Goal: Task Accomplishment & Management: Manage account settings

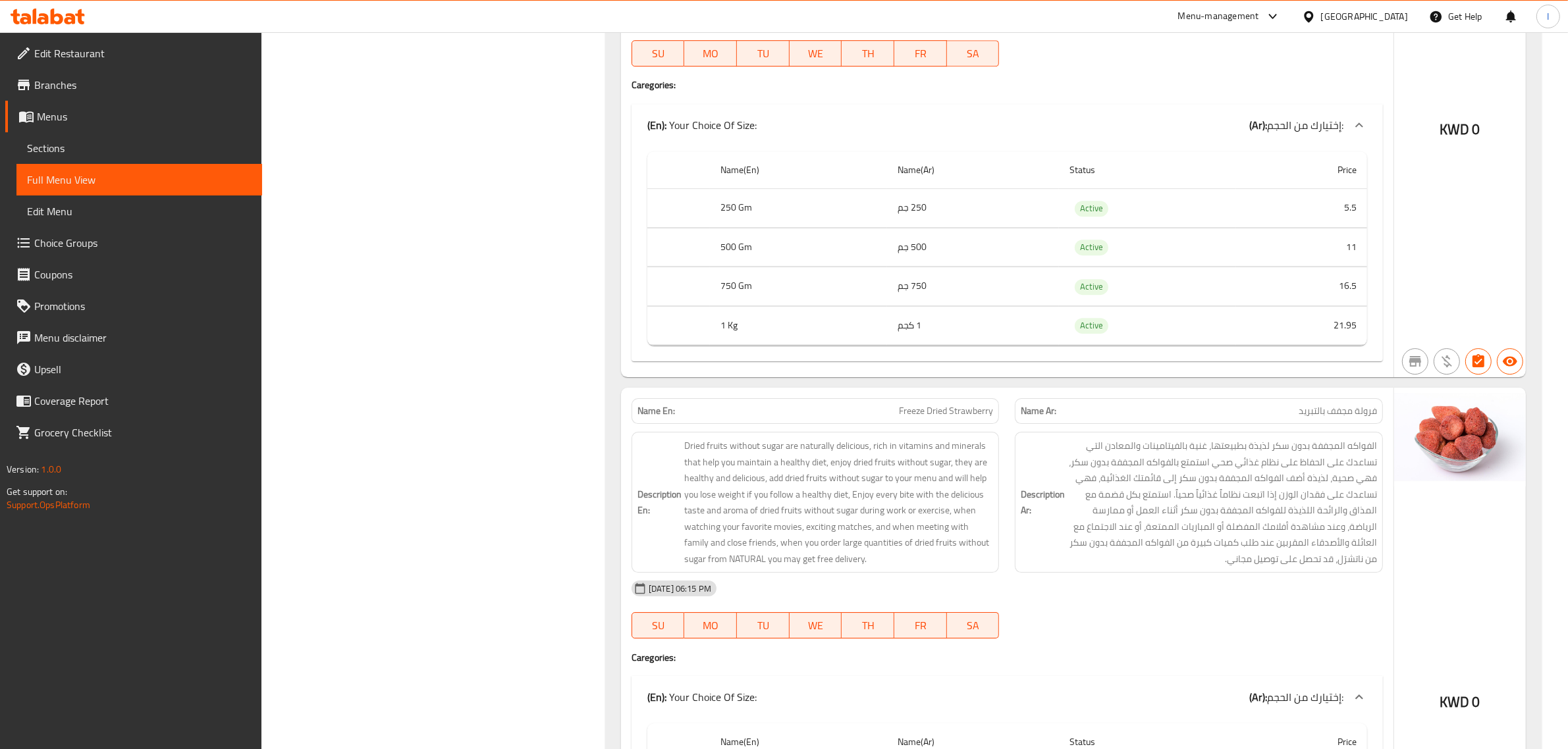
scroll to position [11438, 0]
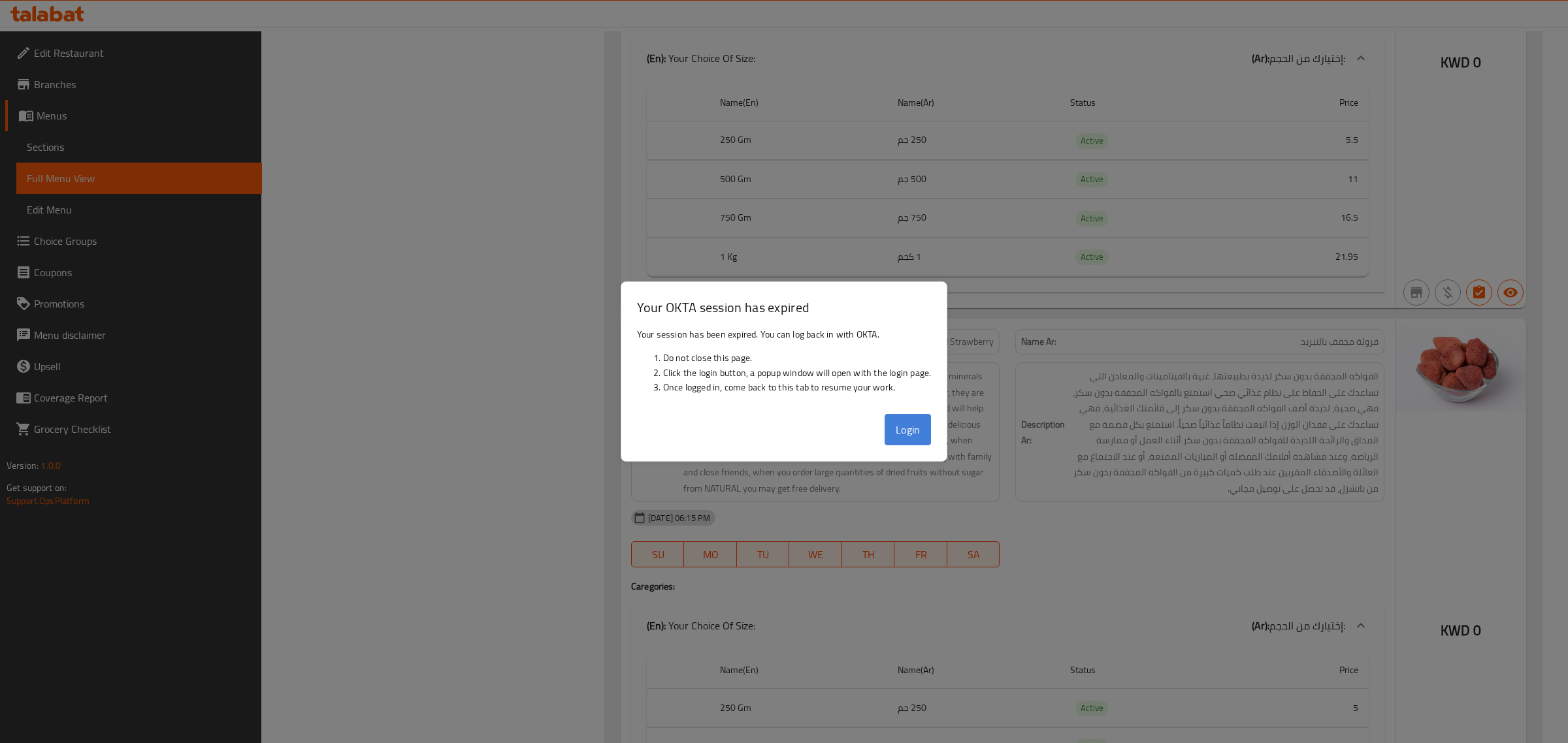
click at [910, 428] on button "Login" at bounding box center [907, 429] width 47 height 32
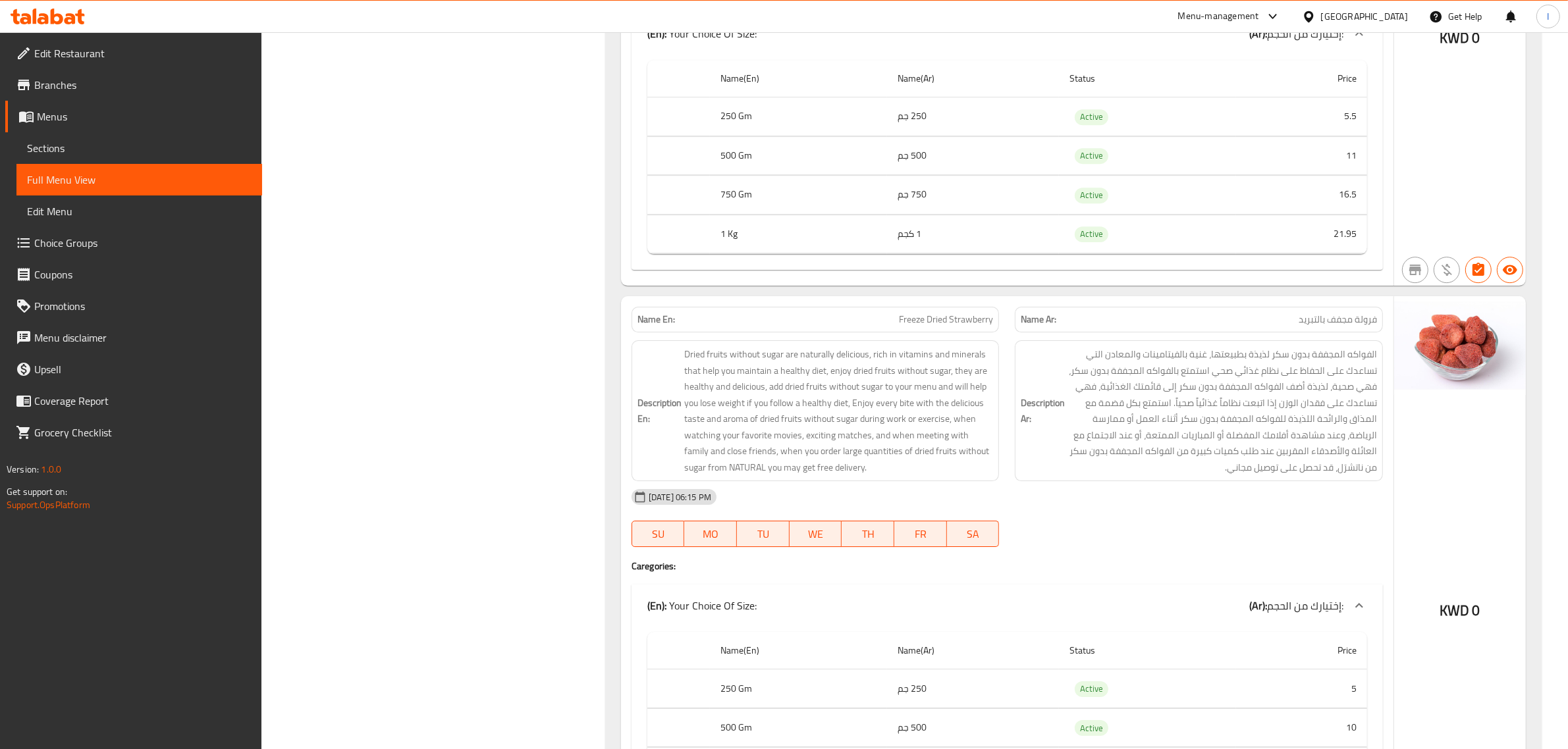
scroll to position [11685, 0]
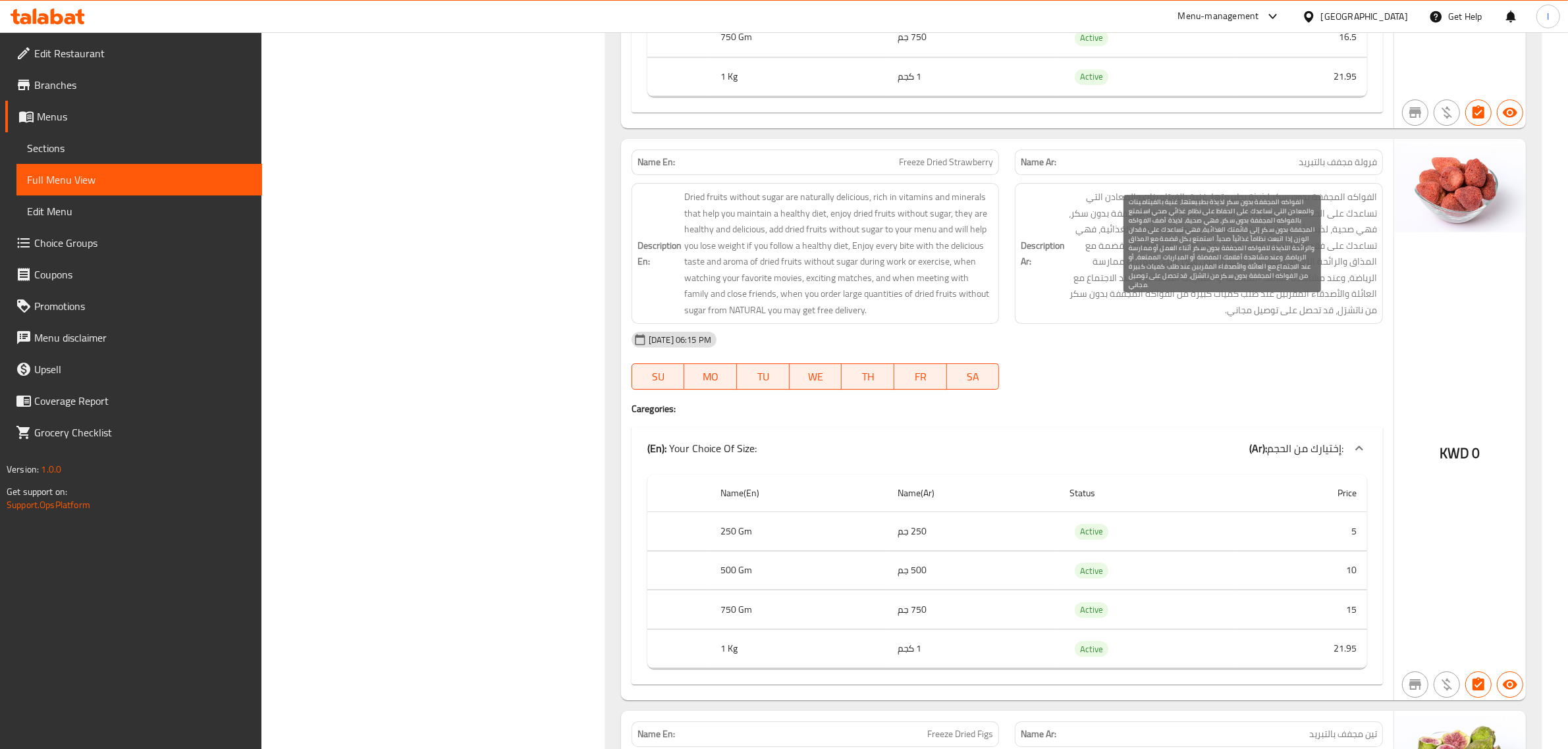
drag, startPoint x: 1196, startPoint y: 412, endPoint x: 1346, endPoint y: 384, distance: 152.6
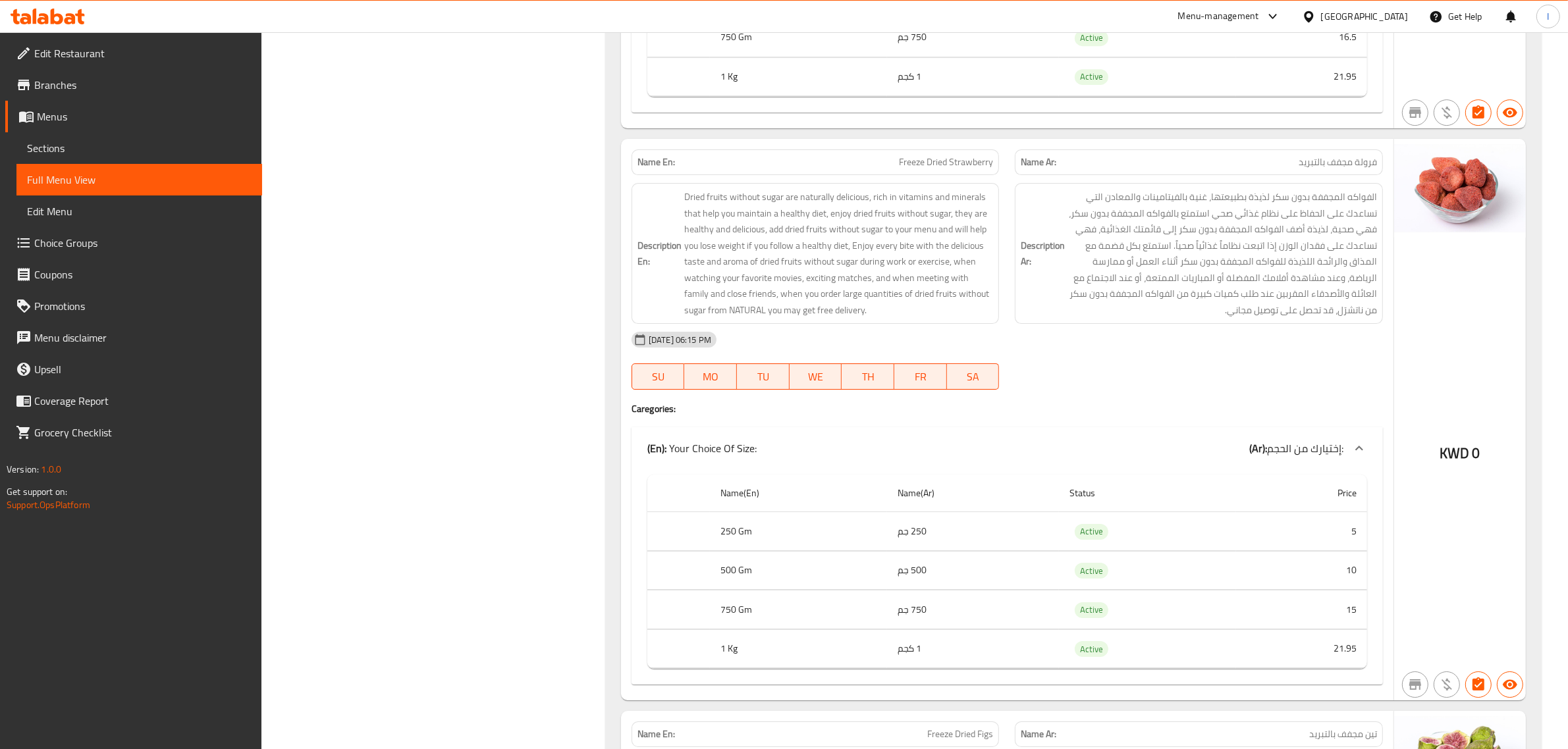
drag, startPoint x: 1202, startPoint y: 409, endPoint x: 1377, endPoint y: 304, distance: 204.1
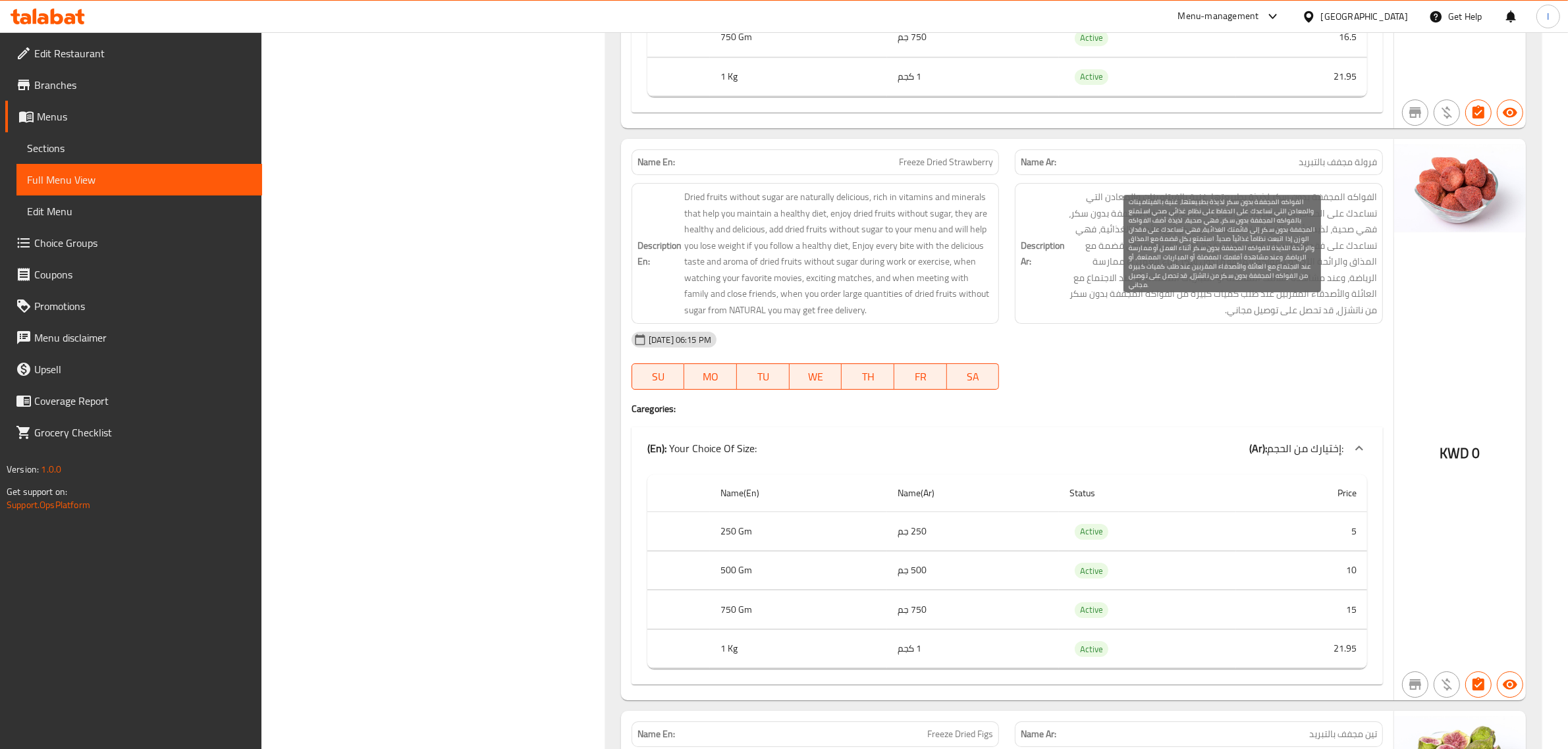
drag, startPoint x: 1198, startPoint y: 417, endPoint x: 1281, endPoint y: 345, distance: 109.9
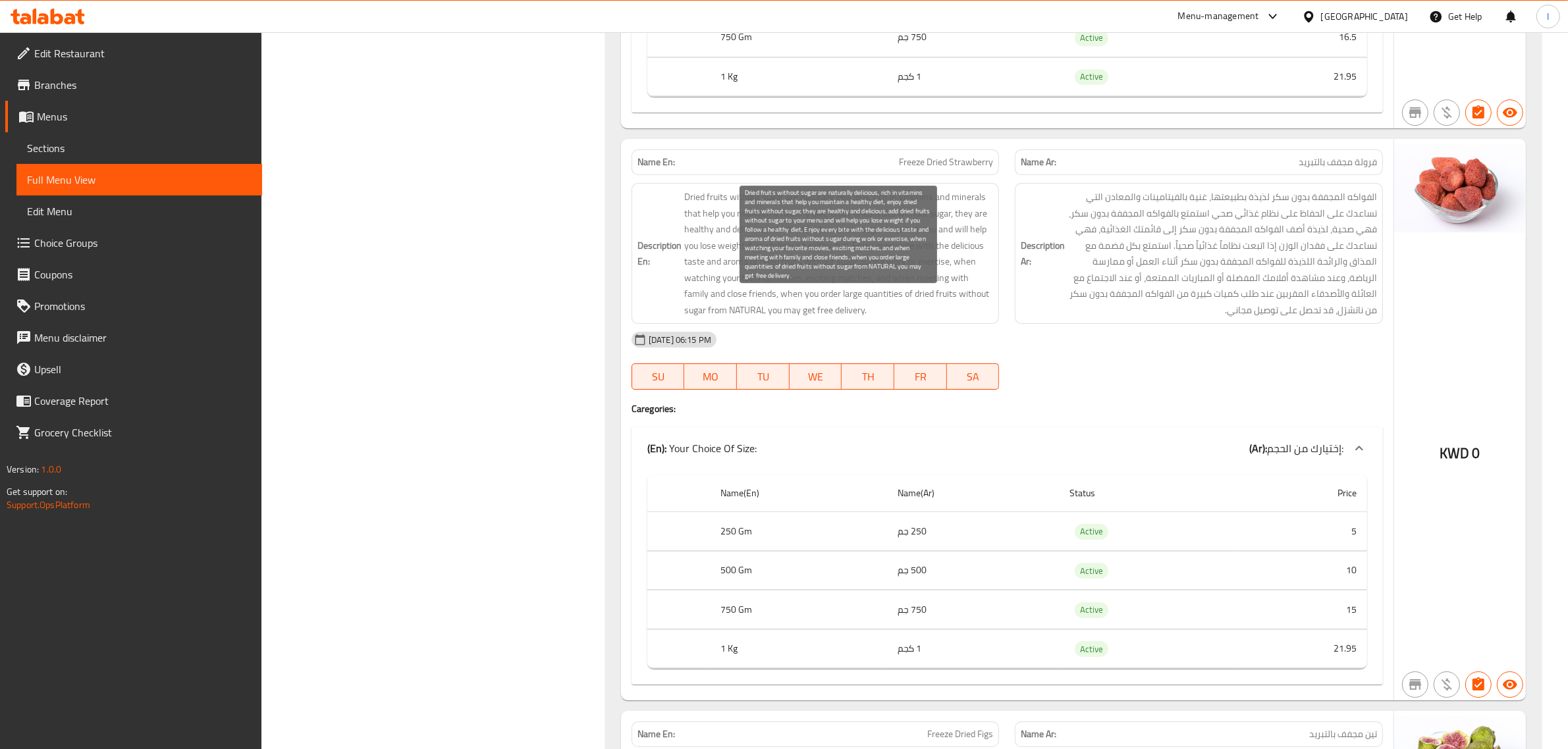
copy span "إذا اتبعت نظاماً غذائياً صحياً. استمتع بكل قضمة مع المذاق والرائحة اللذيذة للفو…"
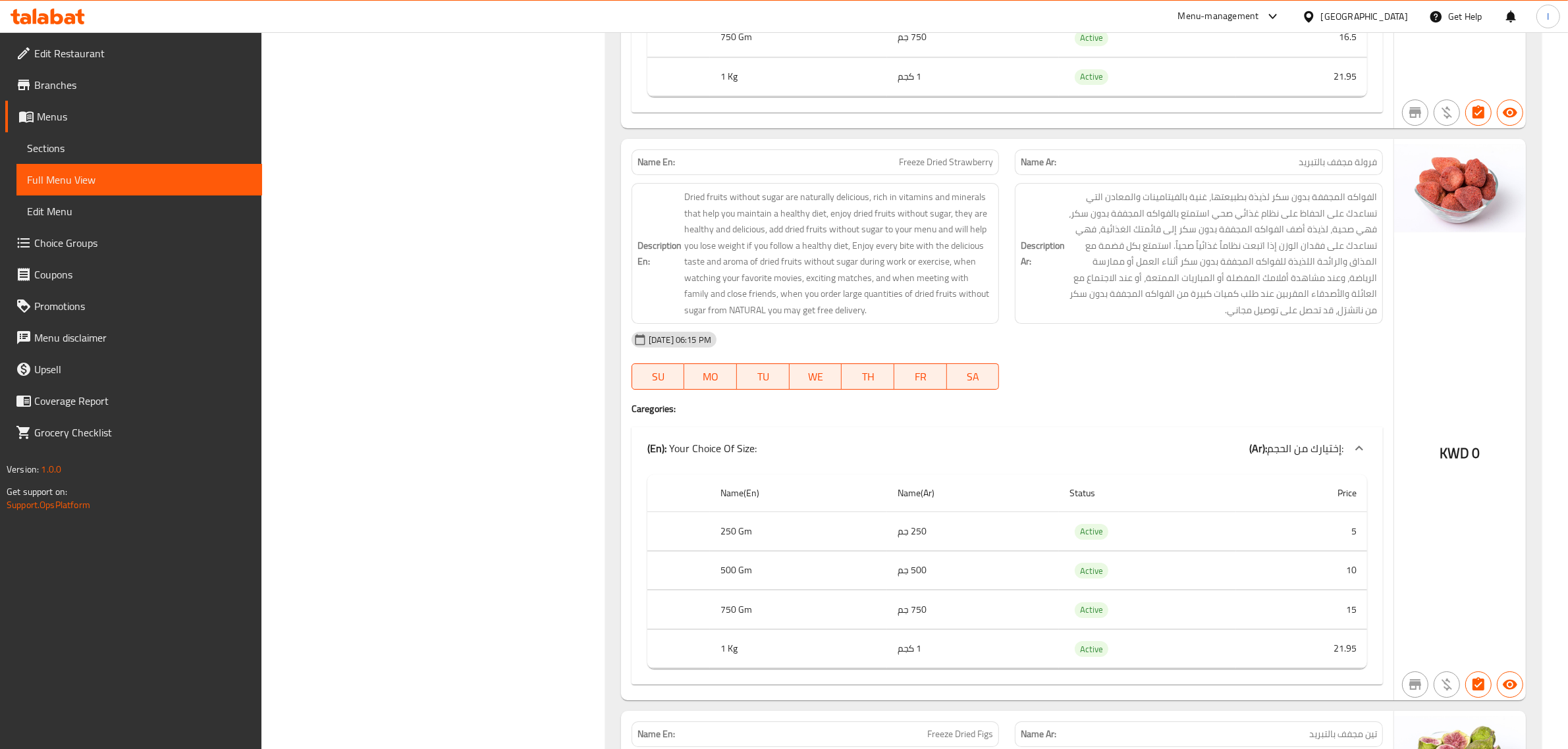
drag, startPoint x: 1213, startPoint y: 417, endPoint x: 1380, endPoint y: 293, distance: 208.0
copy span "الفواكه المجففة بدون سكر لذيذة بطبيعتها، غنية بالفيتامينات والمعادن التي تساعدك…"
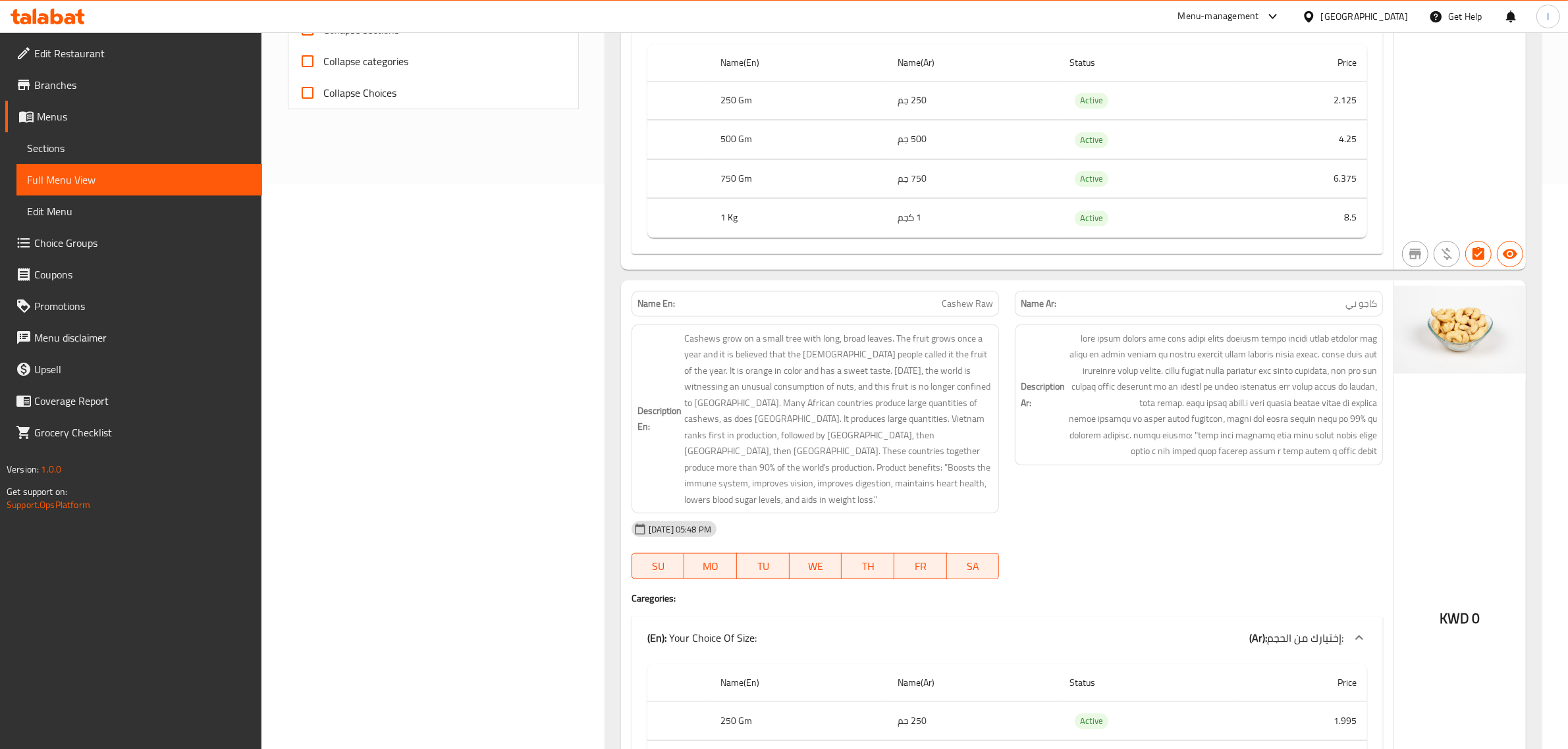
scroll to position [0, 0]
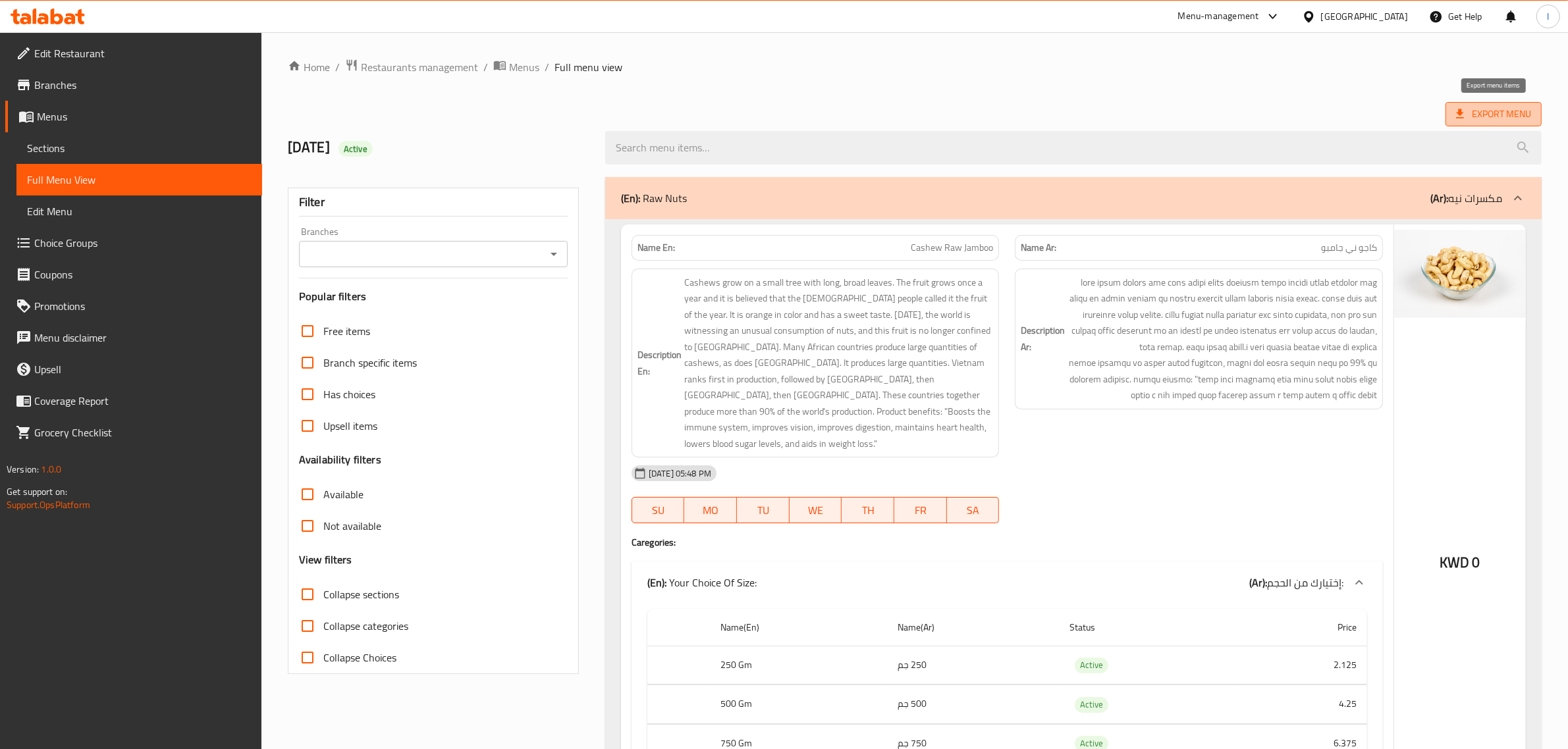
click at [1504, 110] on span "Export Menu" at bounding box center [1493, 114] width 75 height 16
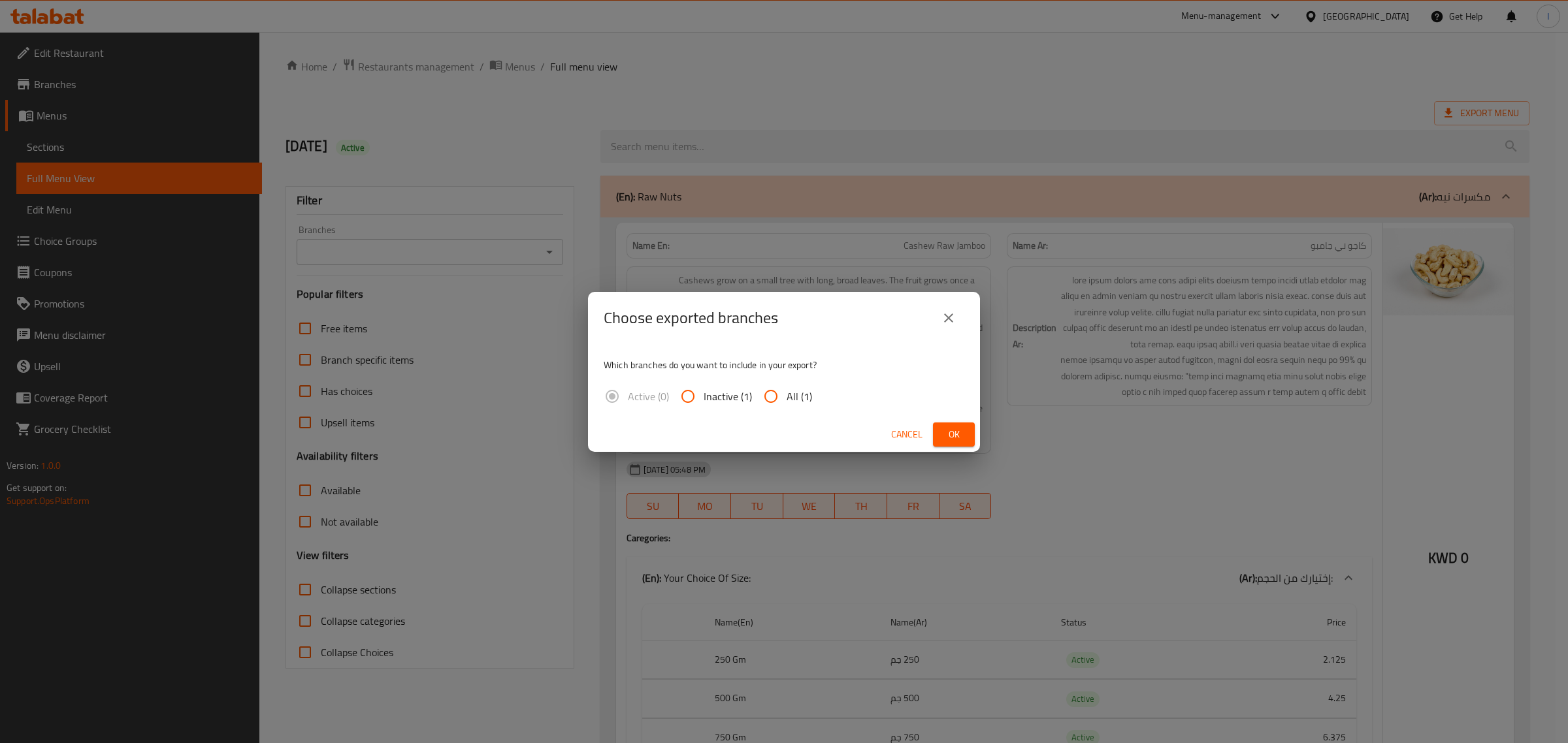
click at [811, 395] on div "Active (0) Inactive (1) All (1)" at bounding box center [713, 396] width 219 height 32
click at [798, 395] on span "All (1)" at bounding box center [799, 396] width 26 height 15
click at [786, 395] on input "All (1)" at bounding box center [770, 396] width 32 height 32
radio input "true"
click at [939, 431] on button "Ok" at bounding box center [953, 434] width 42 height 24
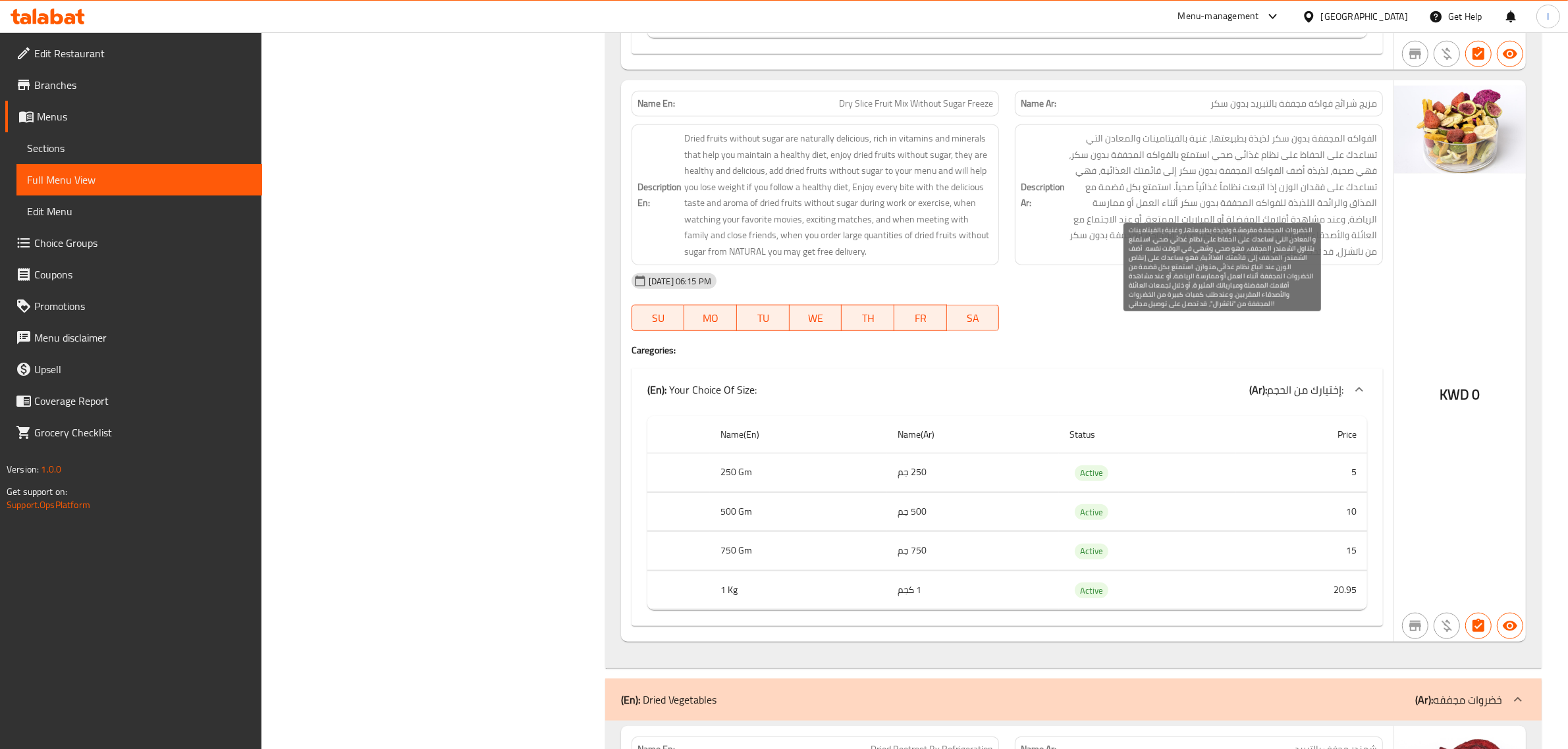
scroll to position [13950, 0]
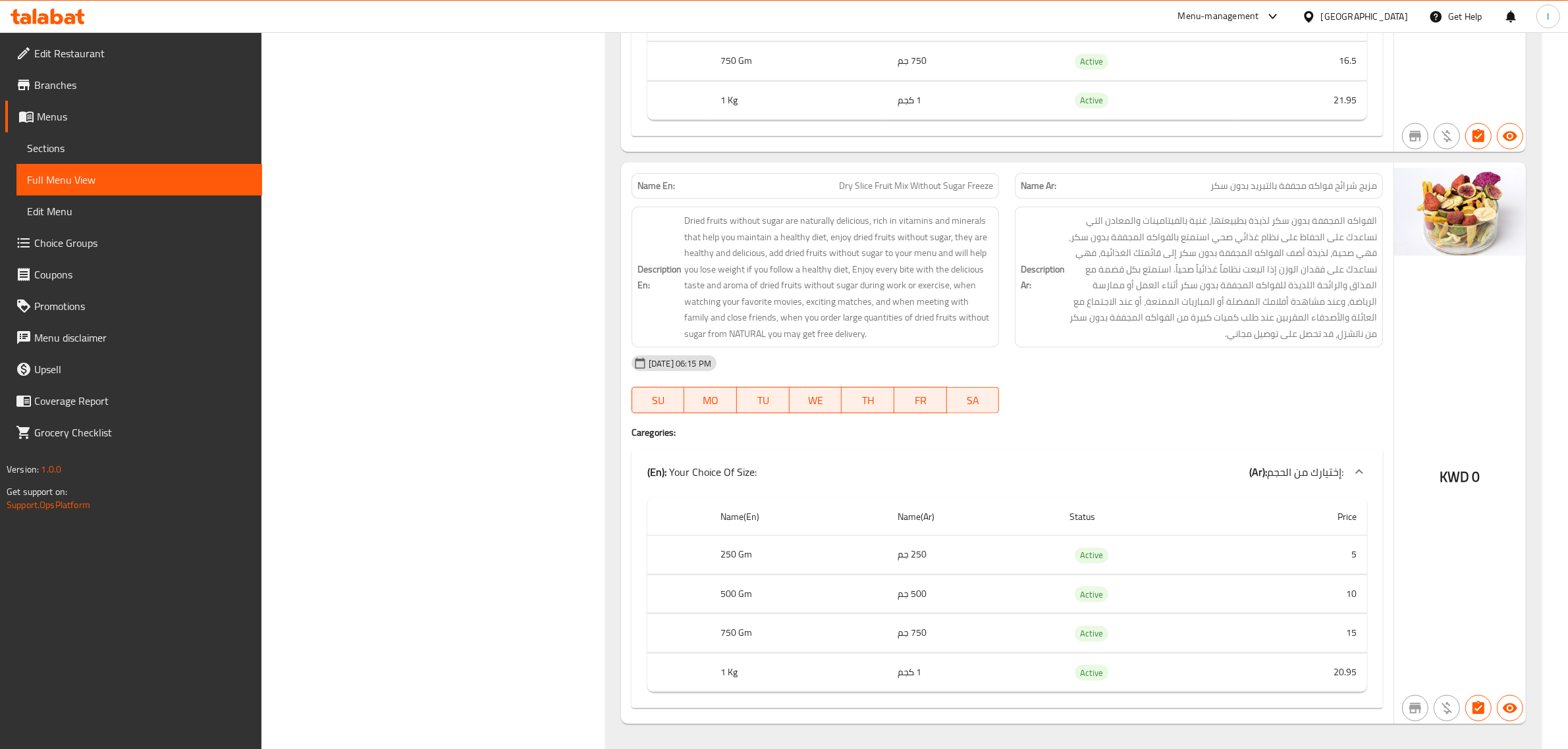
drag, startPoint x: 719, startPoint y: 327, endPoint x: 530, endPoint y: 380, distance: 196.3
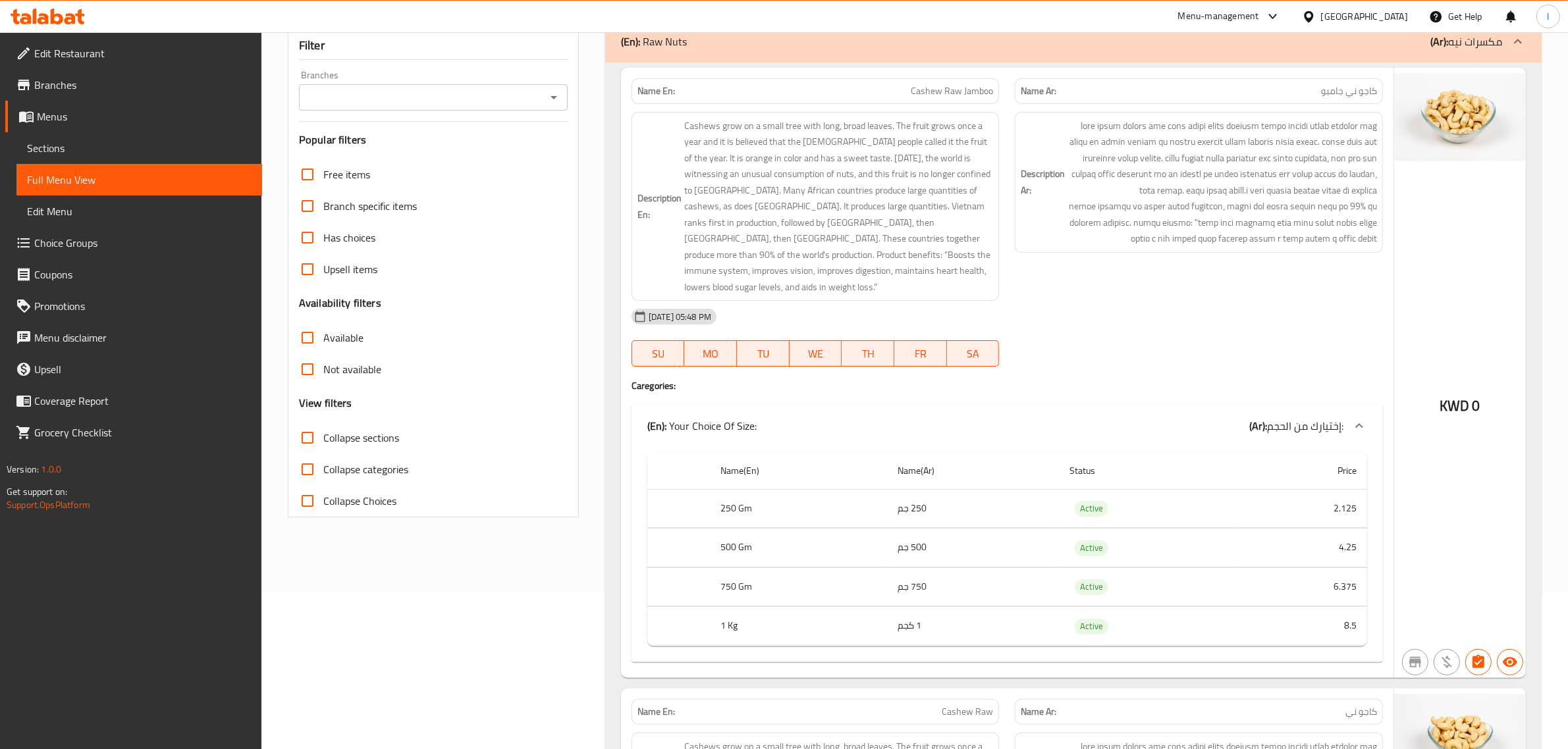
scroll to position [165, 0]
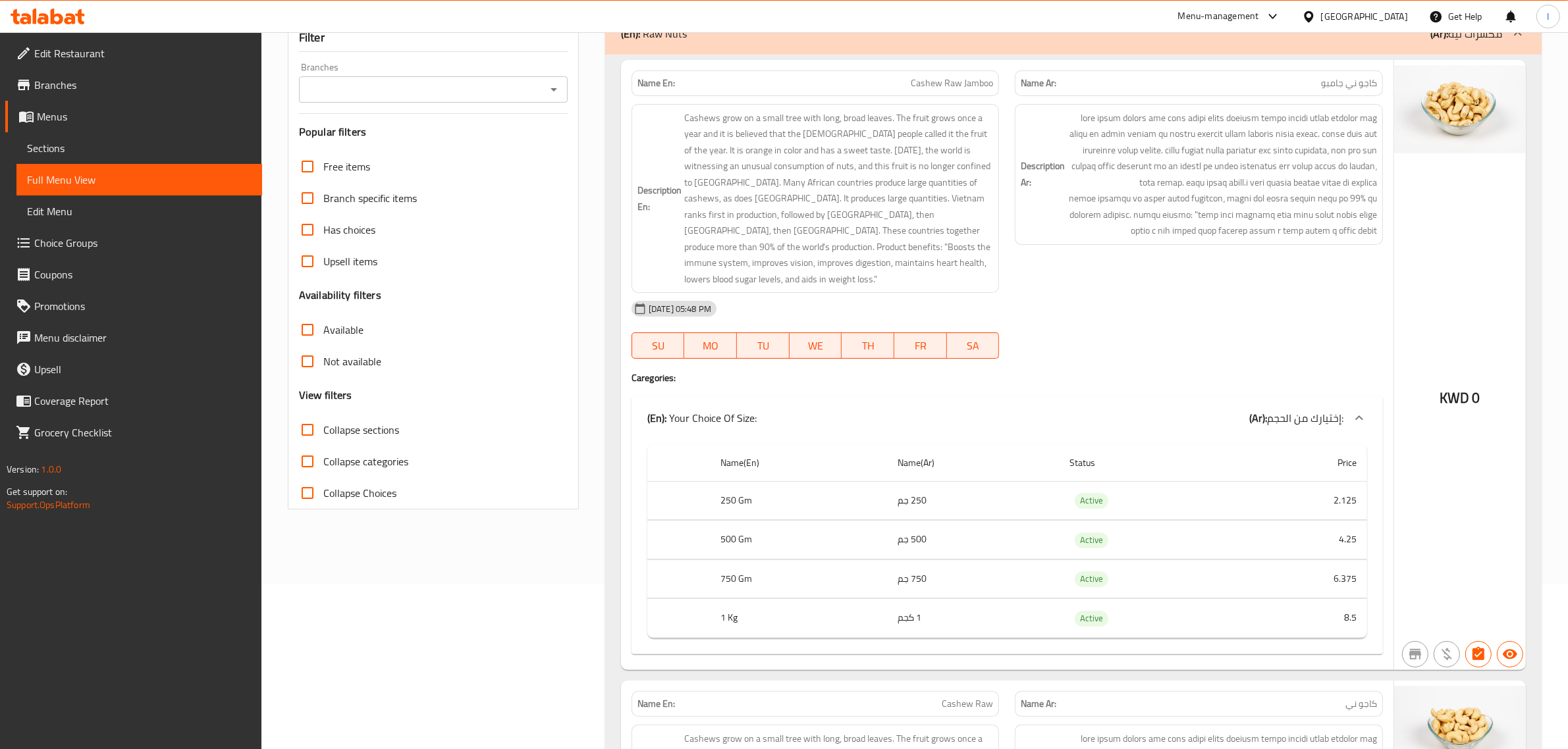
click at [312, 458] on input "Collapse categories" at bounding box center [307, 462] width 32 height 32
checkbox input "true"
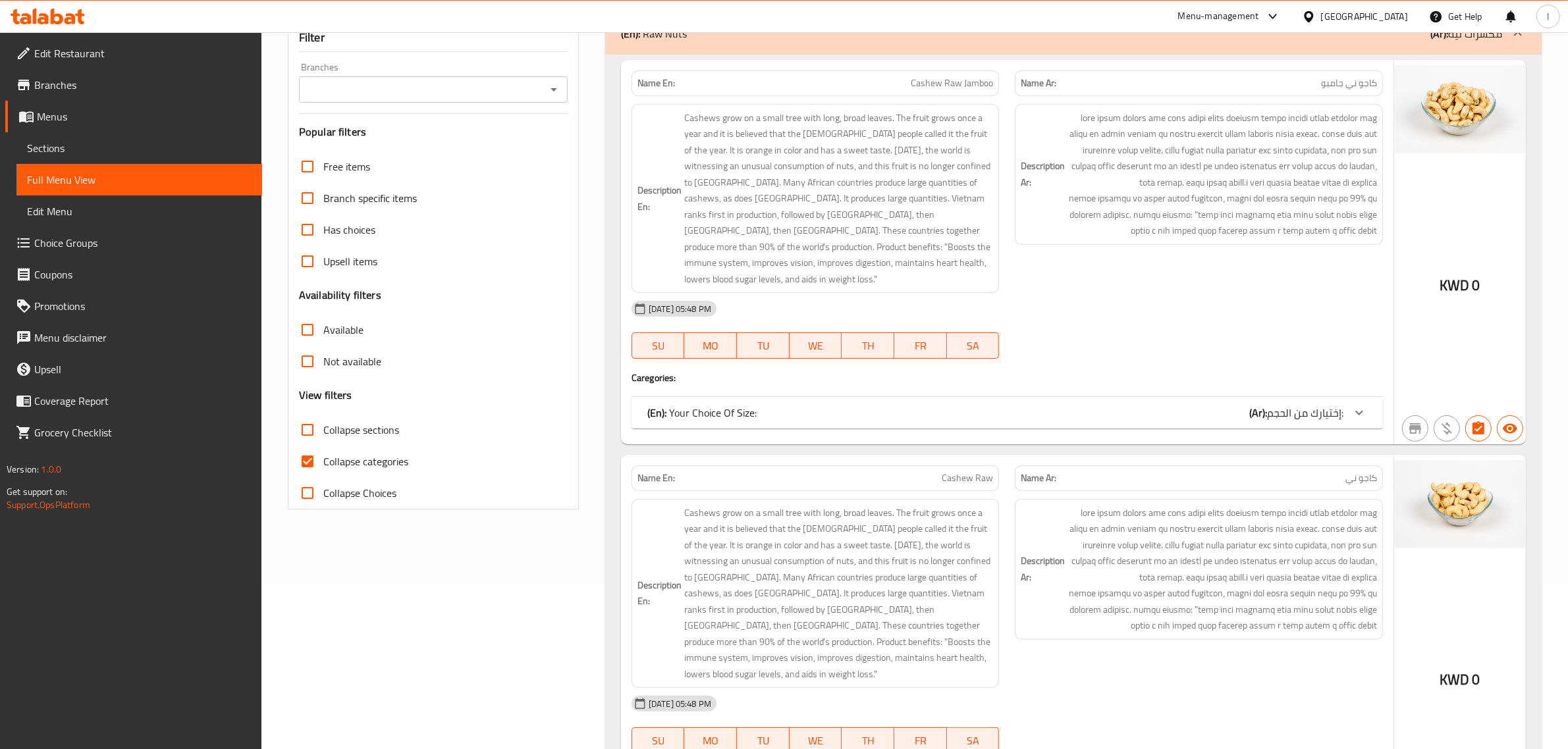
click at [304, 425] on input "Collapse sections" at bounding box center [307, 430] width 32 height 32
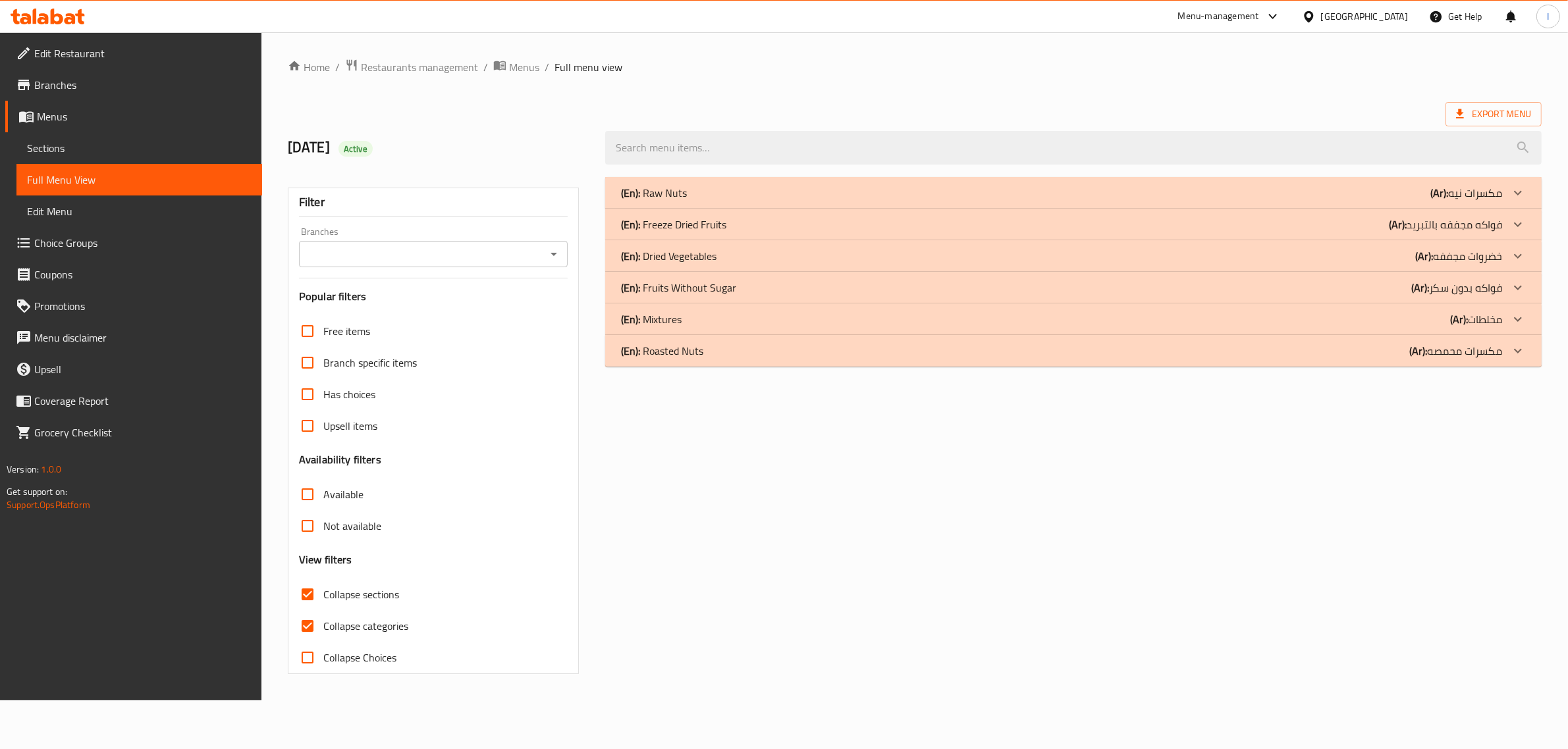
scroll to position [0, 0]
click at [1449, 287] on p "(Ar): فواكه بدون سكر" at bounding box center [1469, 287] width 91 height 15
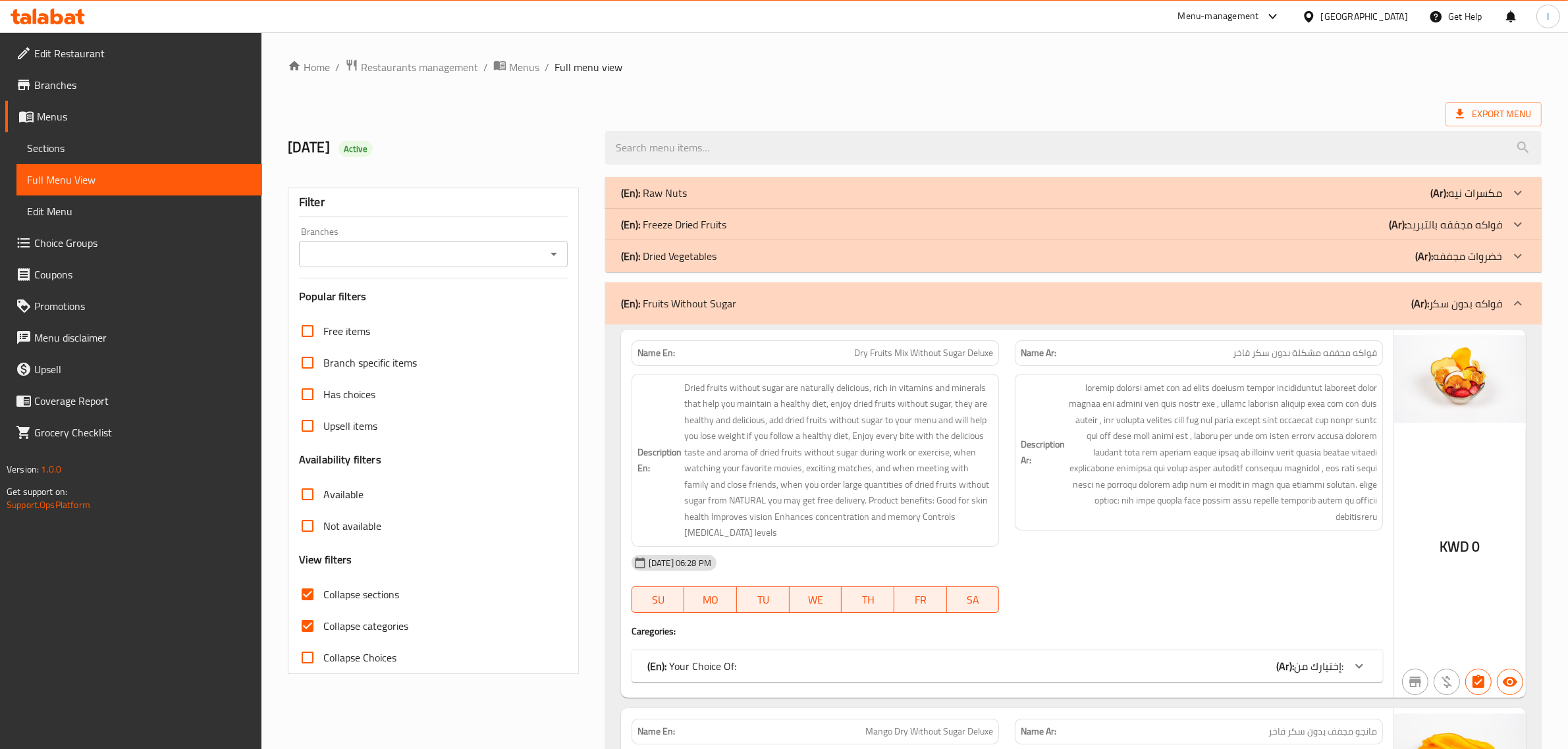
scroll to position [4771, 0]
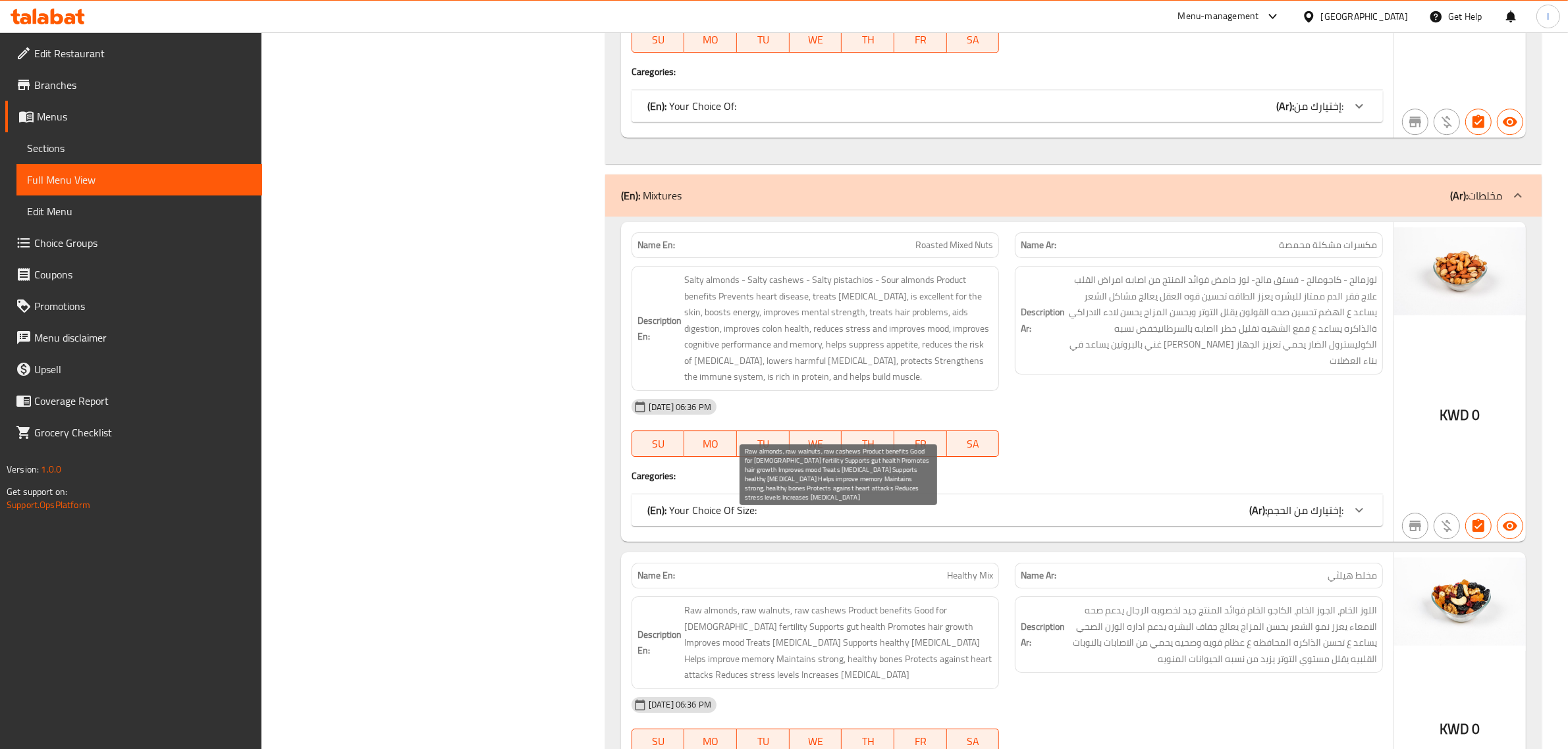
scroll to position [5350, 0]
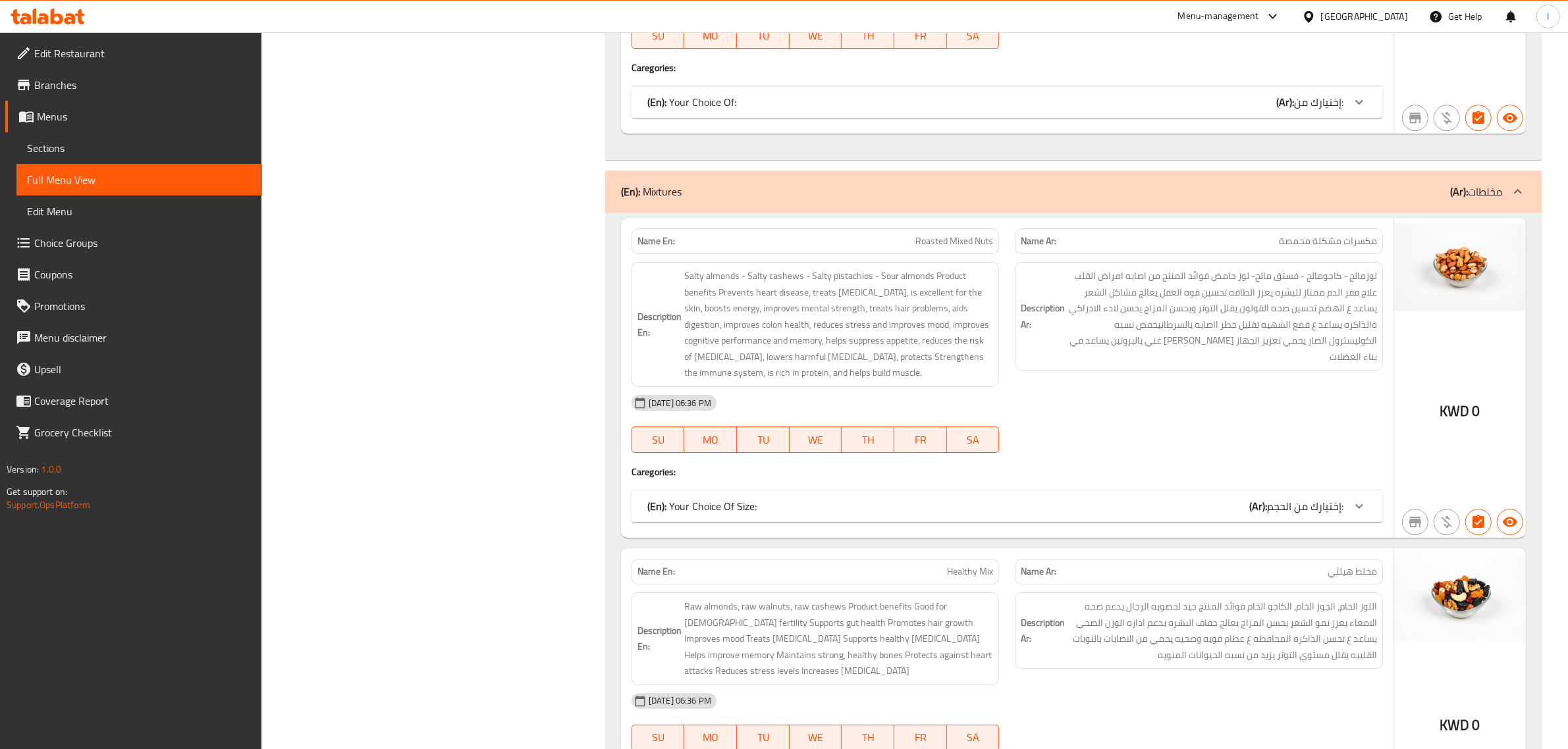
click at [937, 565] on p "Name En: Healthy Mix" at bounding box center [816, 572] width 356 height 14
click at [1226, 559] on div "Name Ar: مخلط هيلثي" at bounding box center [1198, 572] width 368 height 26
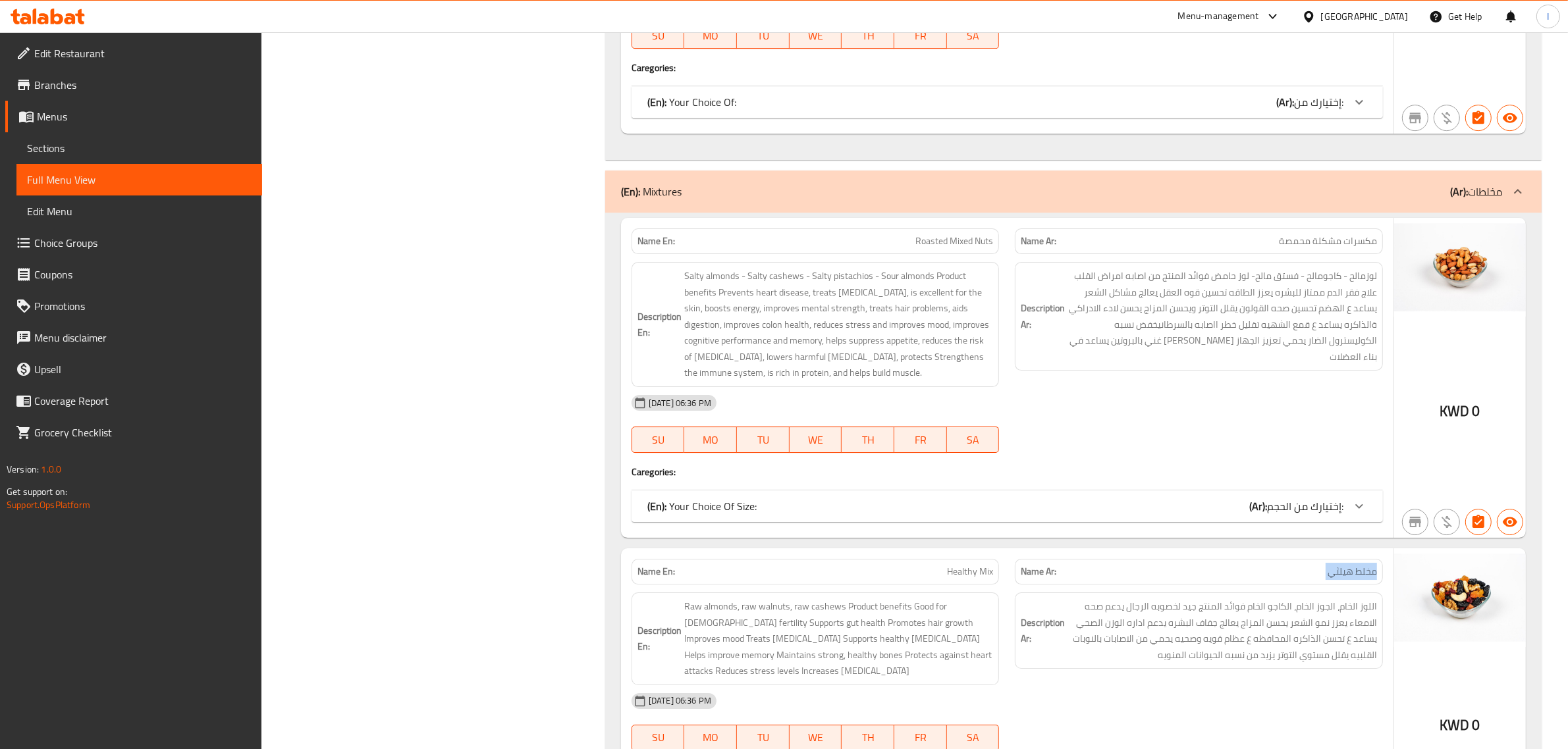
click at [1226, 559] on div "Name Ar: مخلط هيلثي" at bounding box center [1198, 572] width 368 height 26
copy span "مخلط هيلثي"
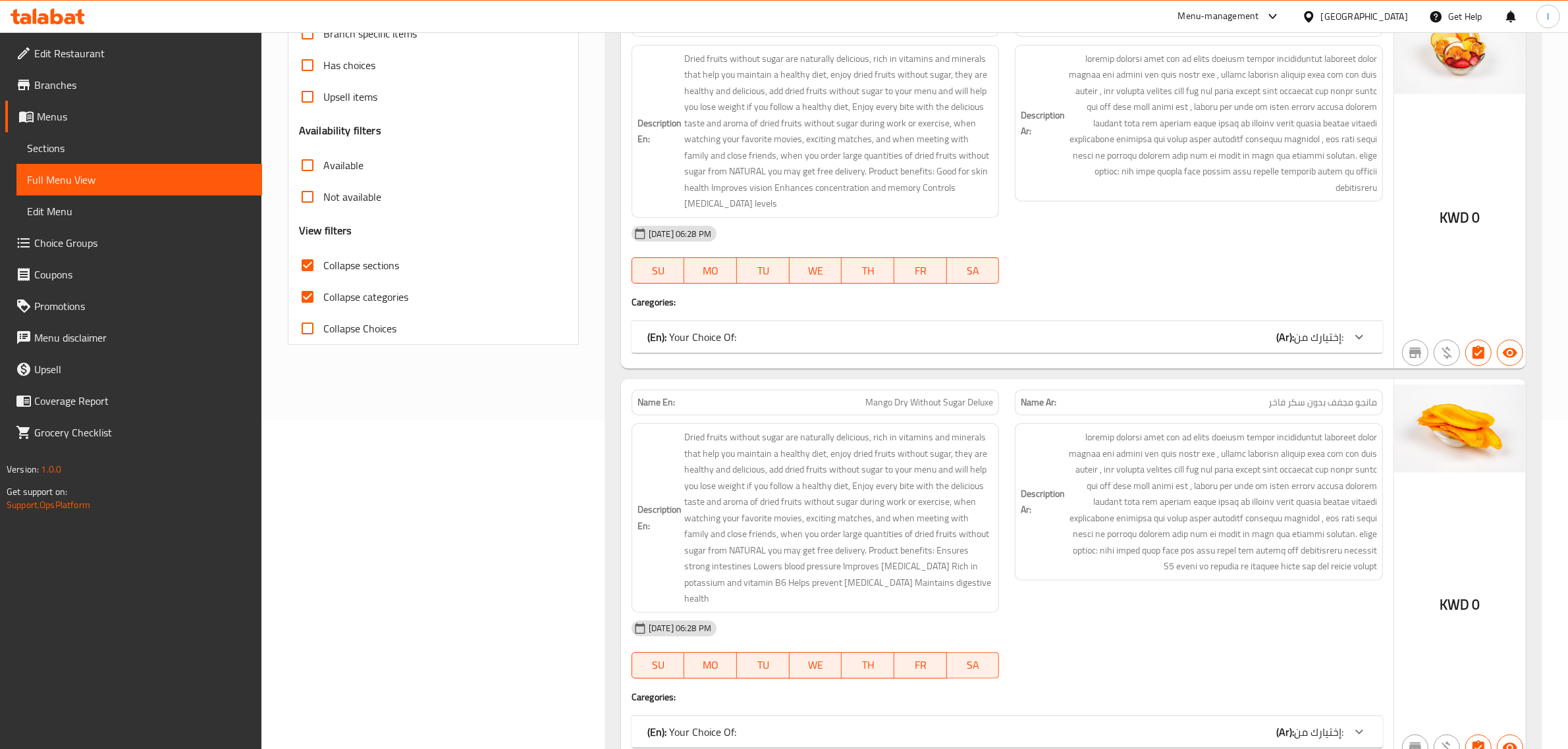
scroll to position [248, 0]
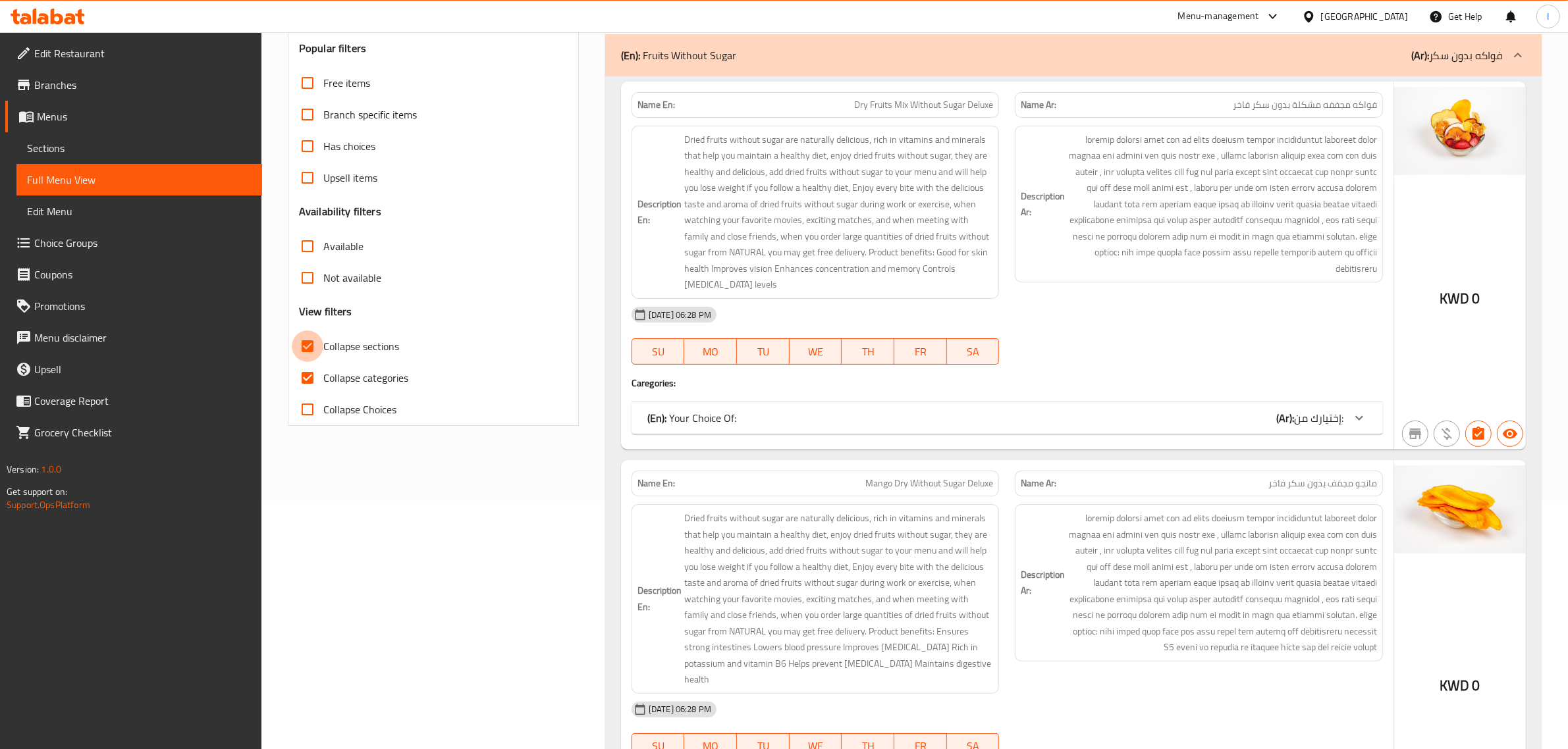
click at [313, 347] on input "Collapse sections" at bounding box center [307, 346] width 32 height 32
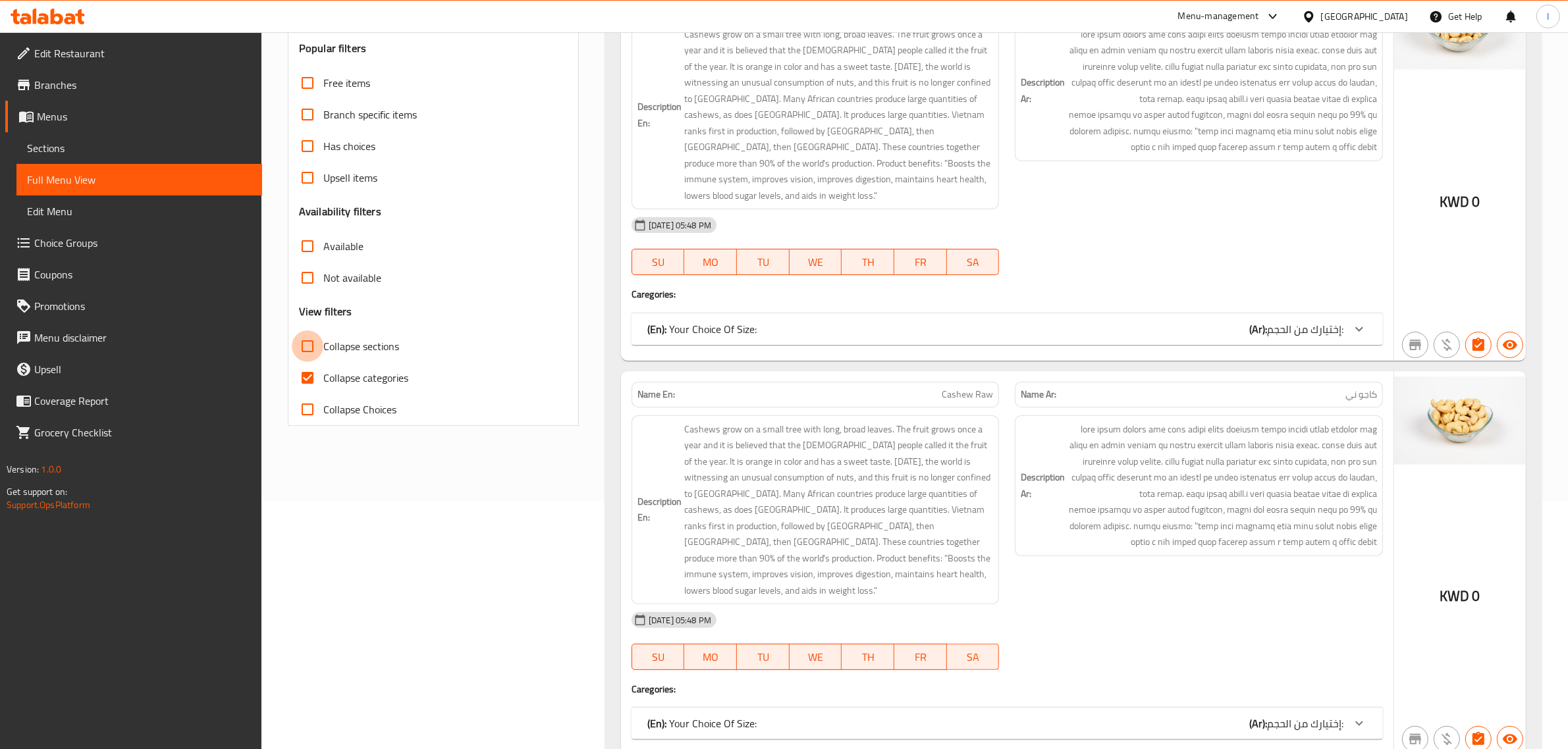
click at [314, 349] on input "Collapse sections" at bounding box center [307, 346] width 32 height 32
checkbox input "true"
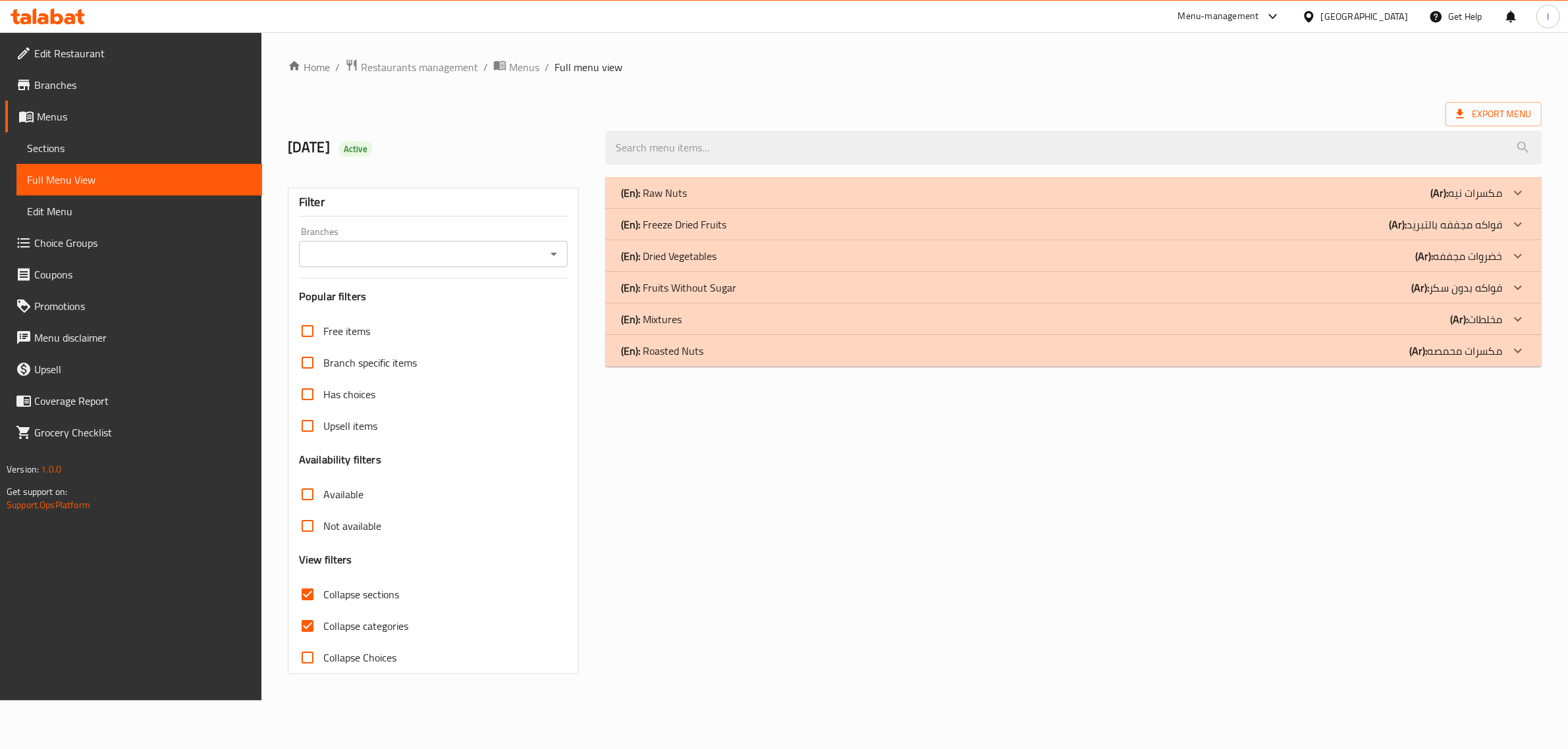
scroll to position [0, 0]
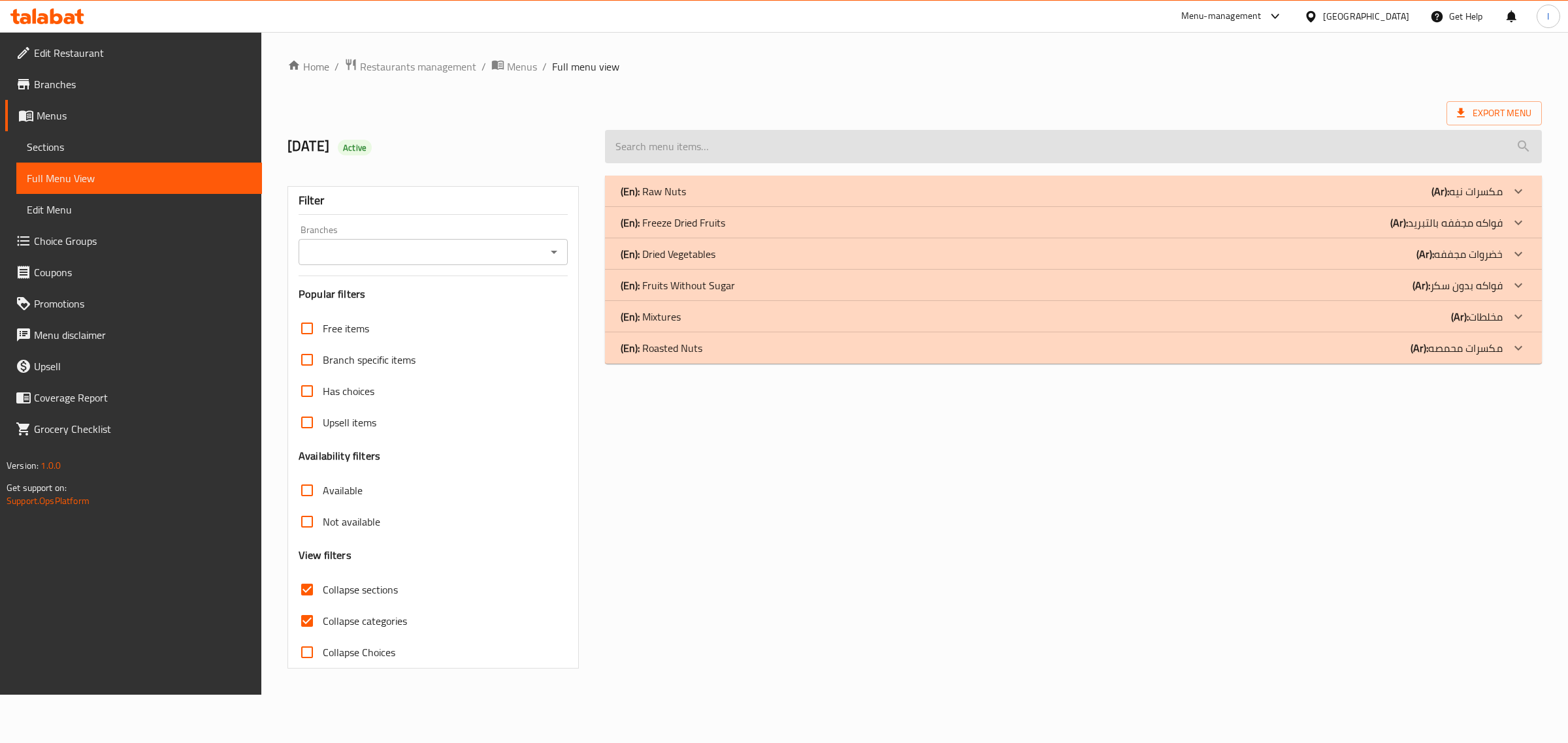
click at [827, 144] on input "search" at bounding box center [1073, 146] width 937 height 34
paste input "مانجو مجففه فاخره"
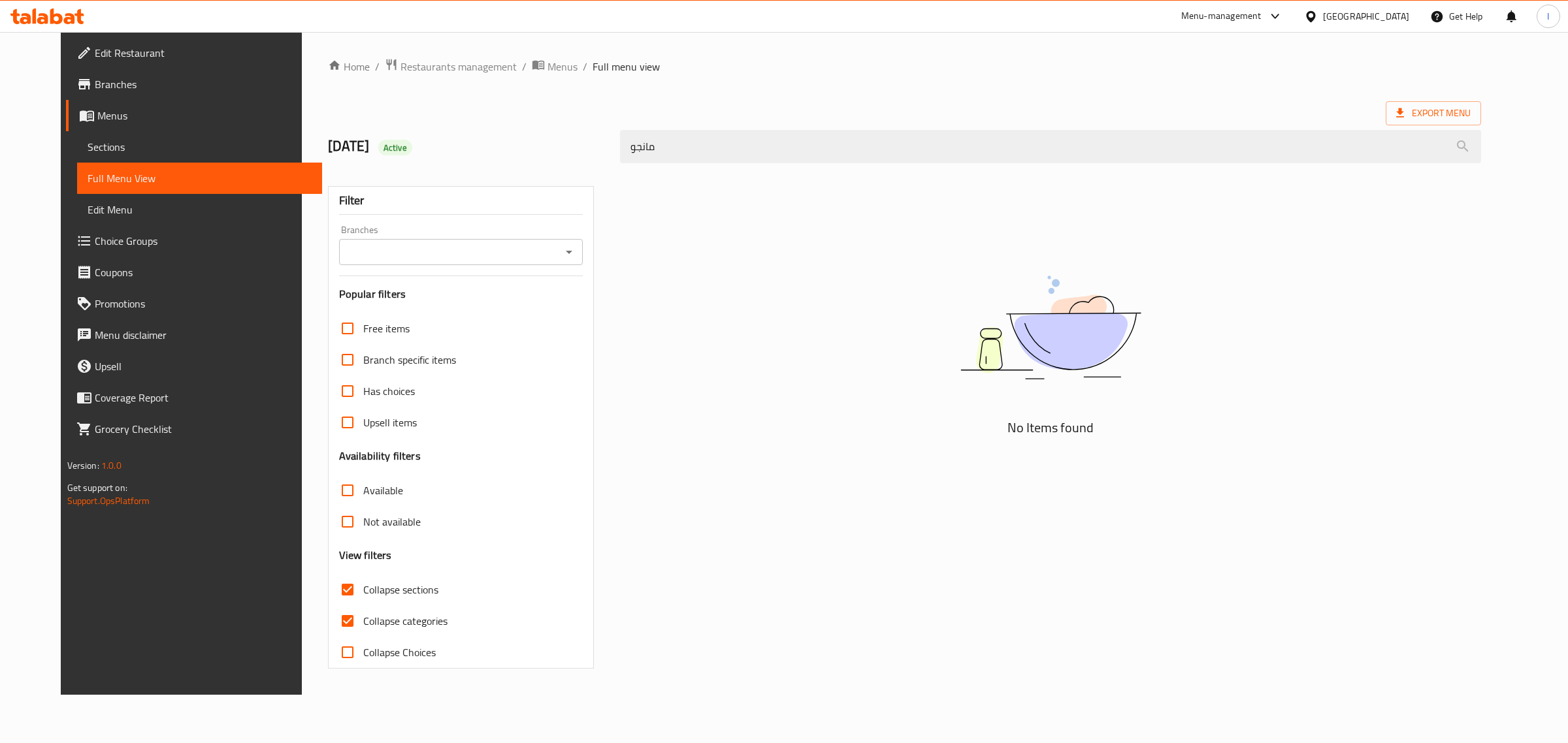
type input "مانجو"
click at [332, 595] on input "Collapse sections" at bounding box center [348, 589] width 32 height 32
checkbox input "false"
click at [332, 615] on input "Collapse categories" at bounding box center [348, 621] width 32 height 32
checkbox input "false"
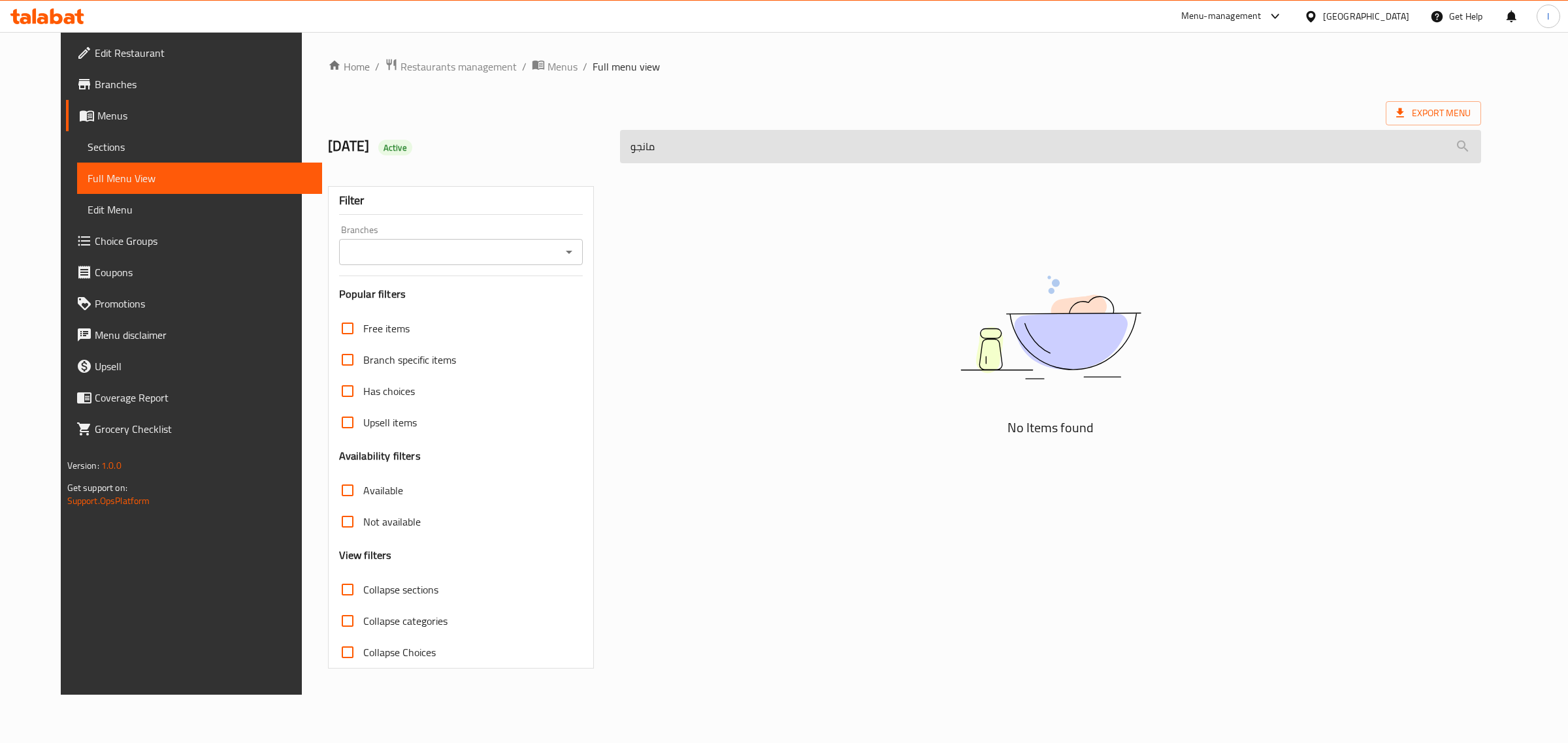
click at [712, 142] on input "مانجو" at bounding box center [1050, 146] width 861 height 34
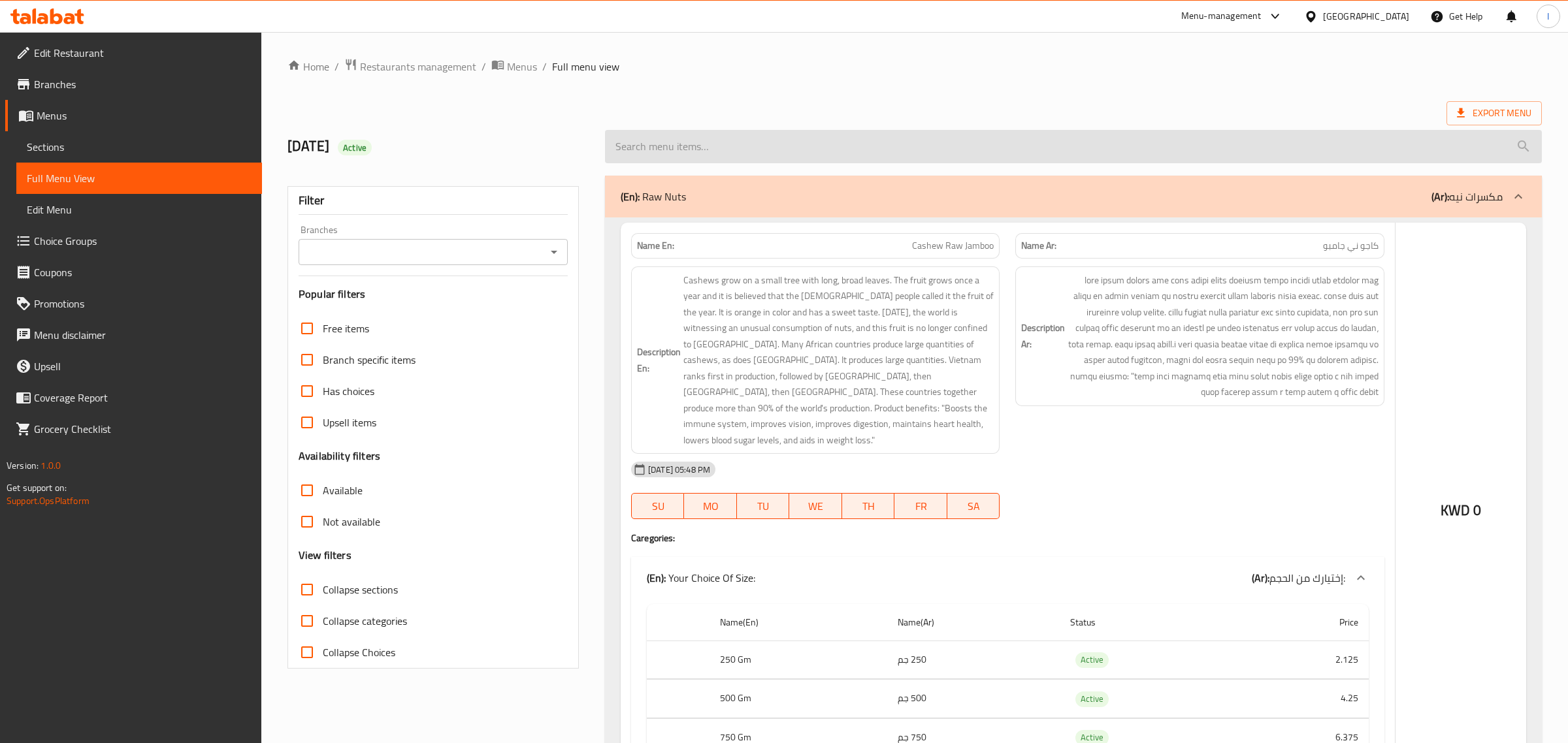
click at [669, 135] on input "search" at bounding box center [1073, 146] width 937 height 34
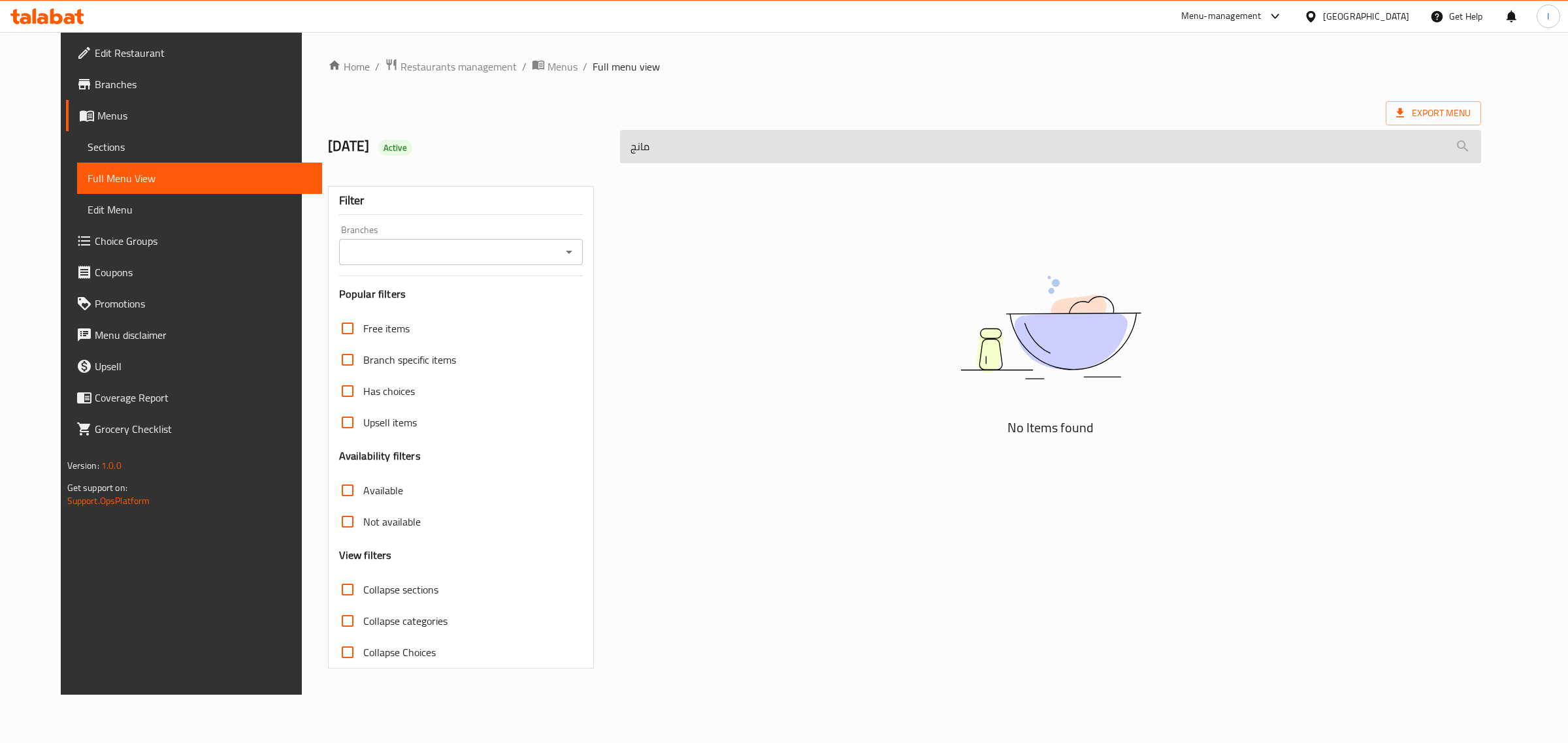
type input "مانجا"
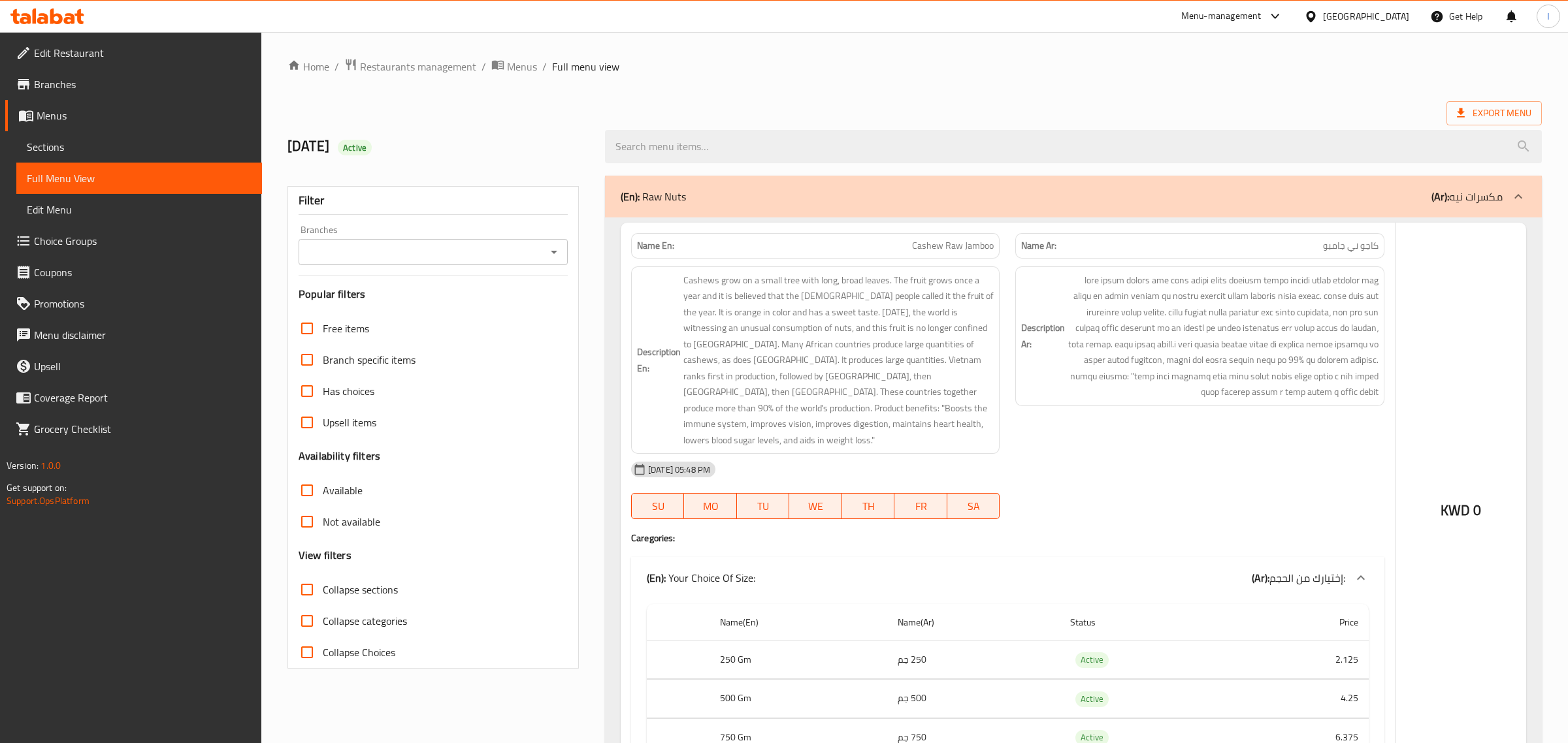
click at [497, 111] on div "Export Menu" at bounding box center [914, 112] width 1254 height 24
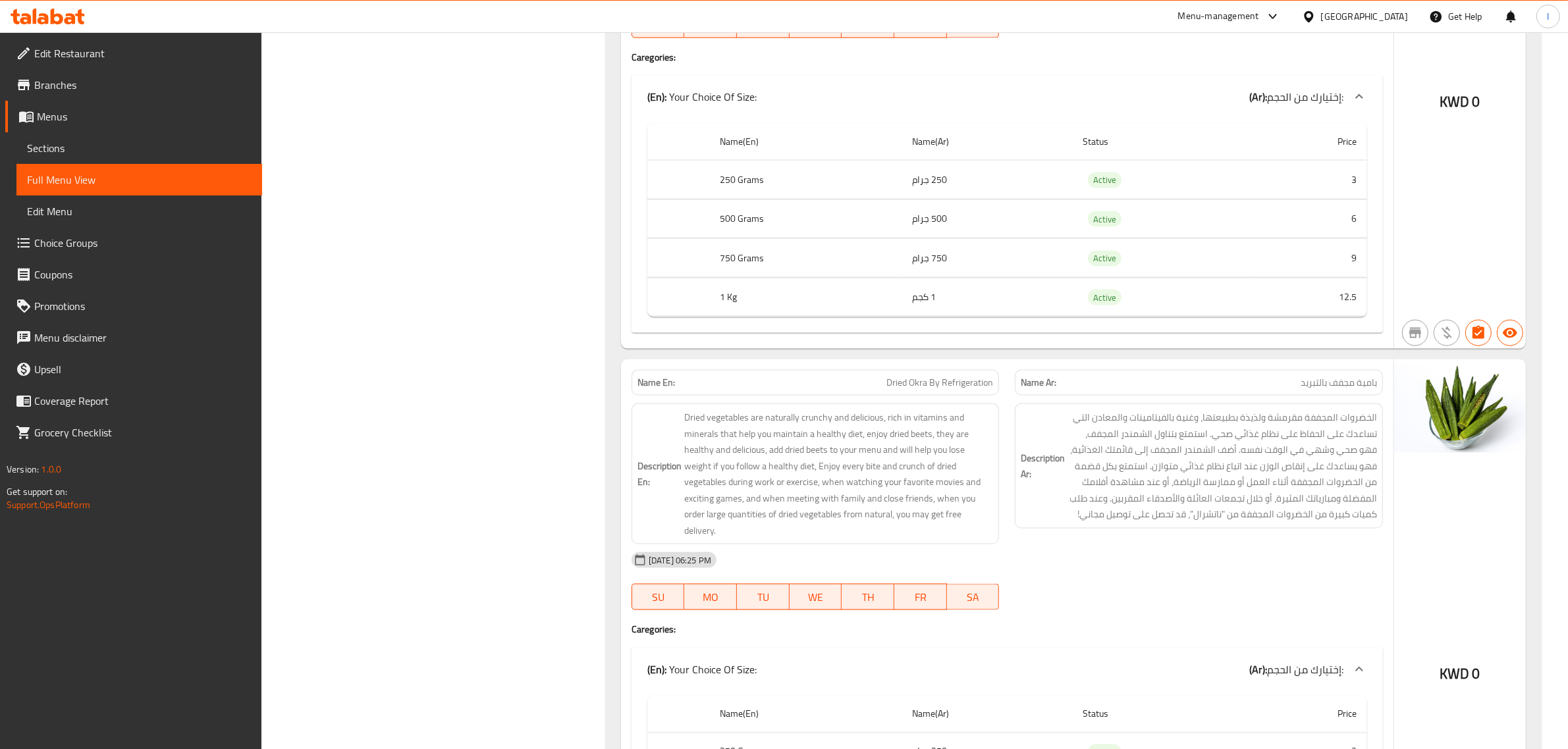
scroll to position [15136, 0]
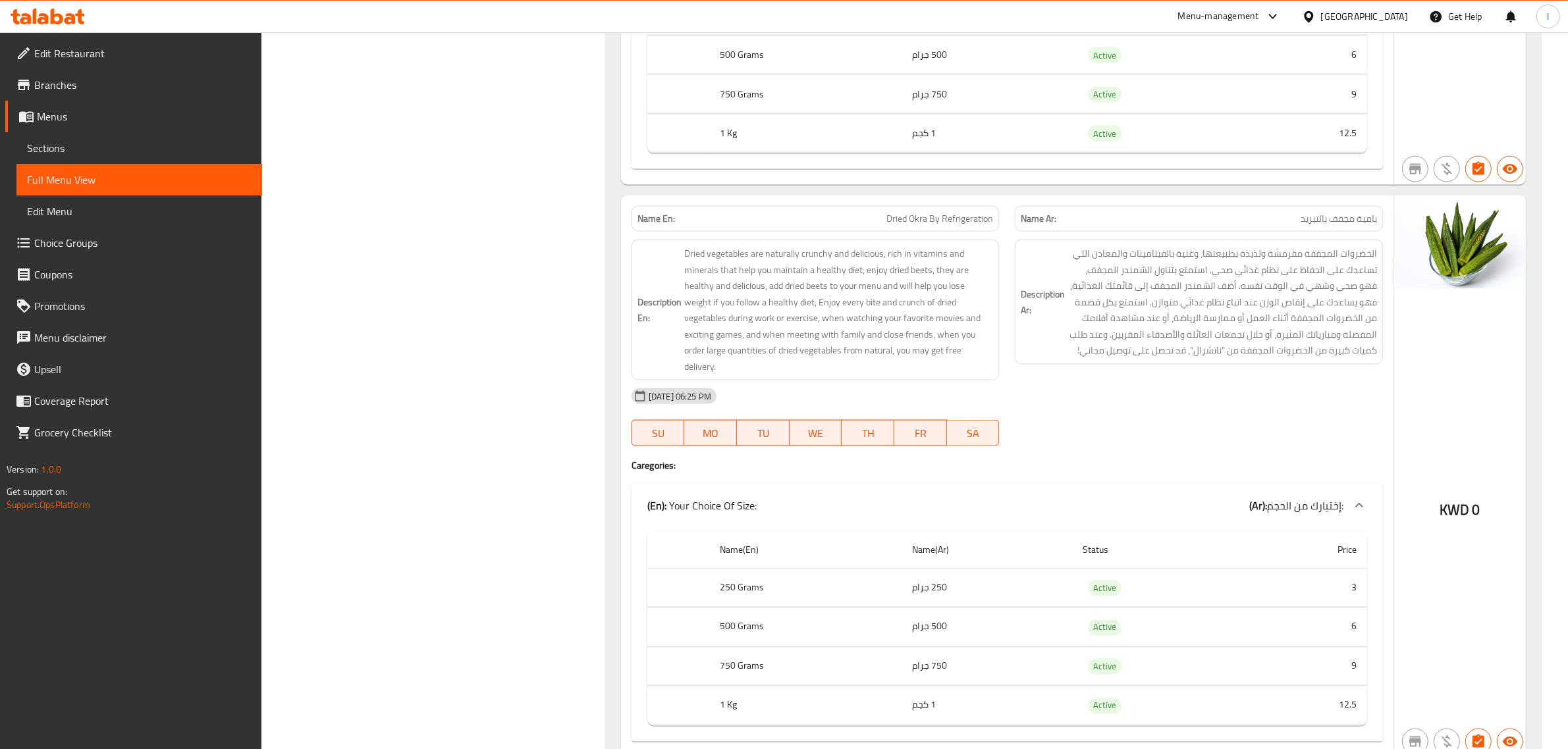
click at [79, 124] on span "Menus" at bounding box center [144, 116] width 215 height 15
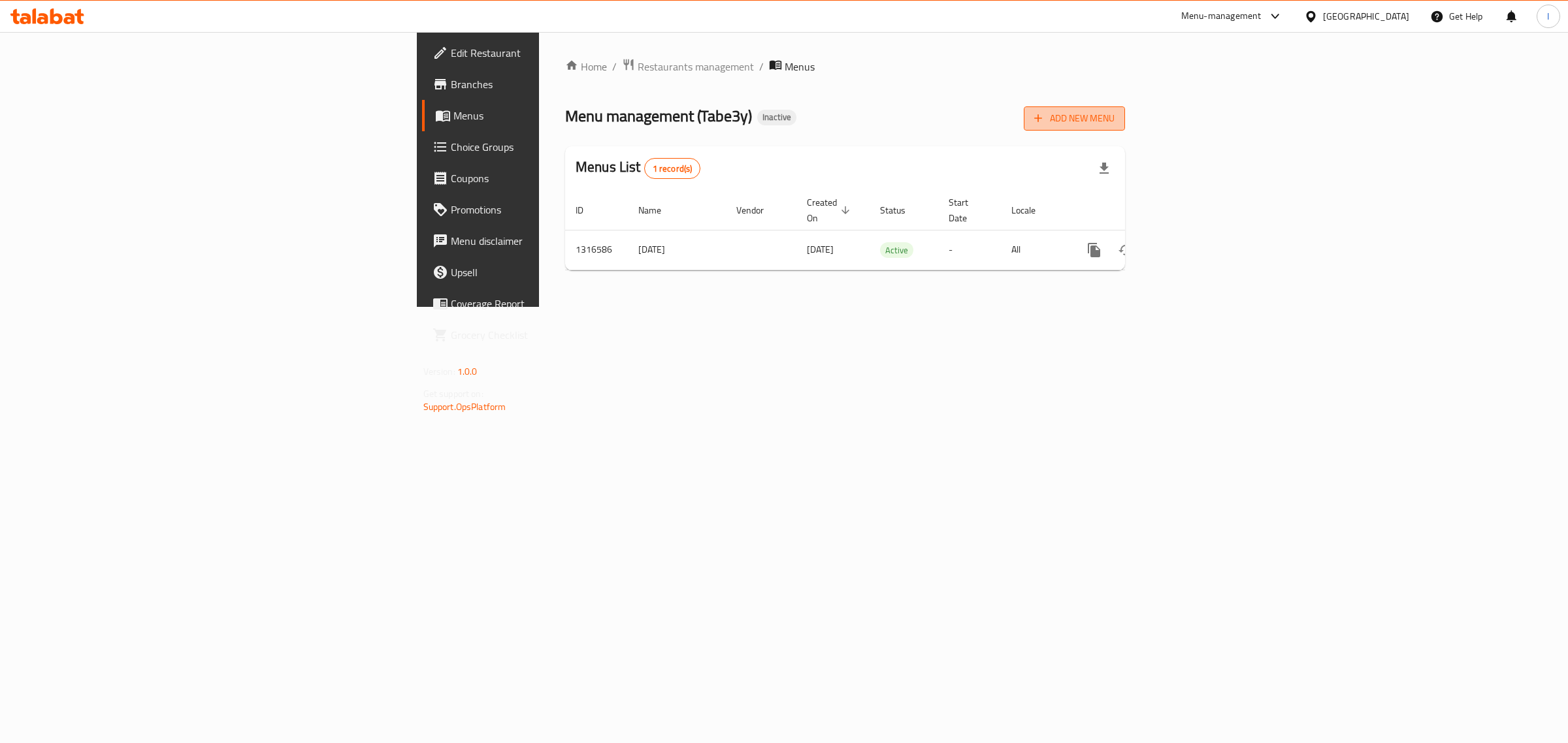
click at [1124, 128] on button "Add New Menu" at bounding box center [1073, 118] width 101 height 24
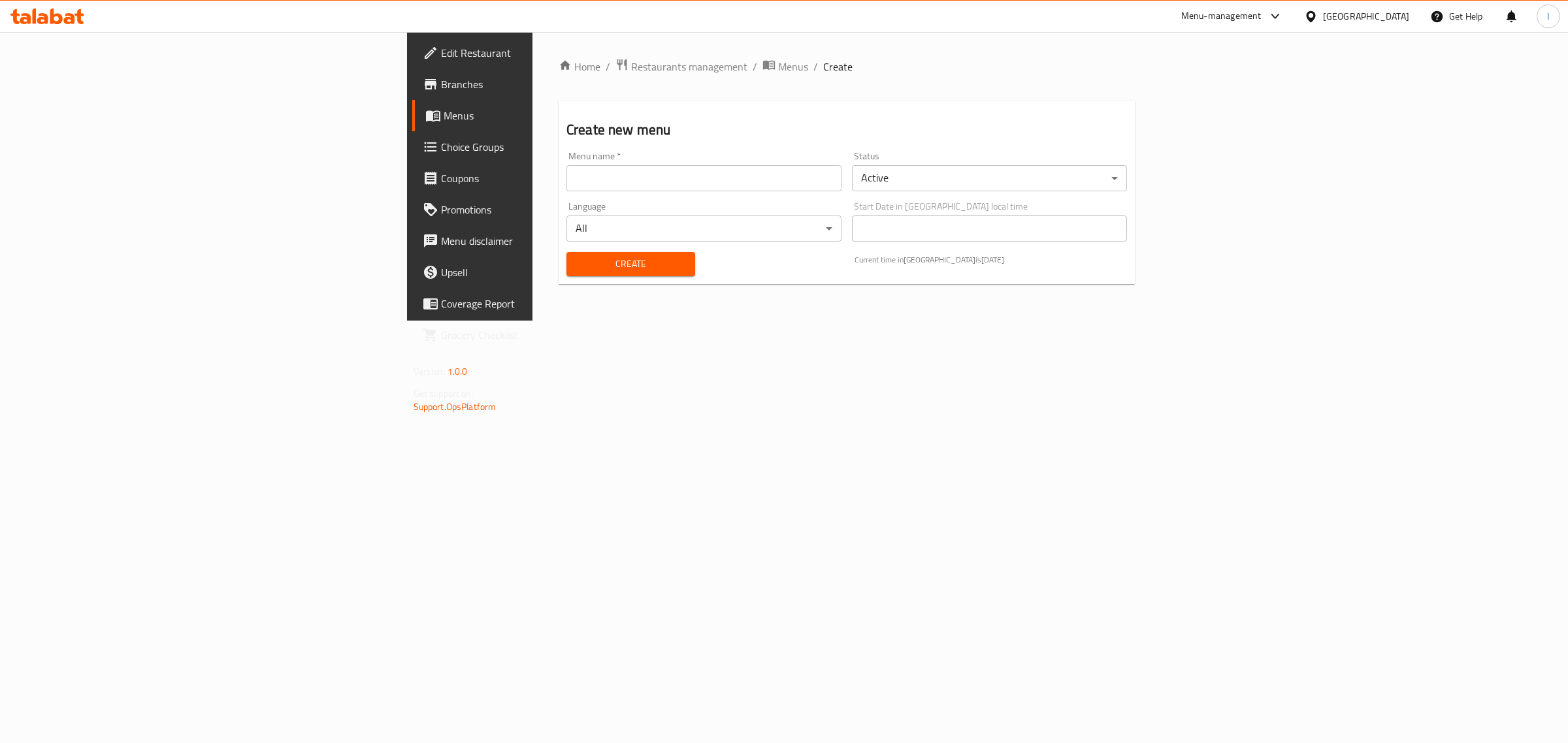
click at [636, 190] on input "text" at bounding box center [704, 178] width 275 height 26
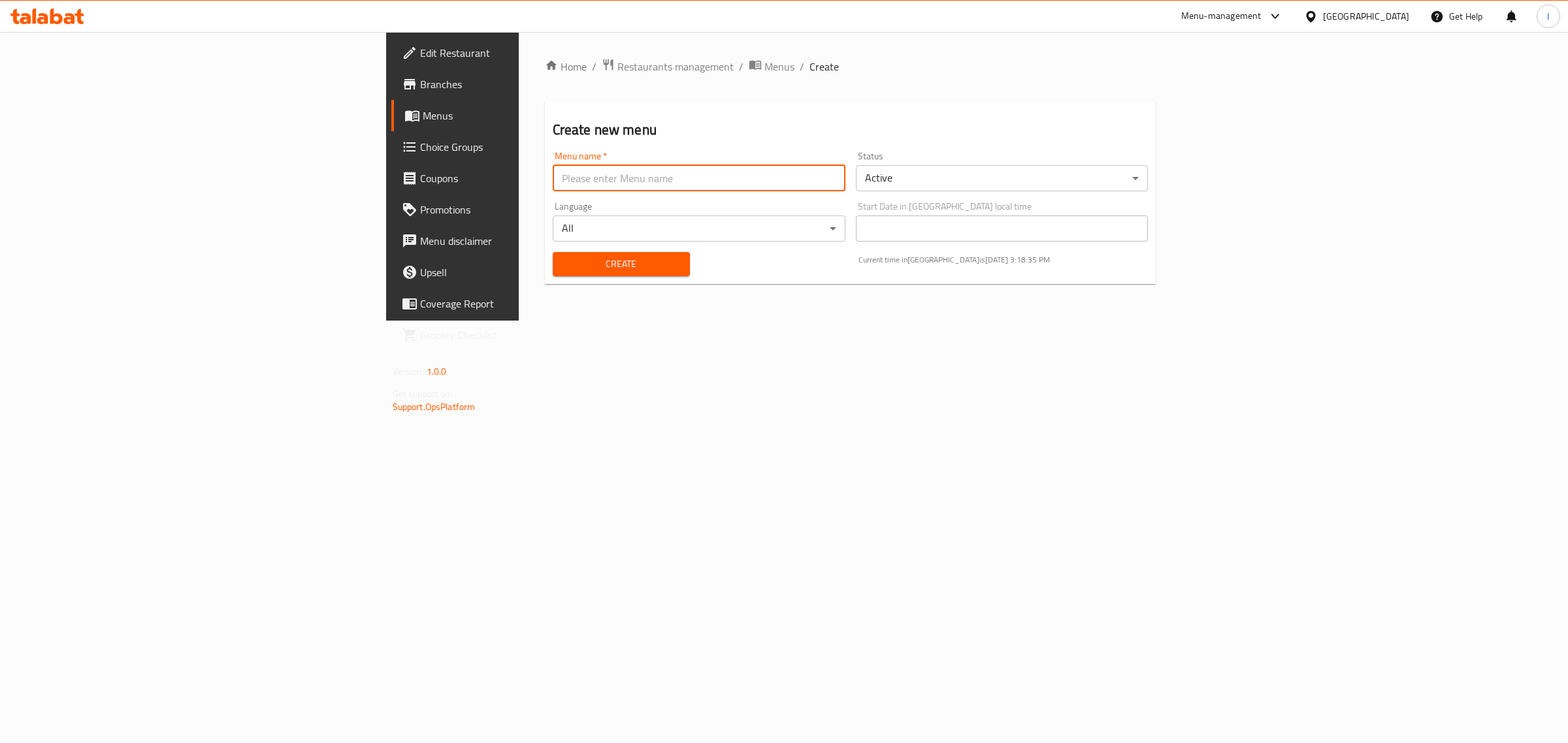
type input "New Menu"
click at [563, 271] on span "Create" at bounding box center [620, 264] width 116 height 16
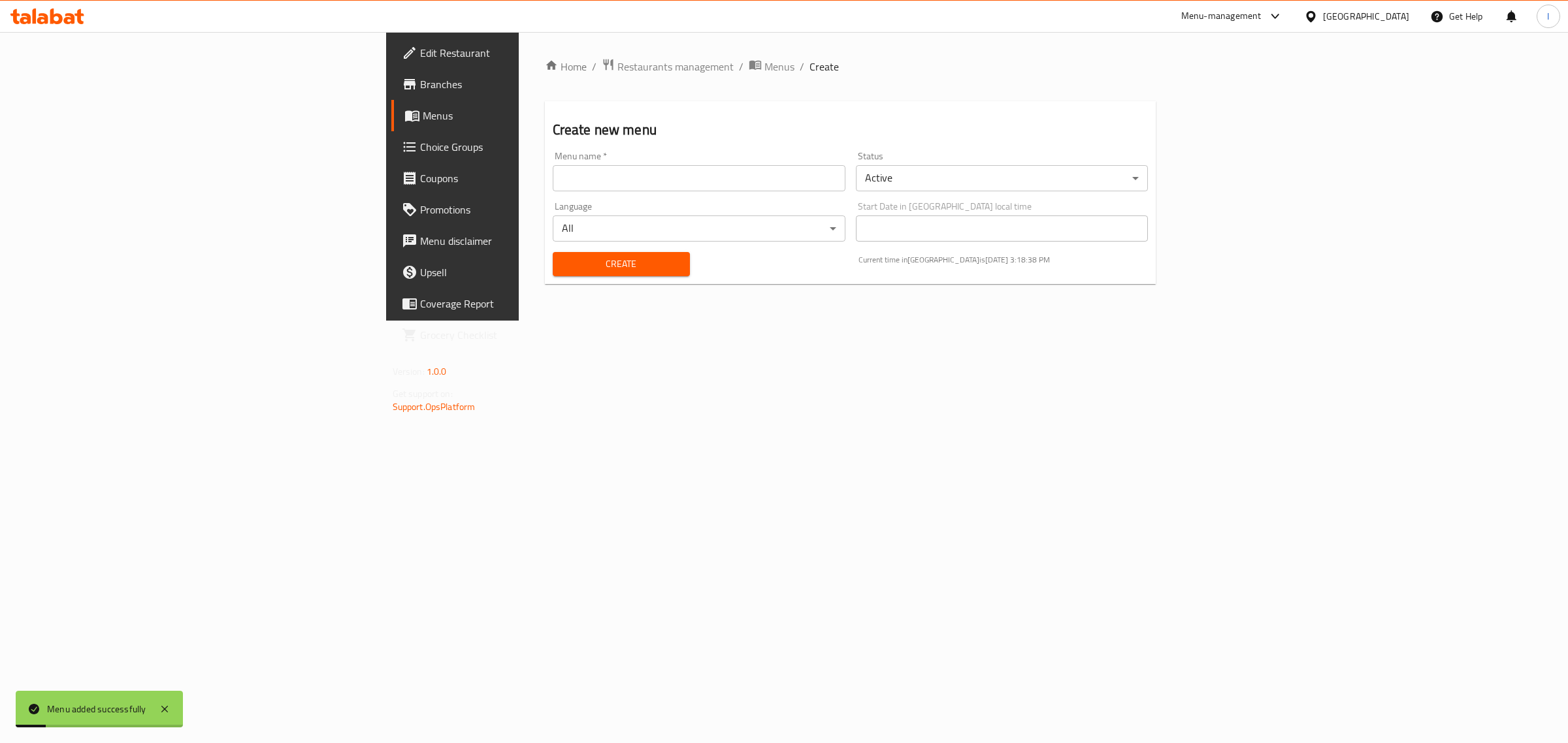
click at [422, 117] on span "Menus" at bounding box center [530, 115] width 215 height 15
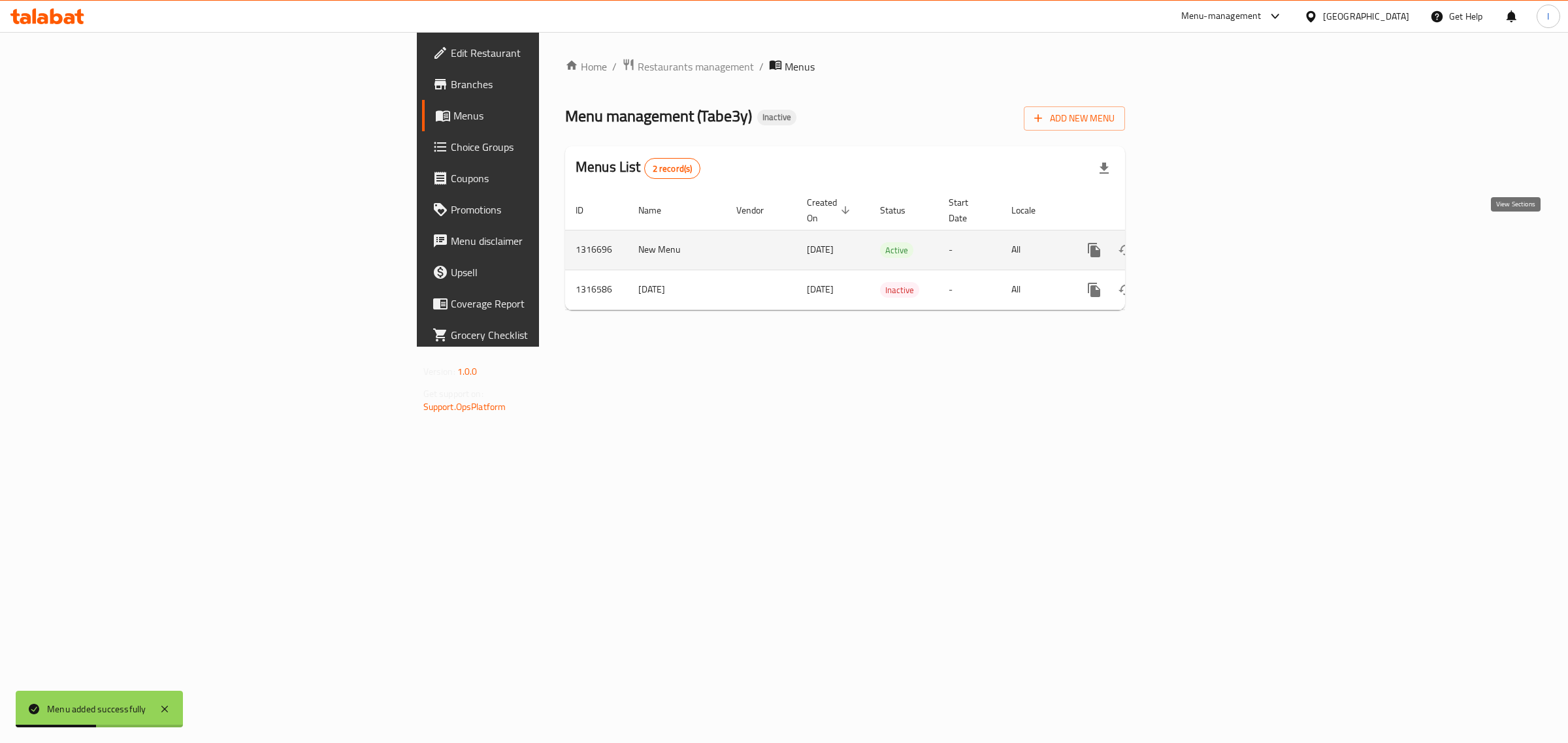
click at [1194, 244] on icon "enhanced table" at bounding box center [1188, 250] width 12 height 12
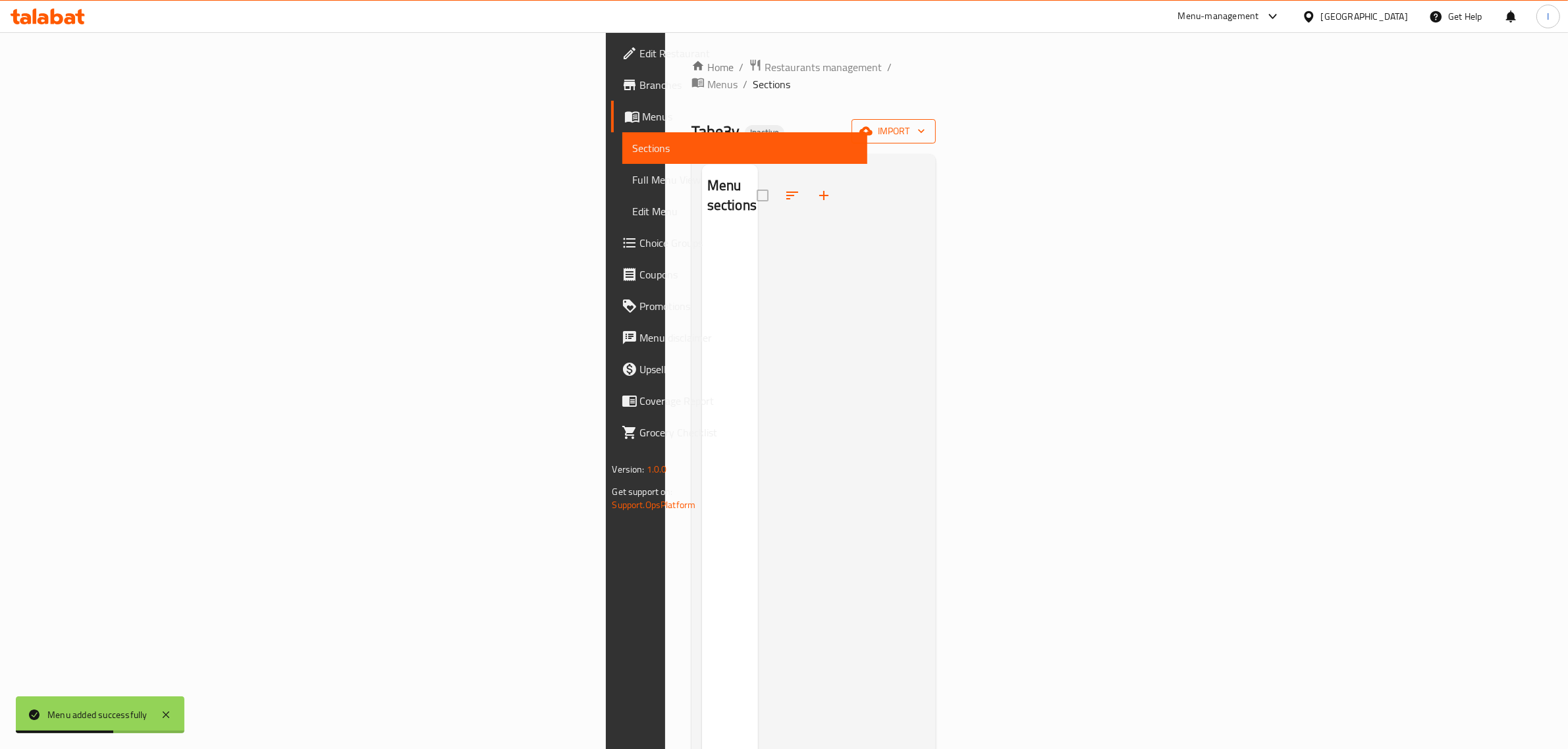
click at [925, 123] on span "import" at bounding box center [893, 131] width 63 height 16
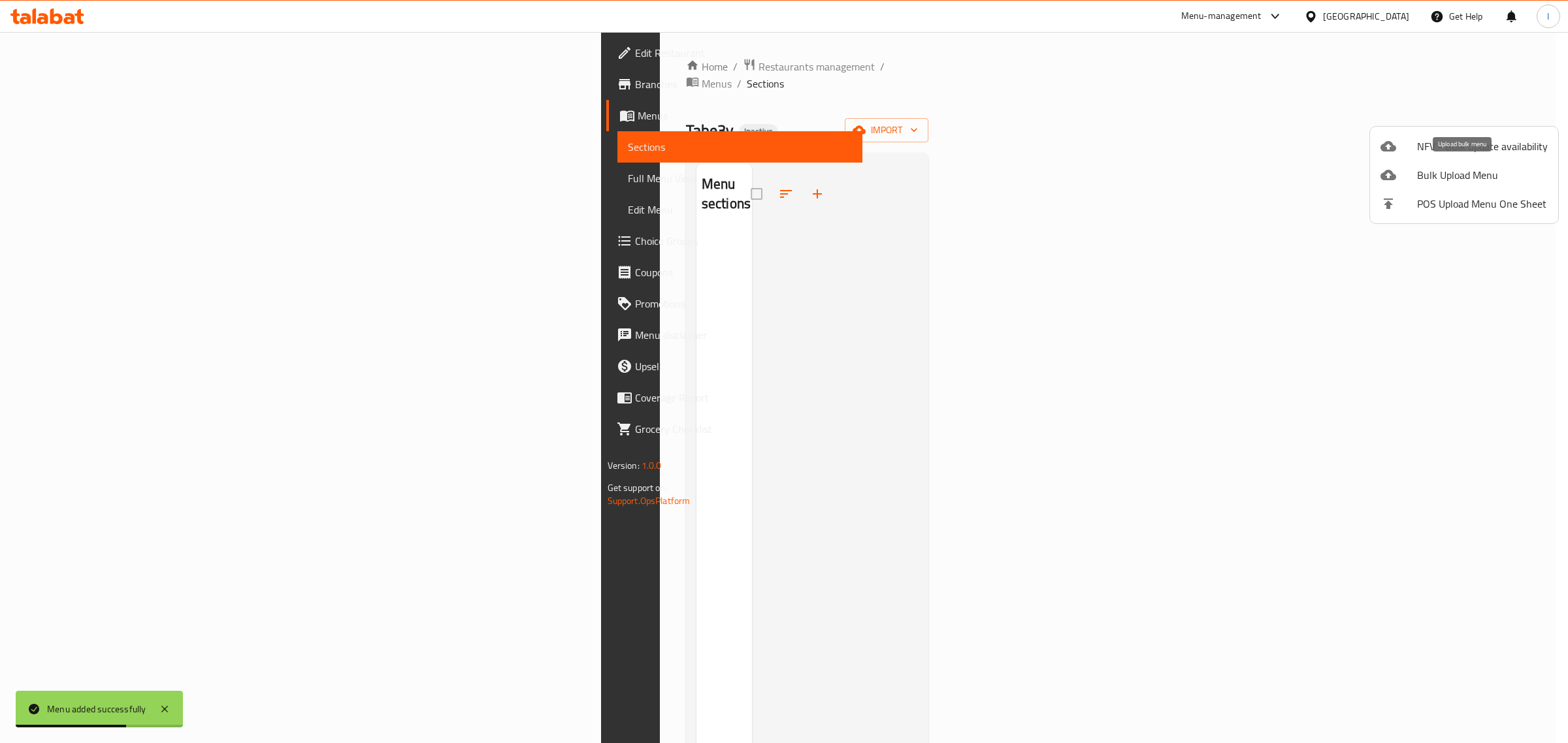
click at [1467, 175] on span "Bulk Upload Menu" at bounding box center [1483, 175] width 131 height 15
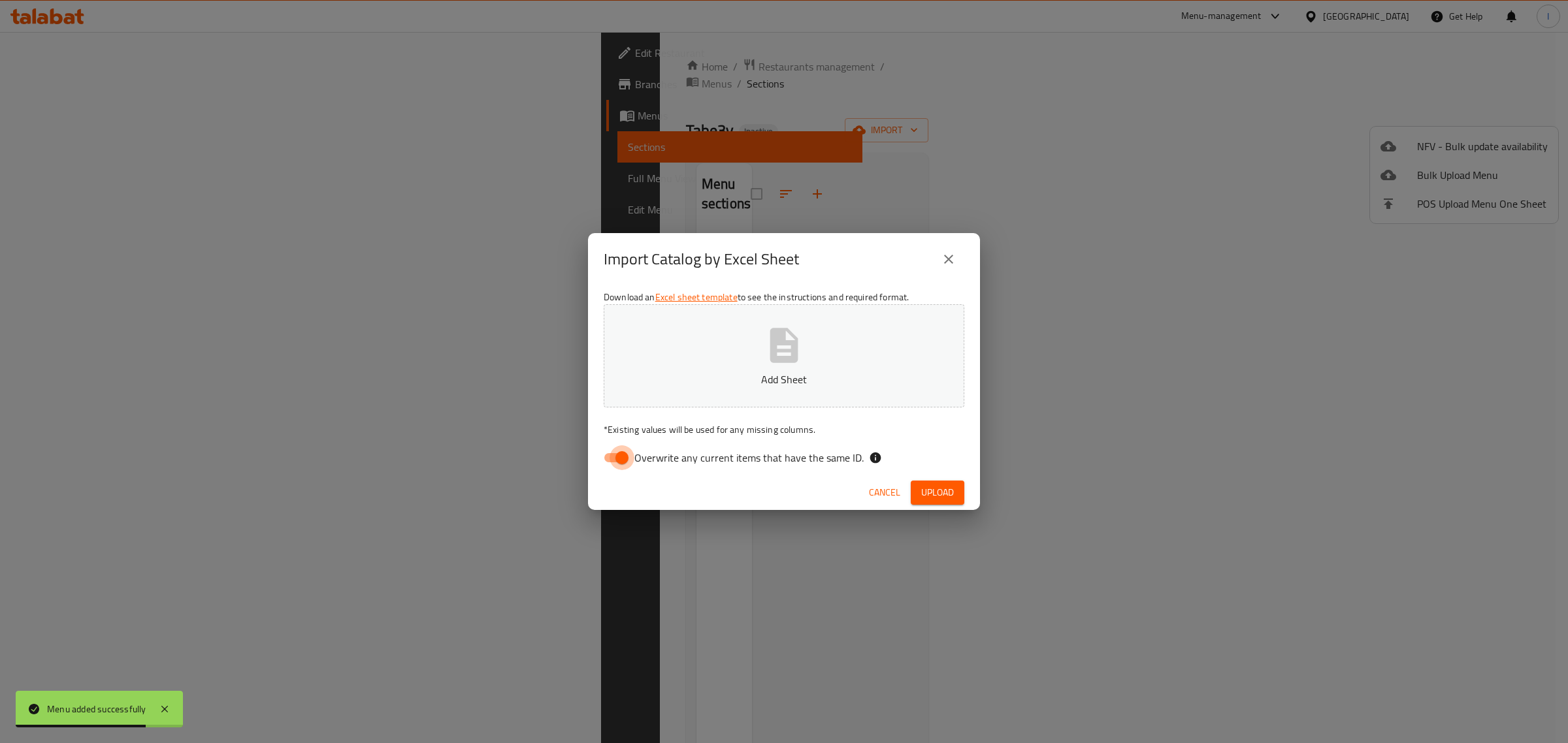
click at [601, 457] on input "Overwrite any current items that have the same ID." at bounding box center [622, 458] width 75 height 25
checkbox input "false"
click at [712, 365] on button "Add Sheet" at bounding box center [784, 355] width 361 height 103
click at [946, 487] on span "Upload" at bounding box center [937, 492] width 33 height 16
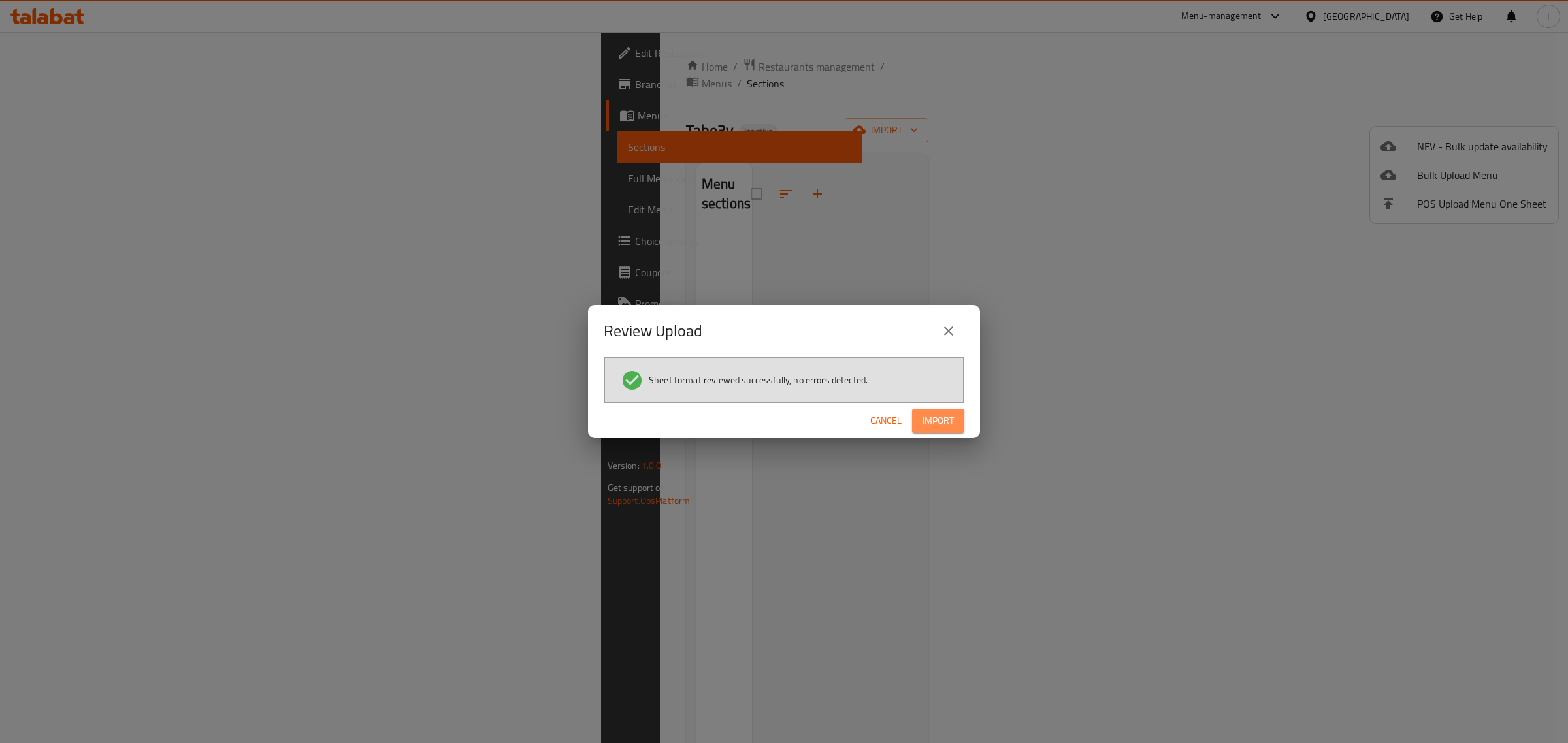
click at [952, 414] on span "Import" at bounding box center [938, 420] width 32 height 16
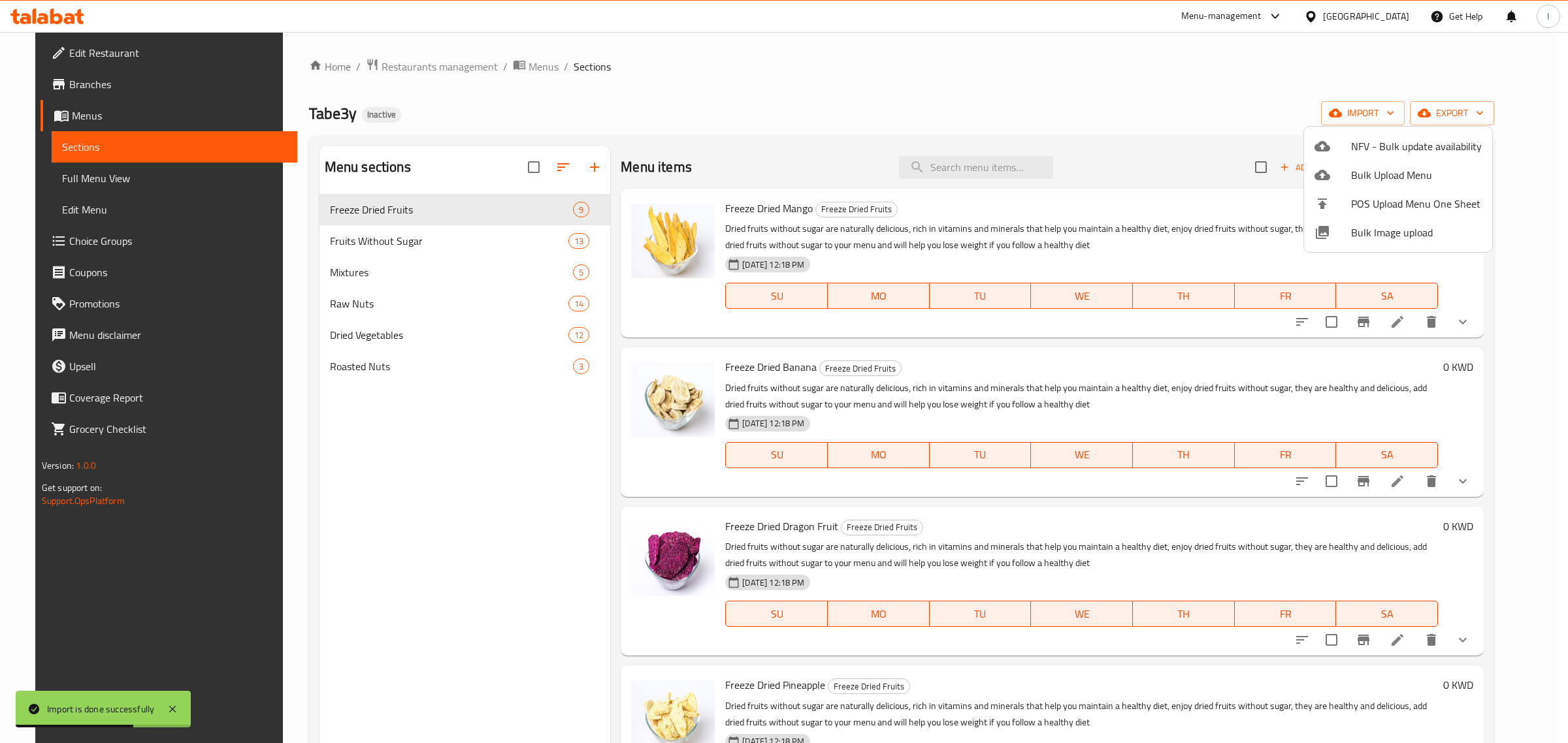
click at [387, 383] on div at bounding box center [784, 372] width 1568 height 743
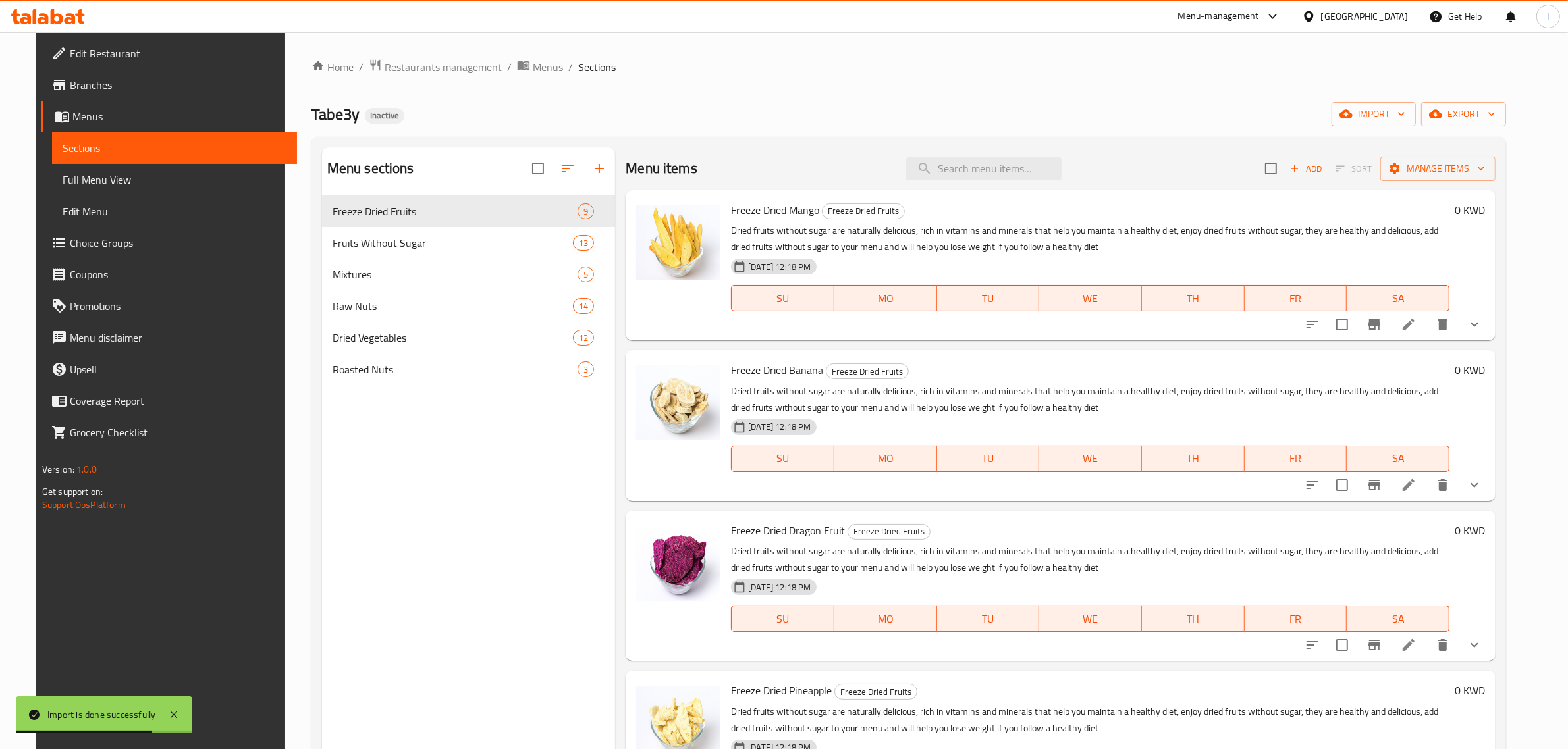
click at [393, 441] on div "Menu sections Freeze Dried Fruits 9 Fruits Without Sugar 13 Mixtures 5 Raw Nuts…" at bounding box center [468, 522] width 293 height 749
click at [966, 244] on p "Dried fruits without sugar are naturally delicious, rich in vitamins and minera…" at bounding box center [1090, 239] width 718 height 33
click at [785, 225] on p "Dried fruits without sugar are naturally delicious, rich in vitamins and minera…" at bounding box center [1090, 239] width 718 height 33
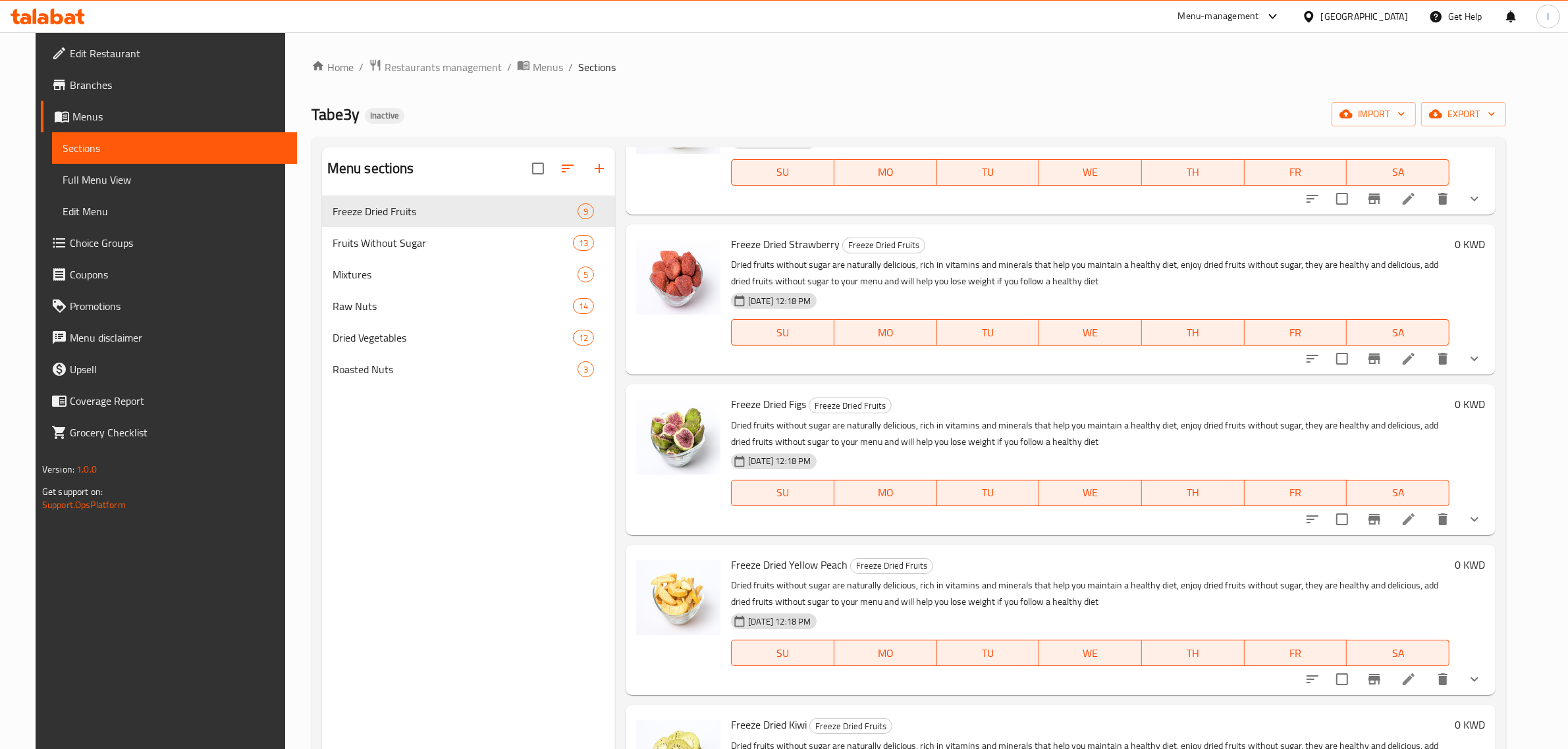
scroll to position [725, 0]
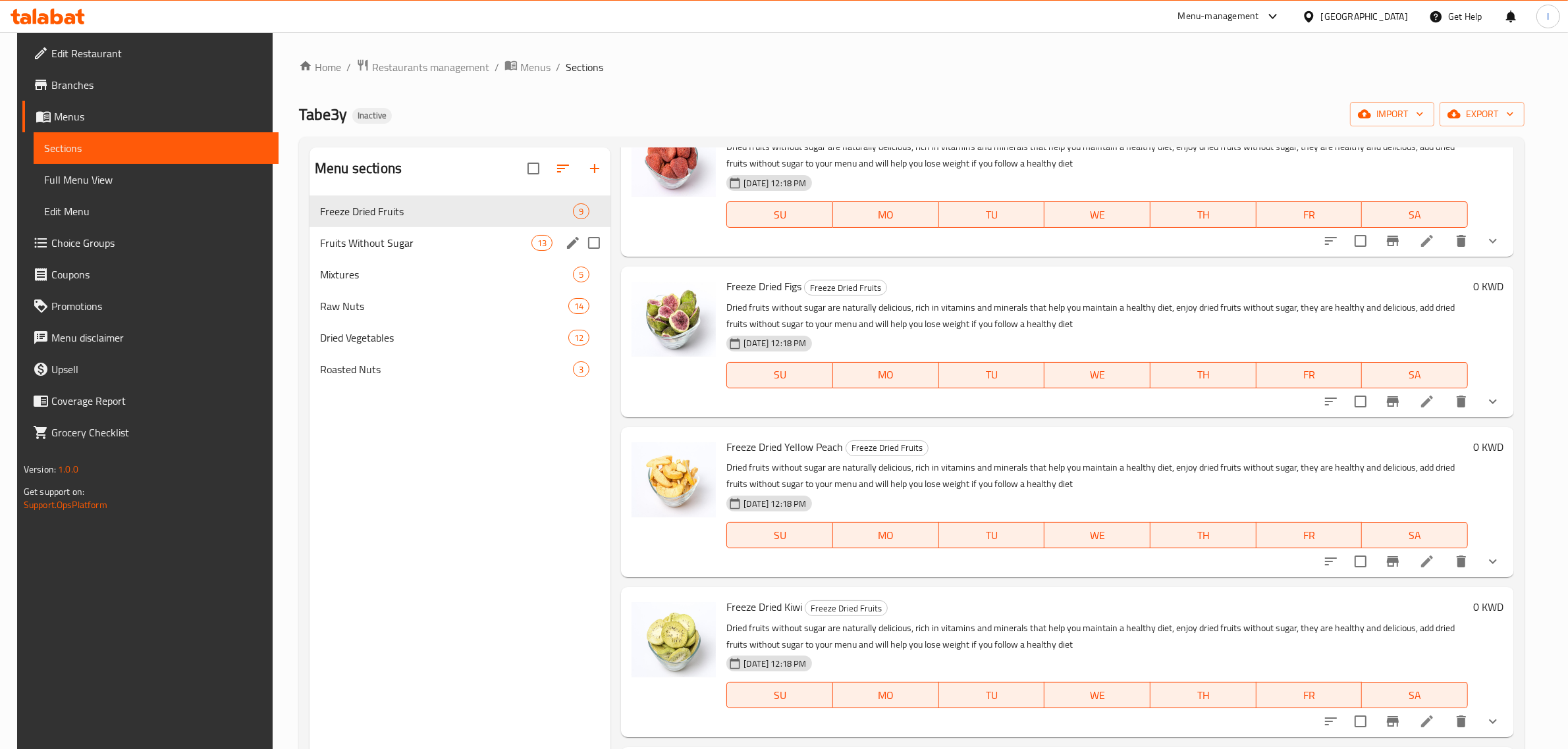
click at [408, 234] on div "Fruits Without Sugar 13" at bounding box center [460, 243] width 301 height 32
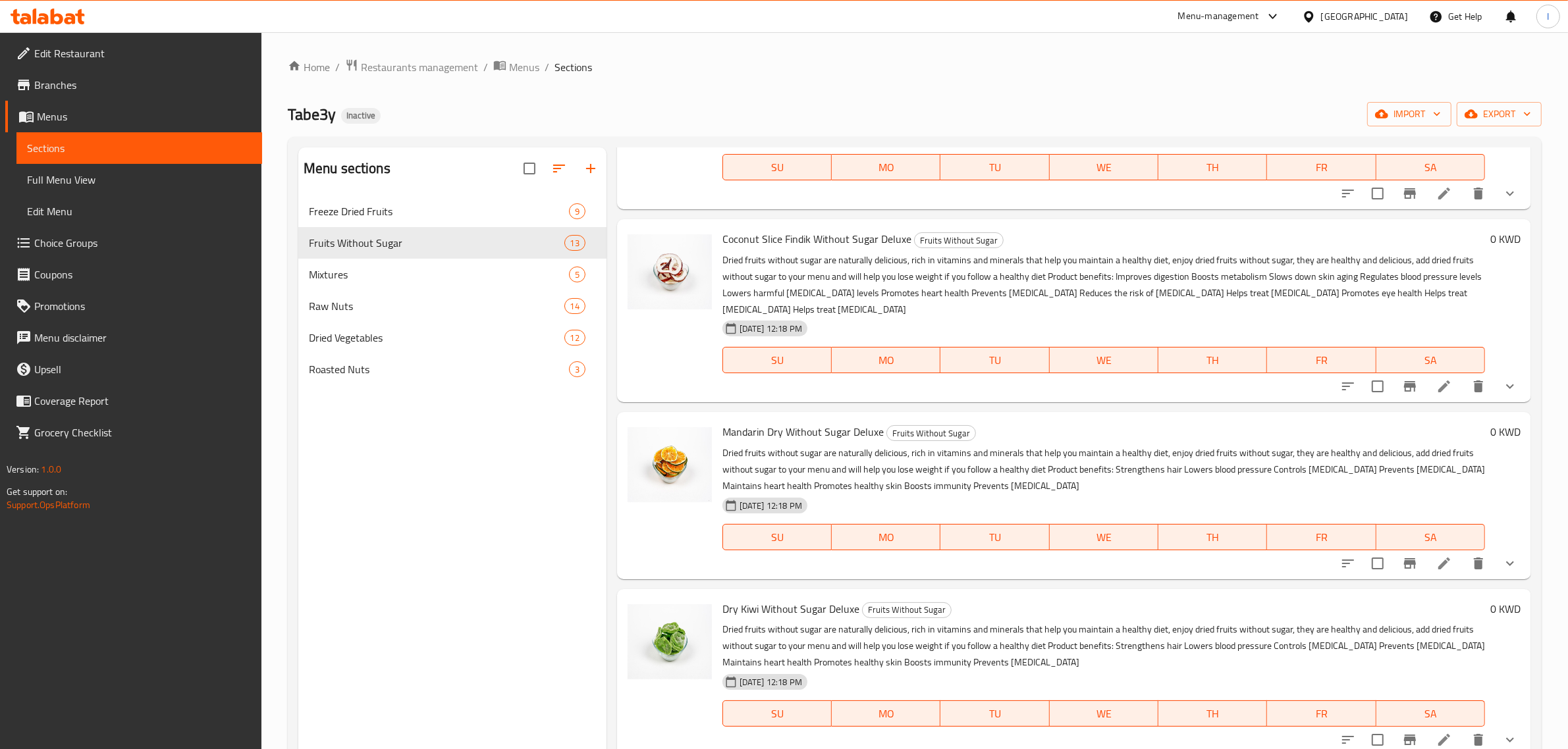
scroll to position [889, 0]
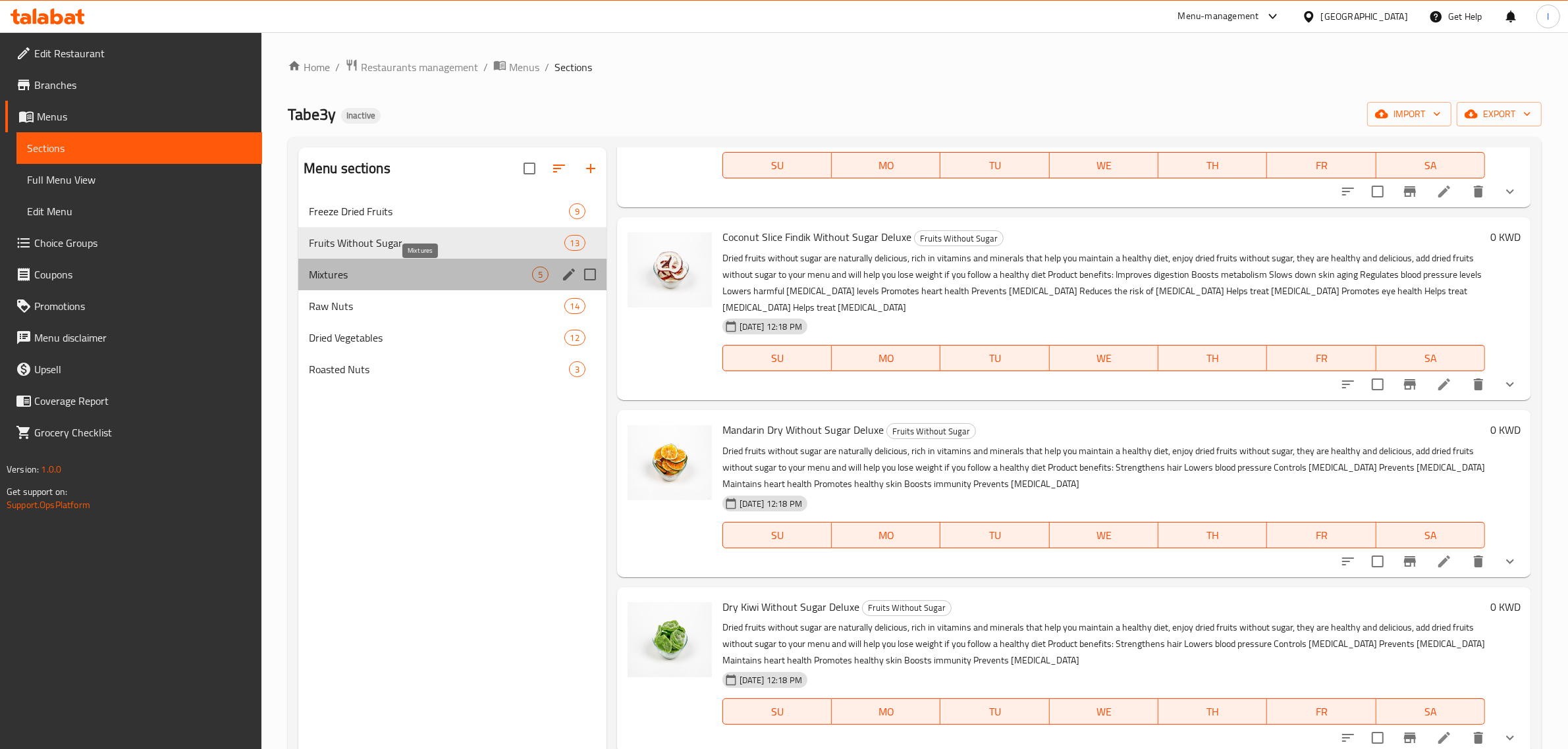
click at [388, 270] on span "Mixtures" at bounding box center [420, 275] width 224 height 15
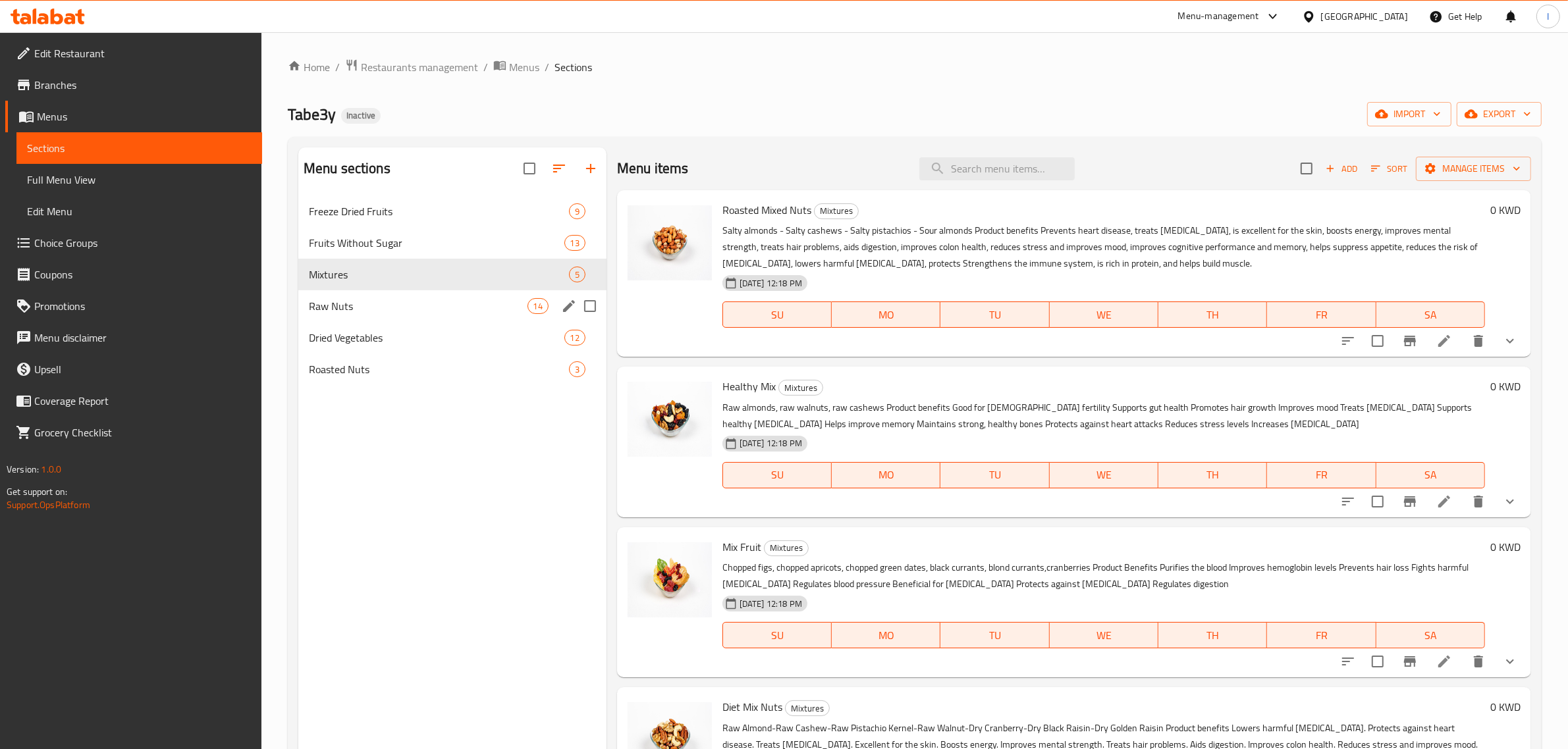
click at [337, 306] on span "Raw Nuts" at bounding box center [418, 306] width 219 height 15
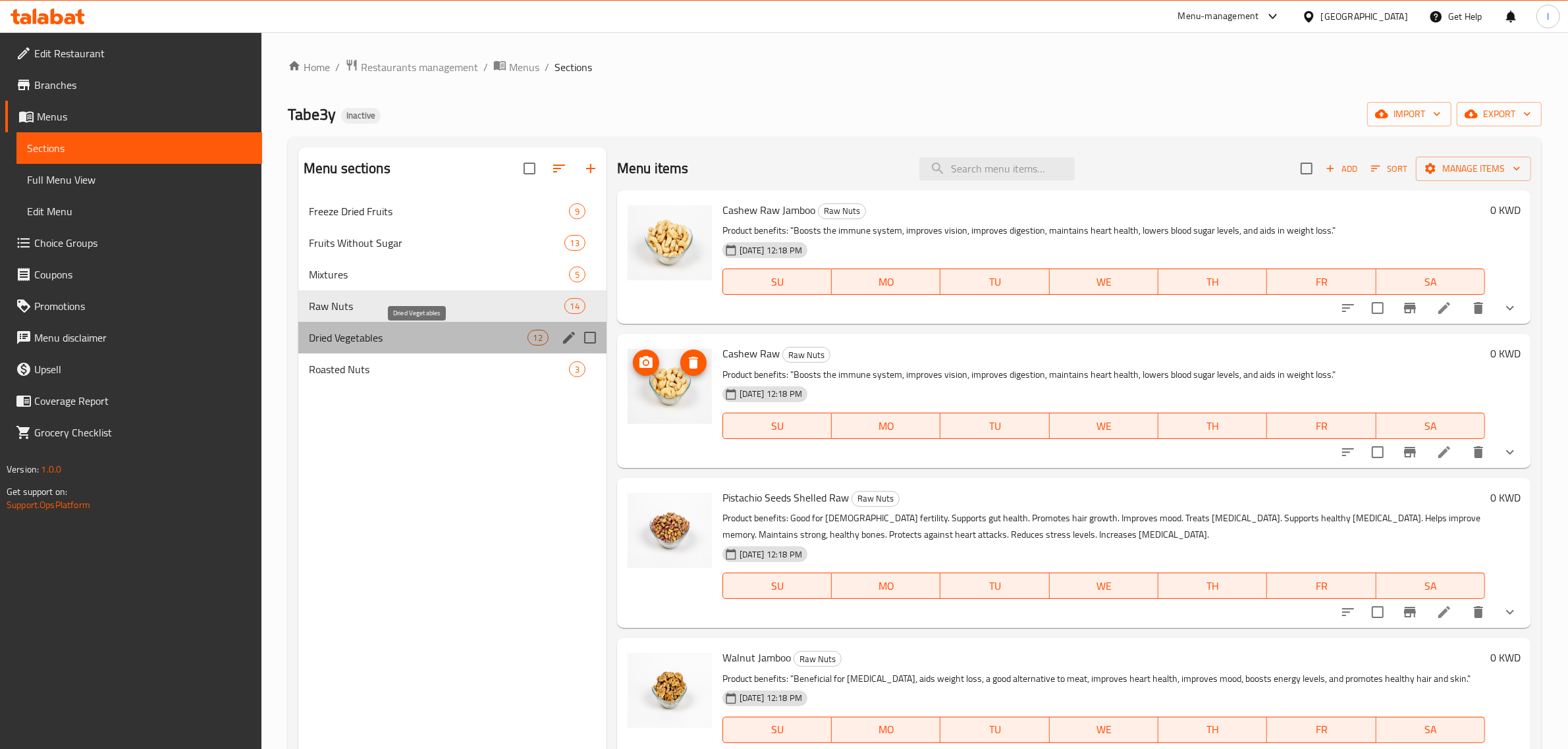
click at [364, 340] on span "Dried Vegetables" at bounding box center [418, 338] width 219 height 15
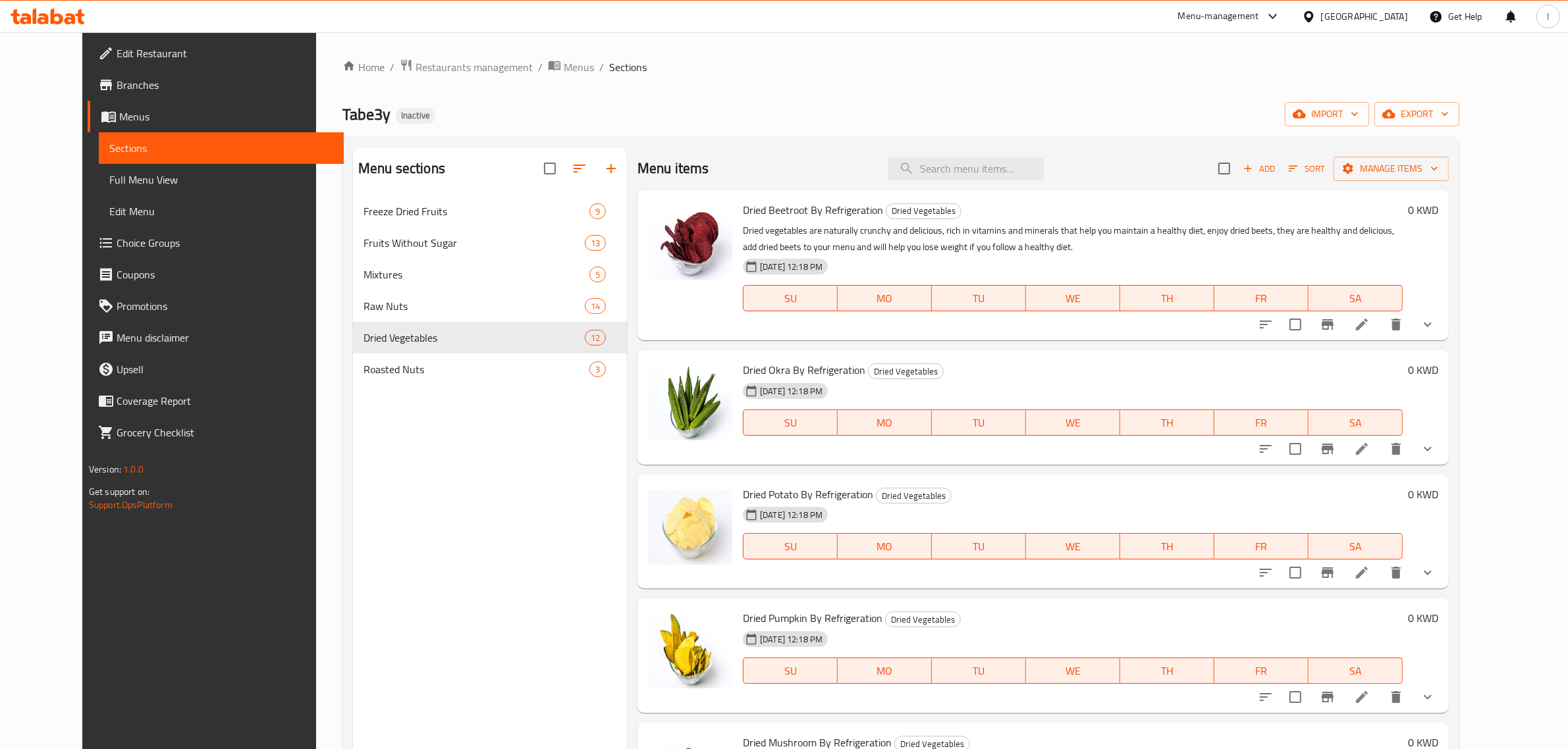
click at [983, 253] on p "Dried vegetables are naturally crunchy and delicious, rich in vitamins and mine…" at bounding box center [1072, 239] width 660 height 33
click at [932, 253] on p "Dried vegetables are naturally crunchy and delicious, rich in vitamins and mine…" at bounding box center [1072, 239] width 660 height 33
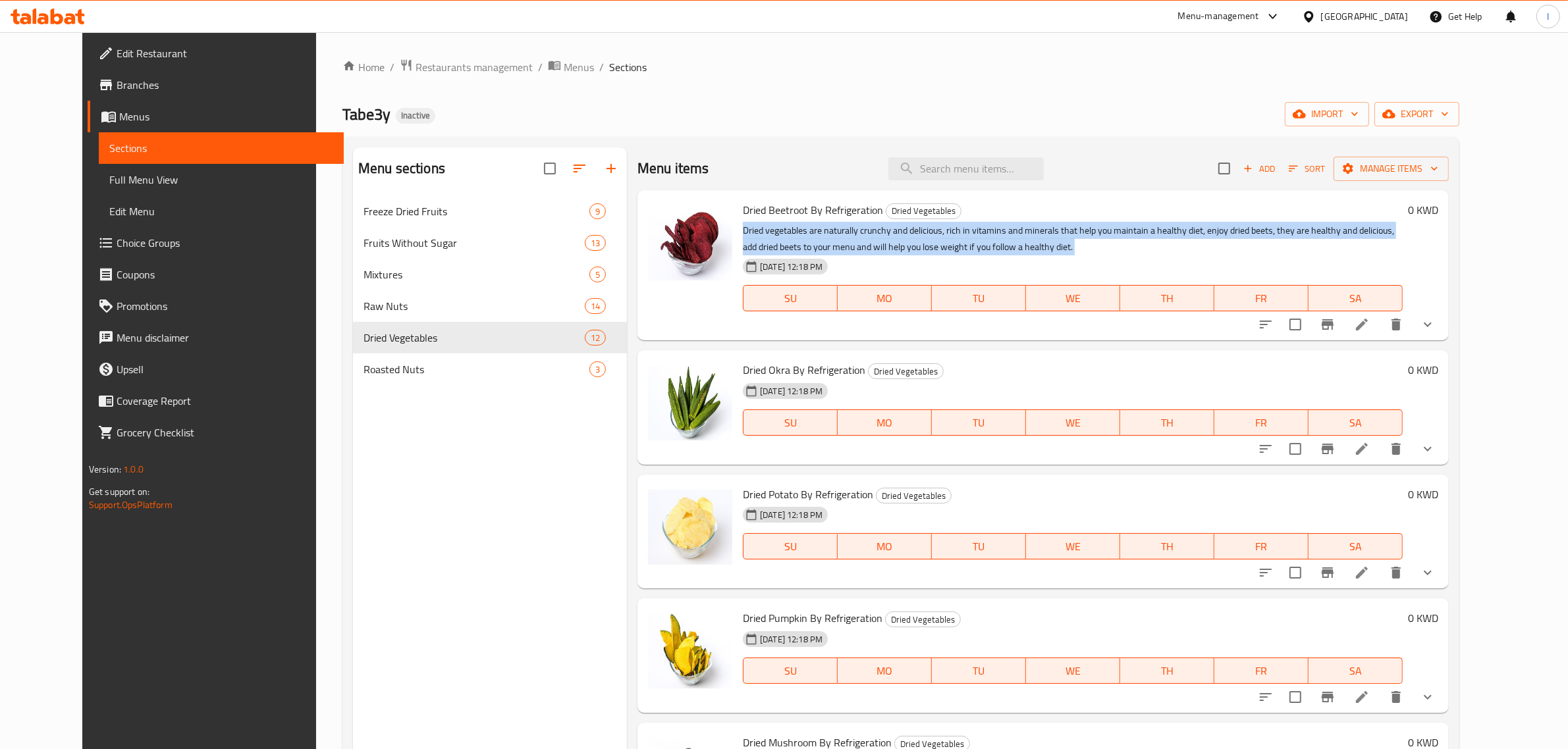
click at [932, 253] on p "Dried vegetables are naturally crunchy and delicious, rich in vitamins and mine…" at bounding box center [1072, 239] width 660 height 33
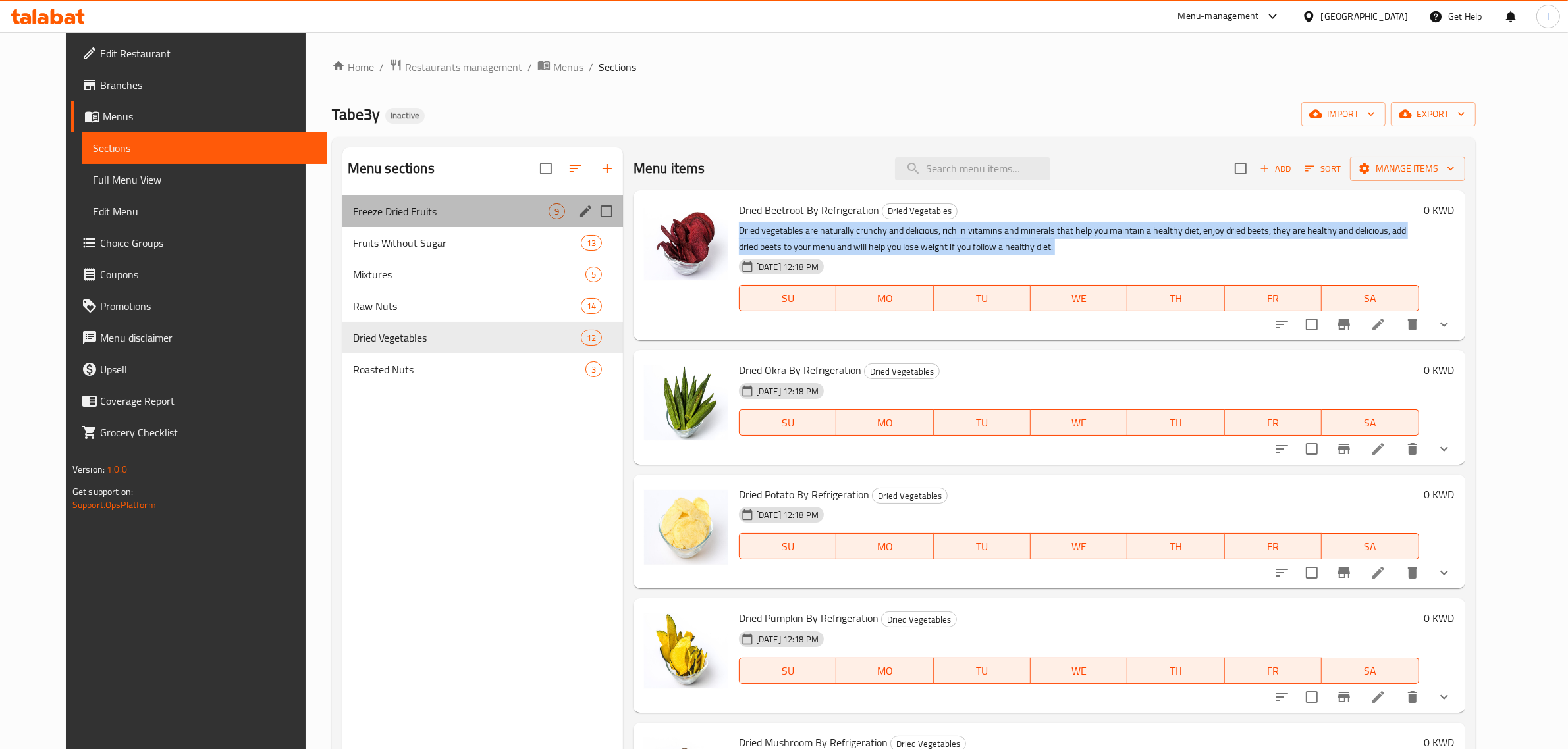
click at [351, 202] on div "Freeze Dried Fruits 9" at bounding box center [483, 211] width 281 height 32
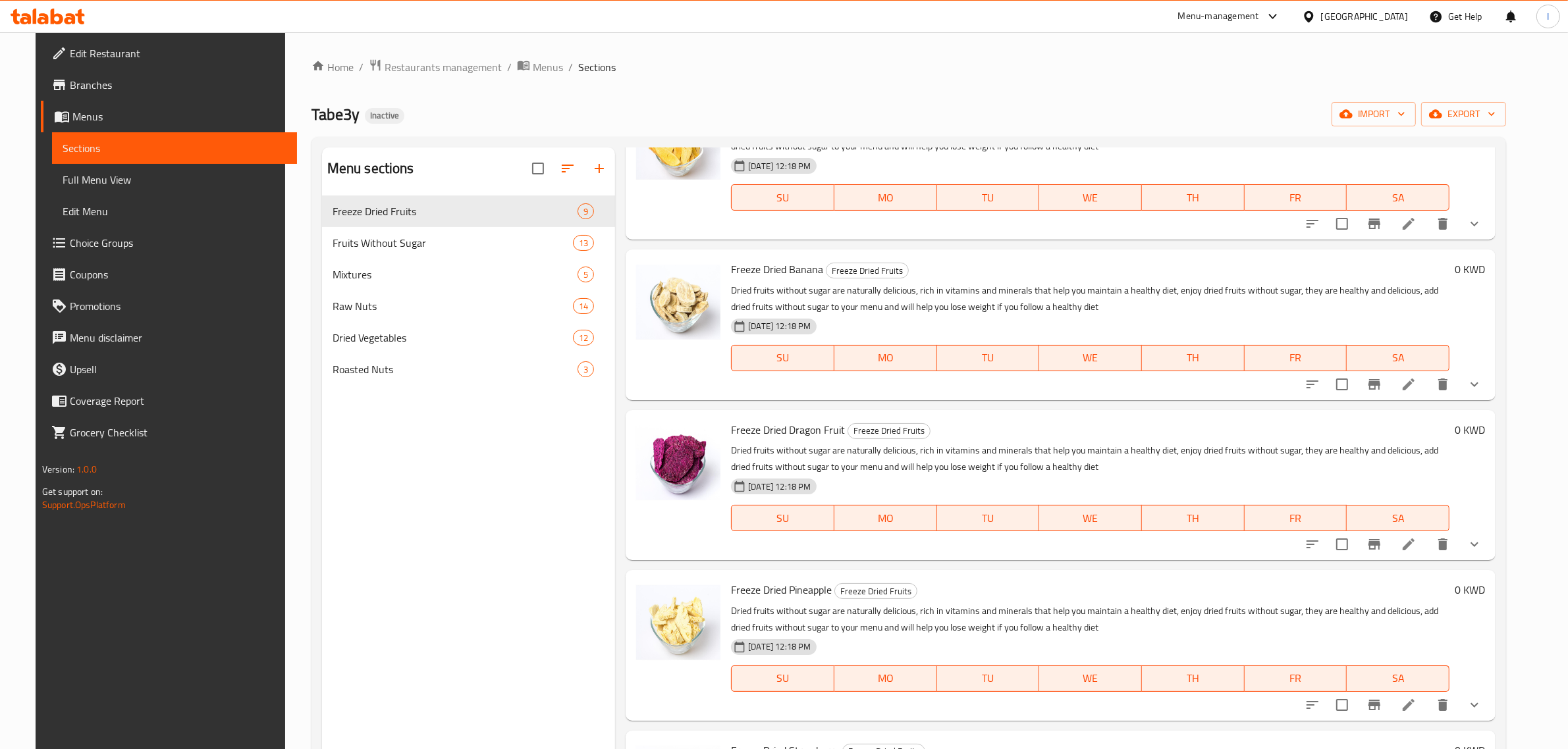
scroll to position [494, 0]
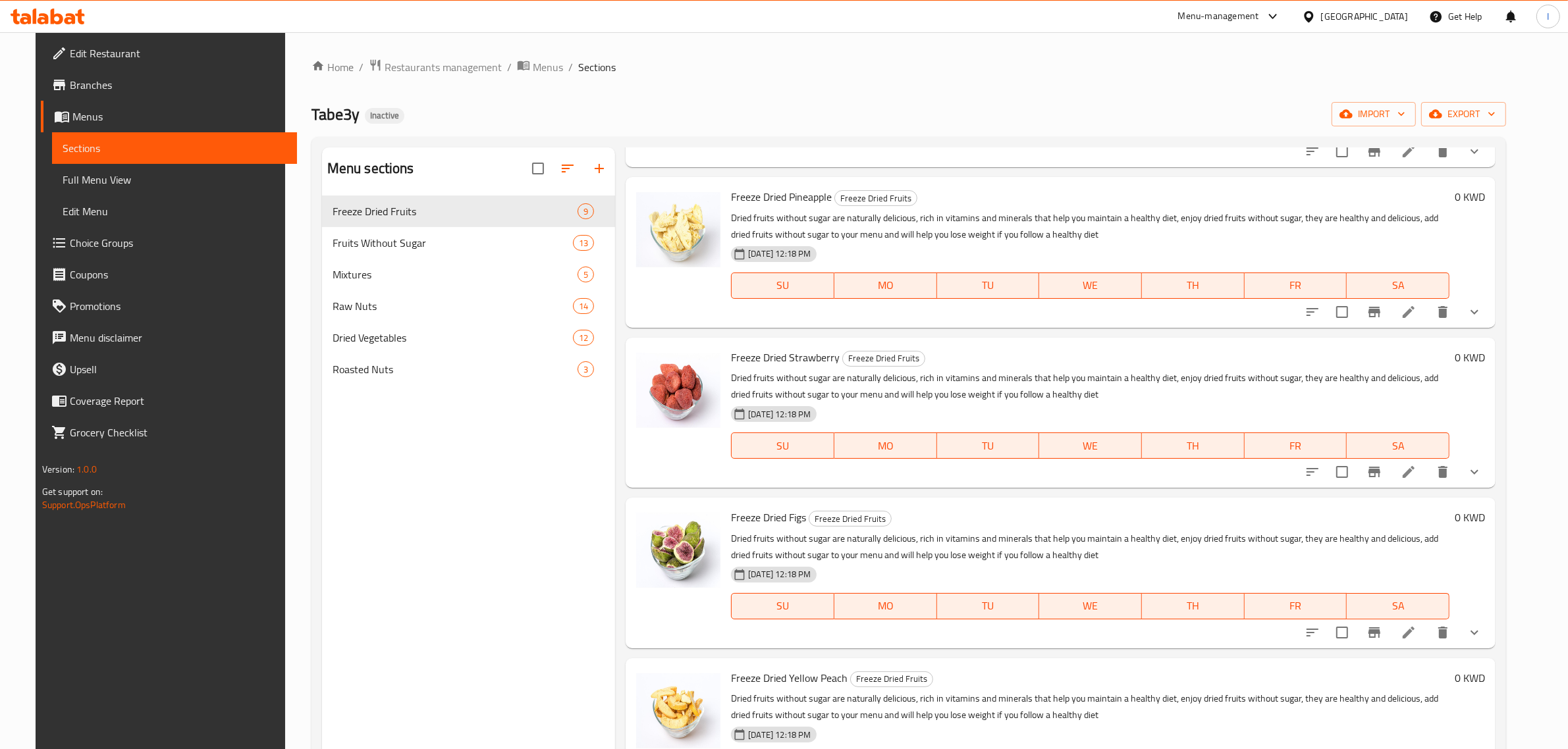
click at [879, 393] on p "Dried fruits without sugar are naturally delicious, rich in vitamins and minera…" at bounding box center [1090, 386] width 718 height 33
click at [1029, 392] on p "Dried fruits without sugar are naturally delicious, rich in vitamins and minera…" at bounding box center [1090, 386] width 718 height 33
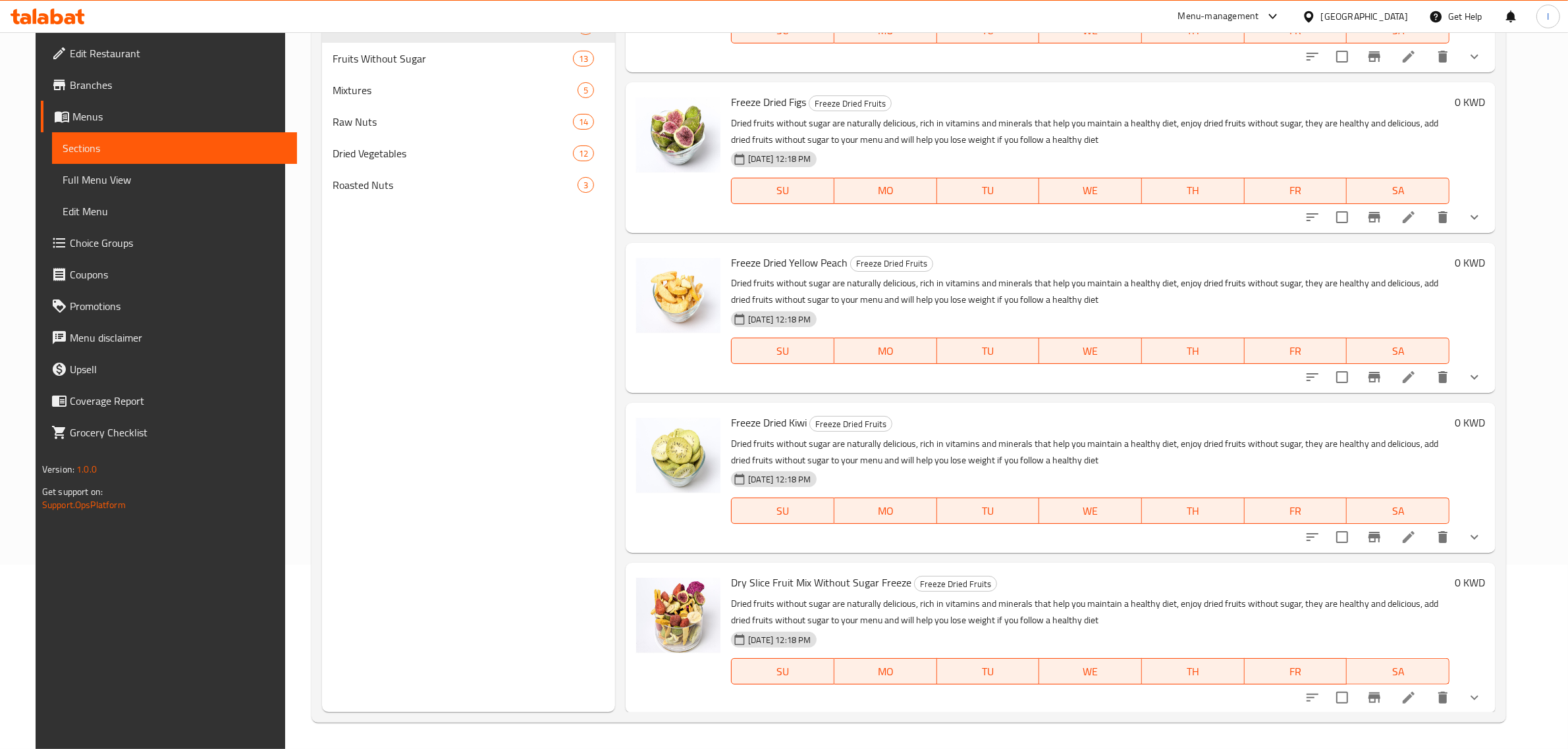
scroll to position [0, 0]
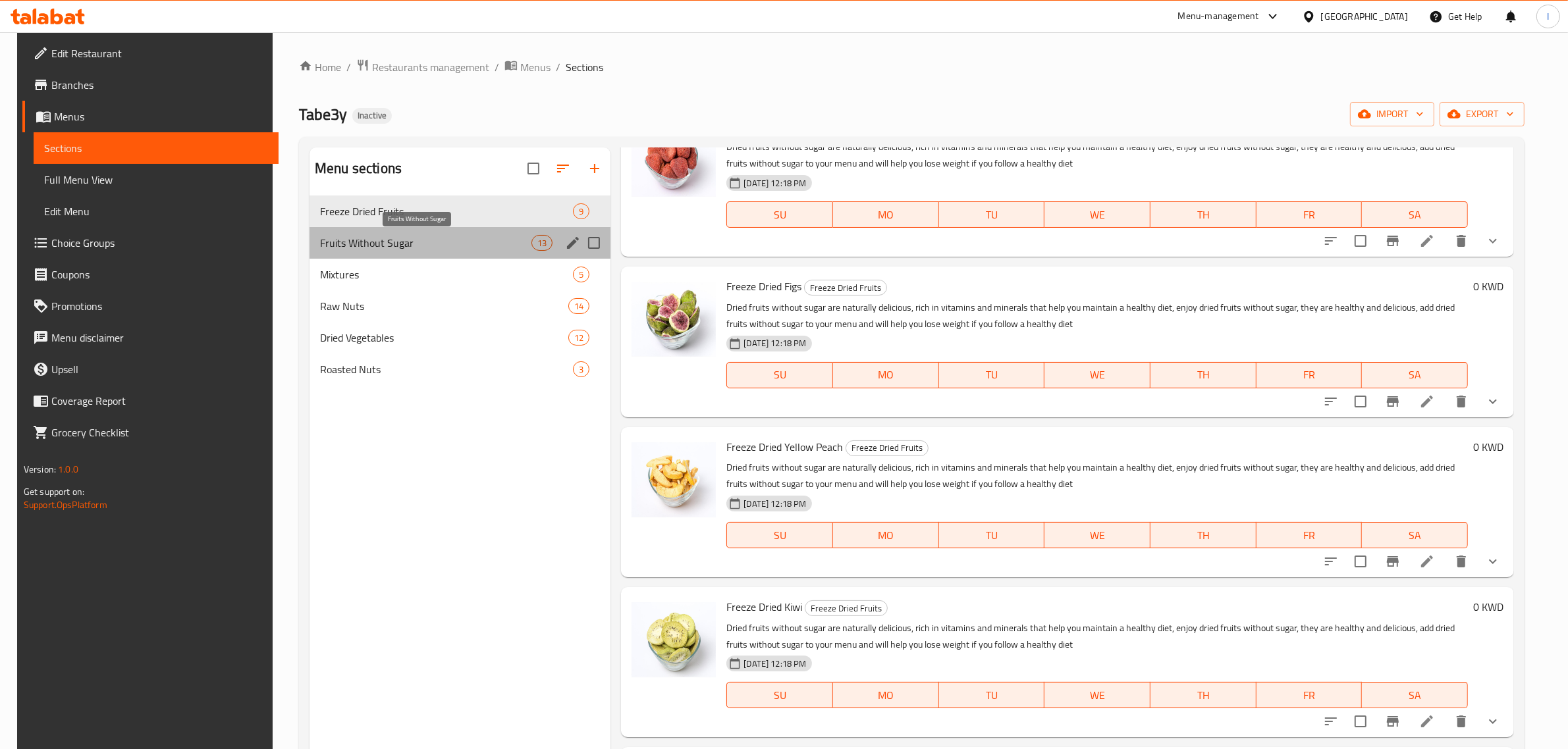
click at [356, 249] on span "Fruits Without Sugar" at bounding box center [426, 243] width 211 height 15
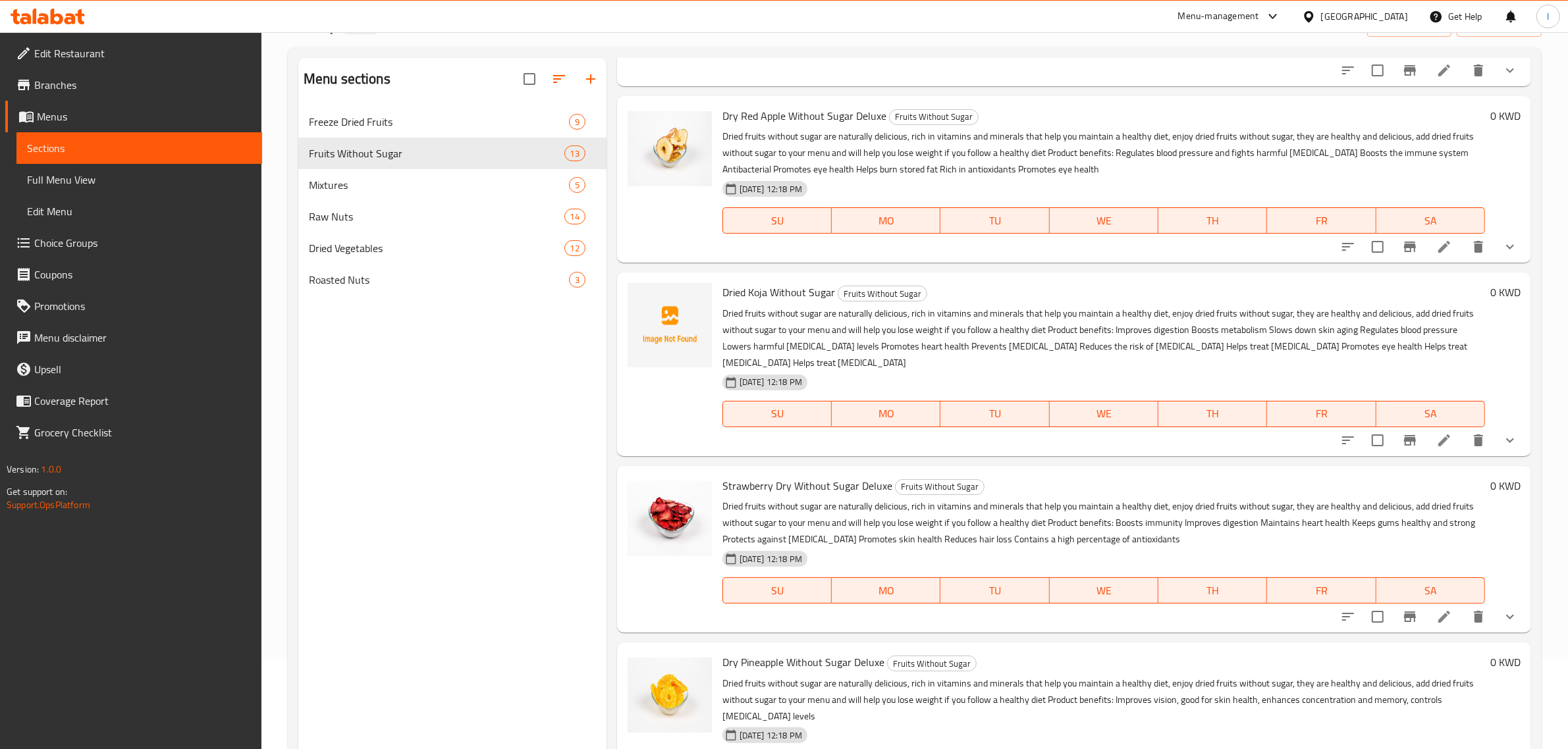
scroll to position [185, 0]
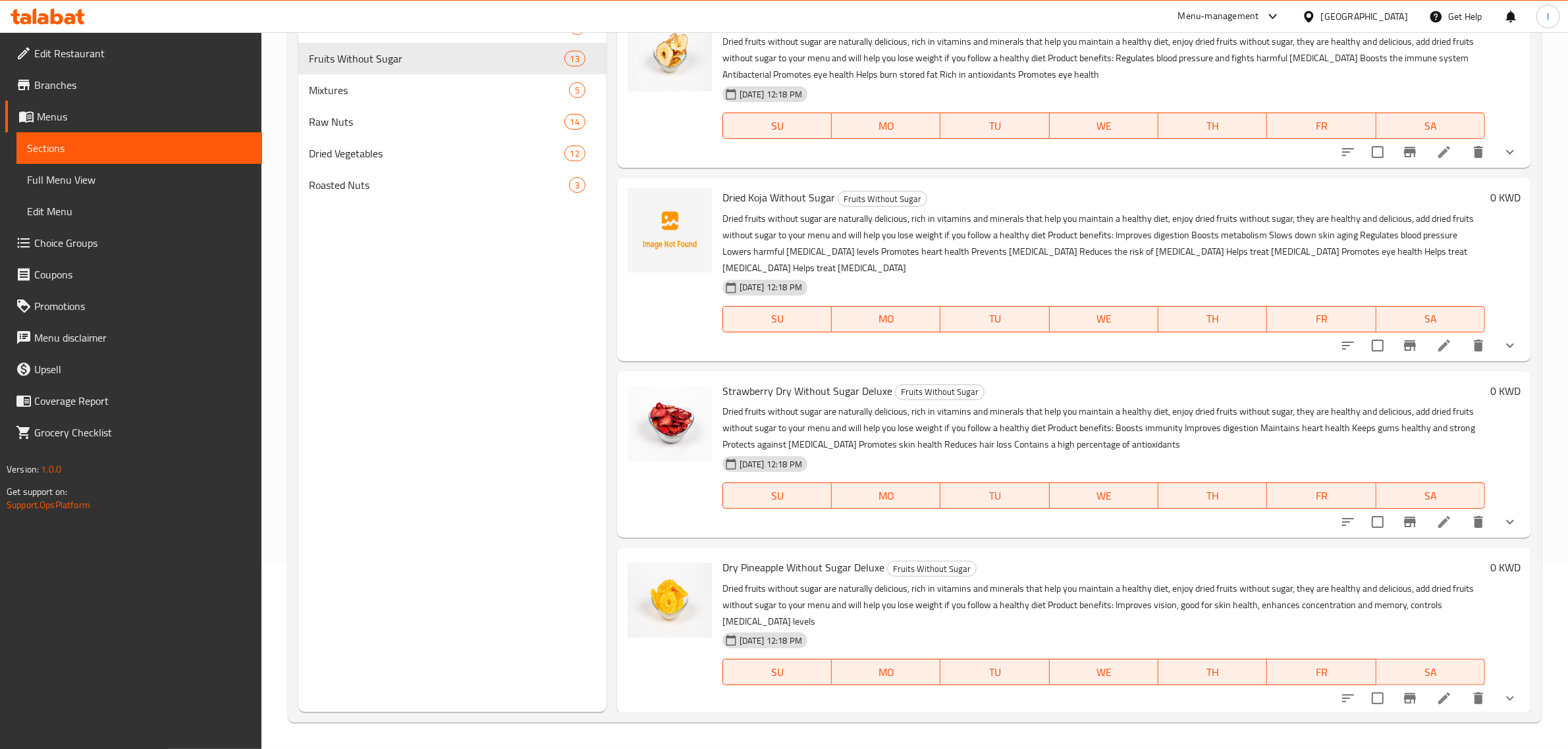
click at [445, 420] on div "Menu sections Freeze Dried Fruits 9 Fruits Without Sugar 13 Mixtures 5 Raw Nuts…" at bounding box center [452, 338] width 308 height 749
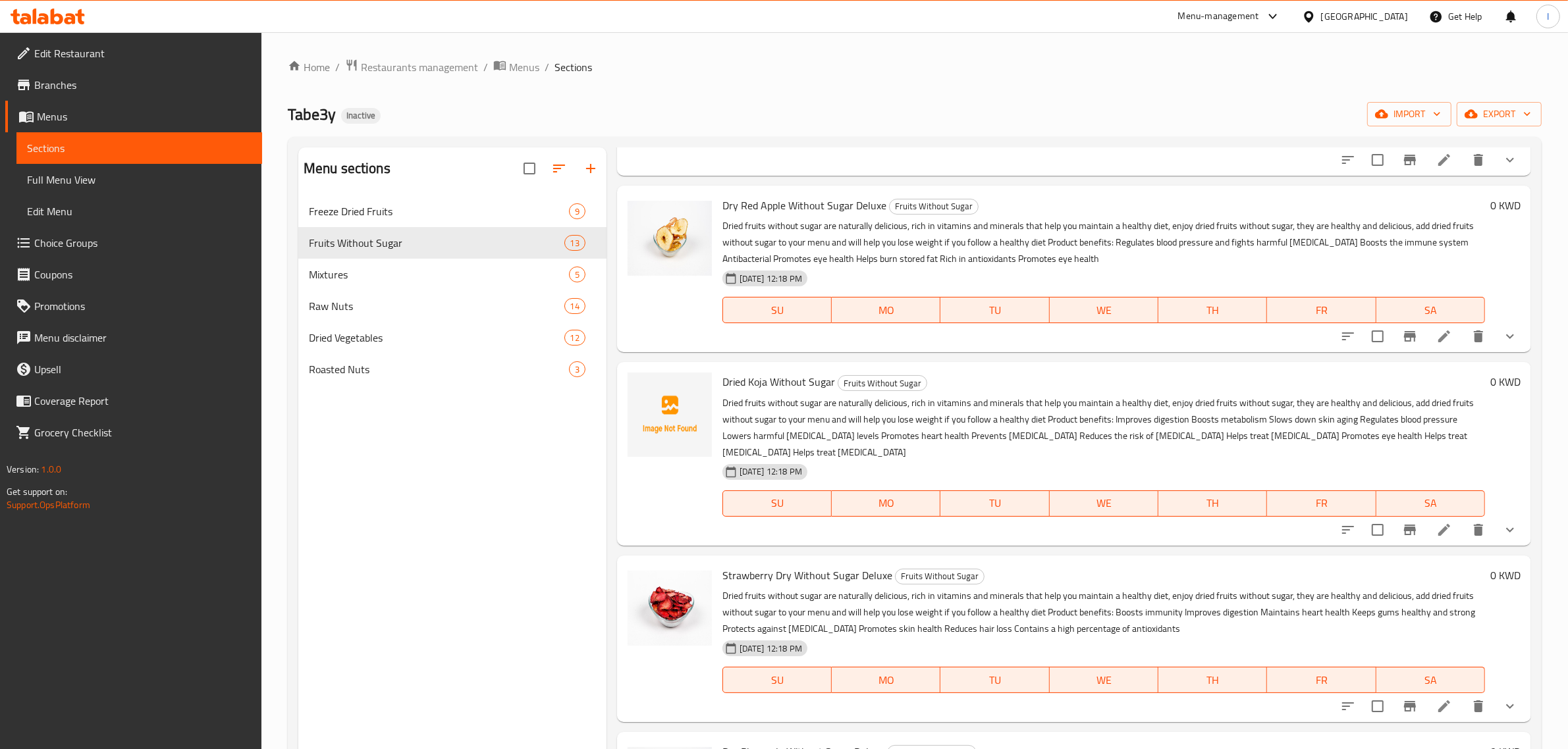
click at [99, 185] on span "Full Menu View" at bounding box center [139, 180] width 225 height 15
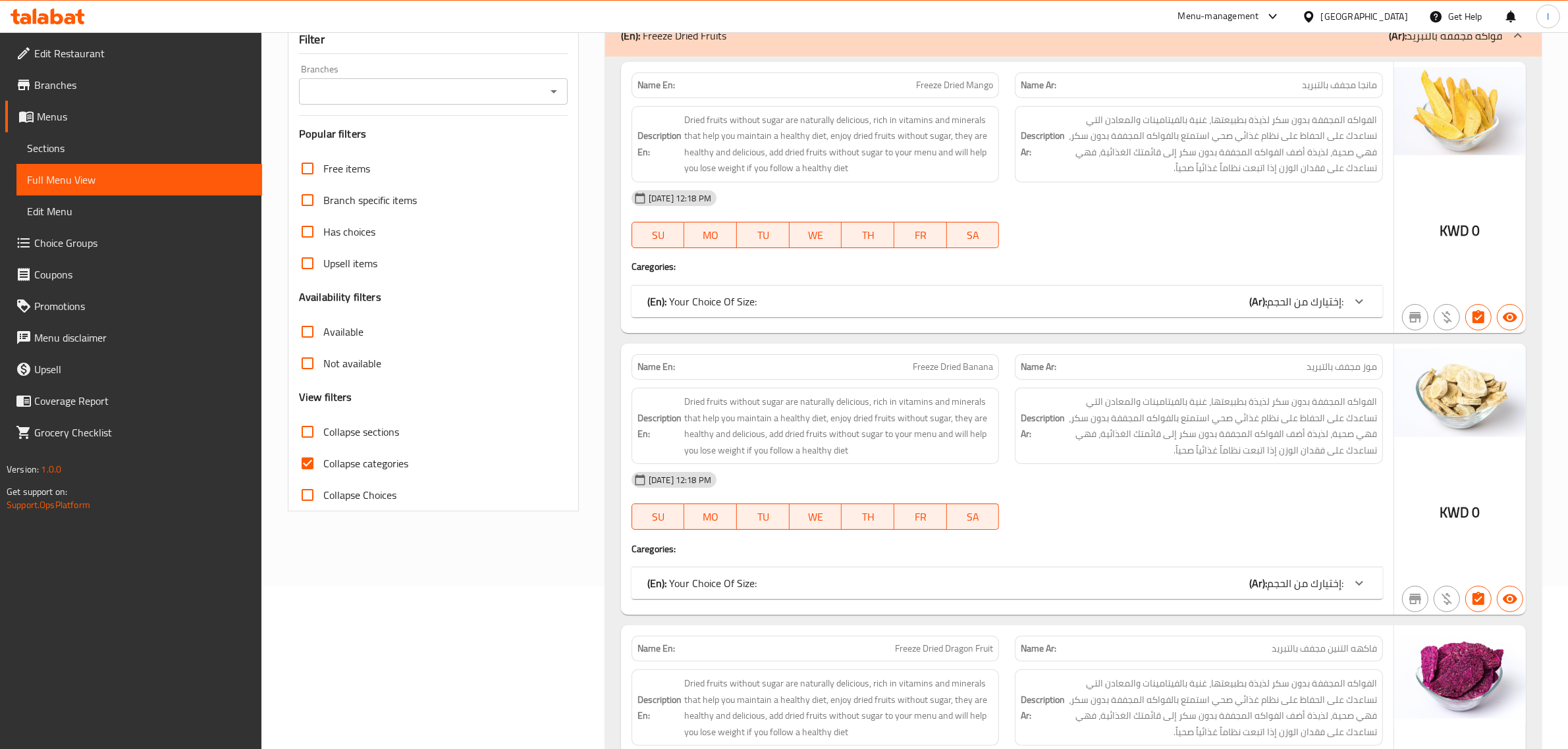
scroll to position [165, 0]
click at [308, 461] on input "Collapse categories" at bounding box center [307, 462] width 32 height 32
checkbox input "false"
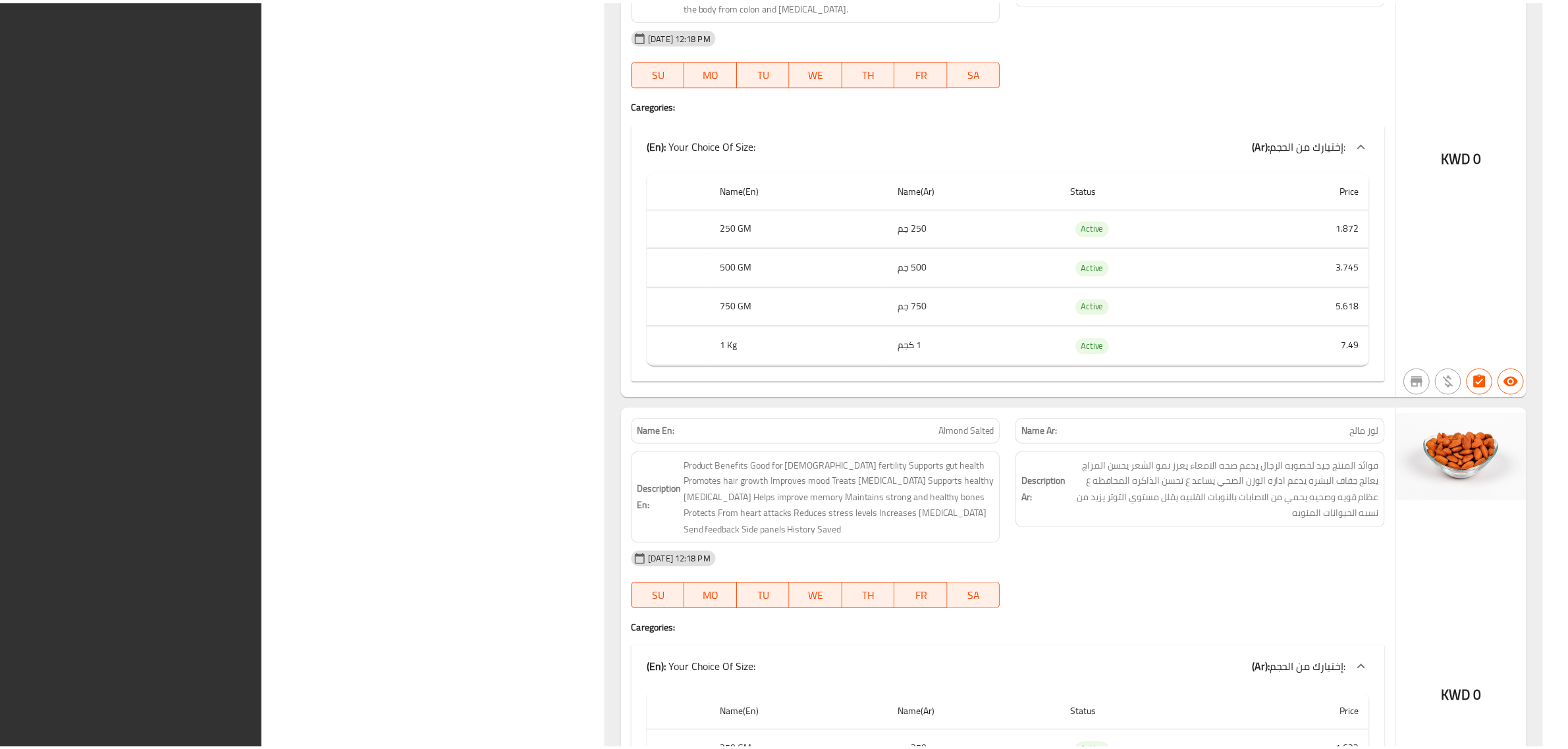
scroll to position [28955, 0]
